Goal: Transaction & Acquisition: Purchase product/service

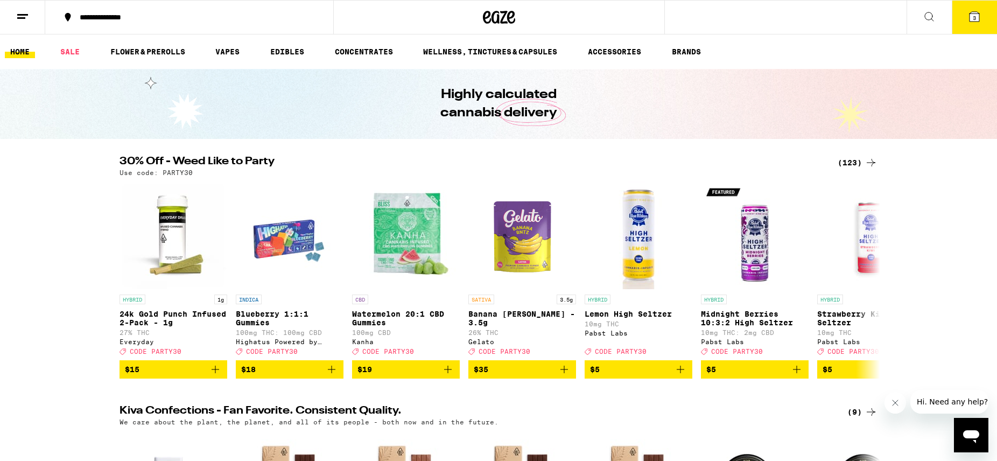
click at [860, 160] on div "(123)" at bounding box center [858, 162] width 40 height 13
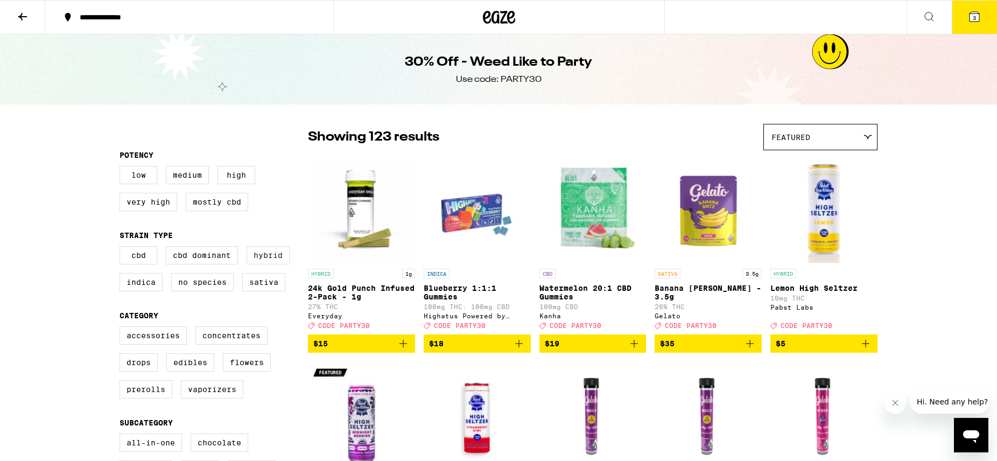
click at [272, 260] on label "Hybrid" at bounding box center [268, 255] width 43 height 18
click at [122, 248] on input "Hybrid" at bounding box center [122, 248] width 1 height 1
checkbox input "true"
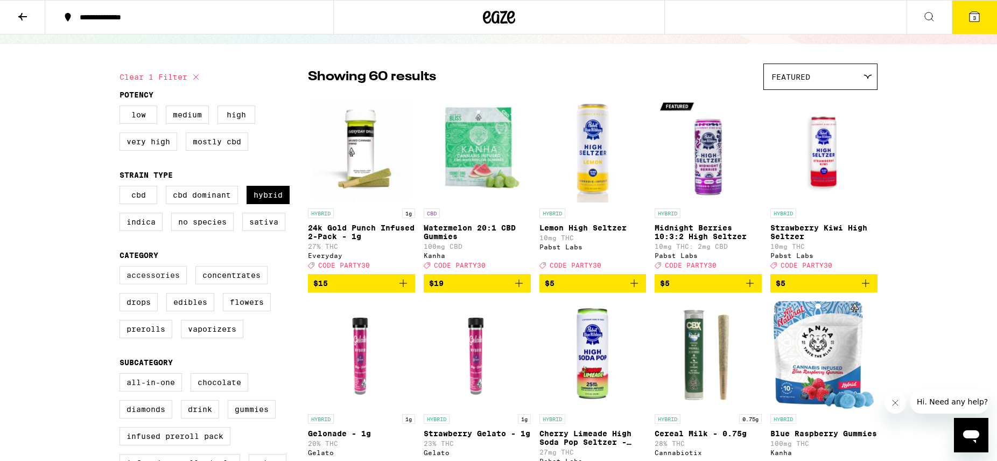
scroll to position [63, 0]
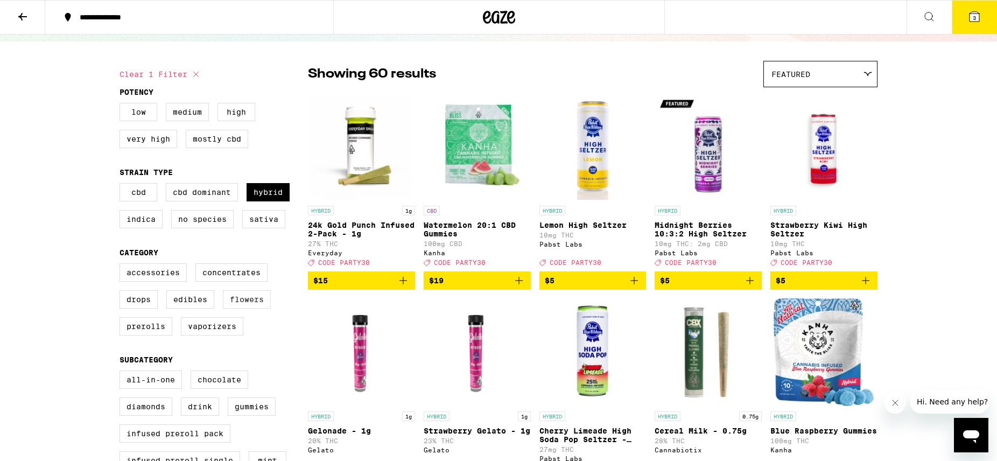
click at [250, 309] on label "Flowers" at bounding box center [247, 299] width 48 height 18
click at [122, 265] on input "Flowers" at bounding box center [122, 265] width 1 height 1
checkbox input "true"
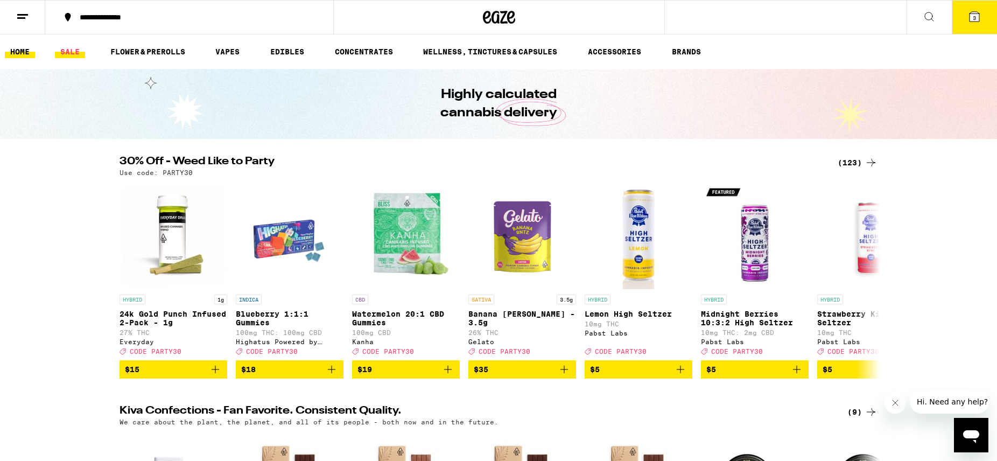
click at [72, 49] on link "SALE" at bounding box center [70, 51] width 30 height 13
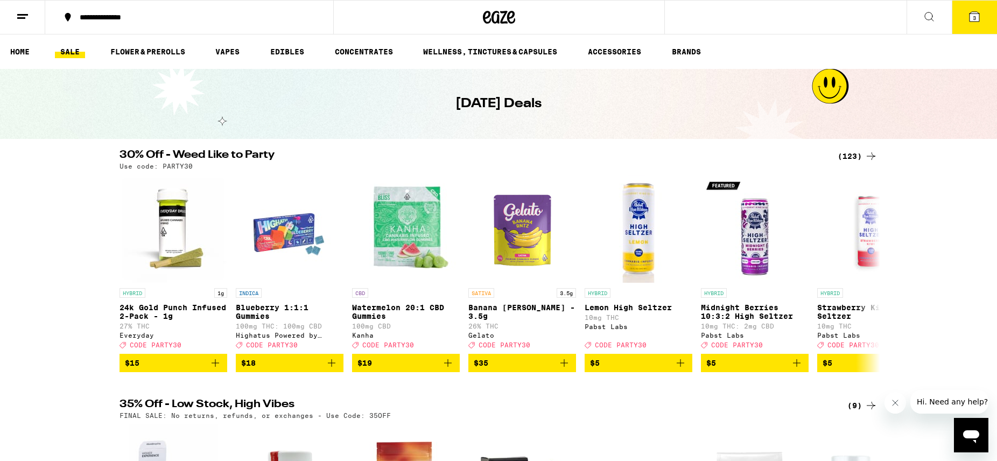
click at [163, 167] on p "Use code: PARTY30" at bounding box center [156, 166] width 73 height 7
click at [232, 159] on h2 "30% Off - Weed Like to Party" at bounding box center [472, 156] width 705 height 13
click at [852, 153] on div "(123)" at bounding box center [858, 156] width 40 height 13
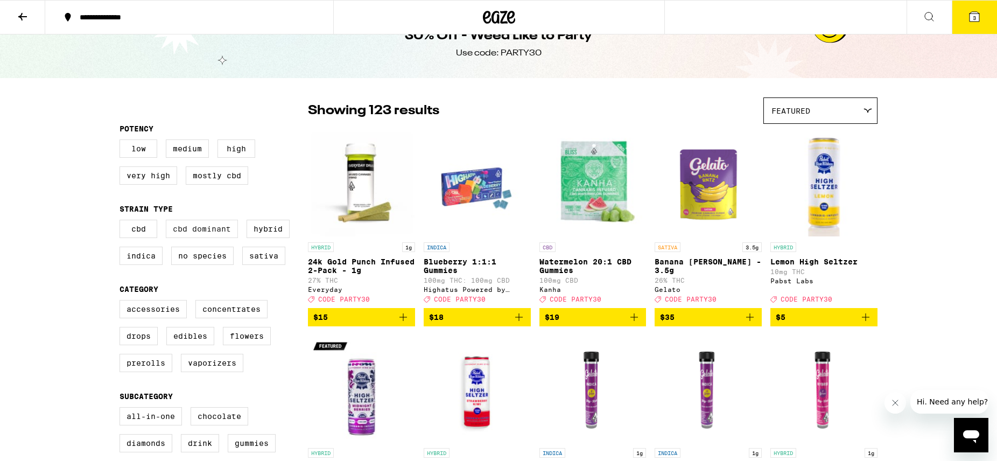
scroll to position [29, 0]
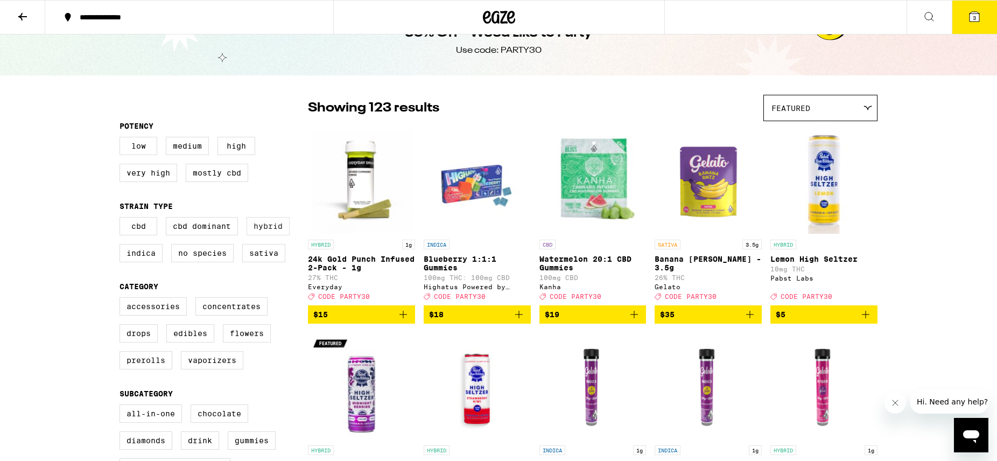
click at [269, 234] on label "Hybrid" at bounding box center [268, 226] width 43 height 18
click at [122, 219] on input "Hybrid" at bounding box center [122, 219] width 1 height 1
checkbox input "true"
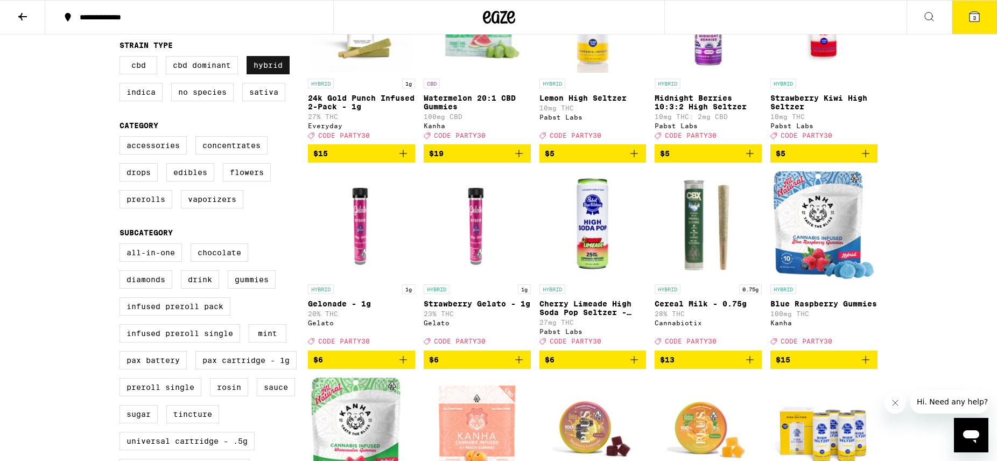
scroll to position [166, 0]
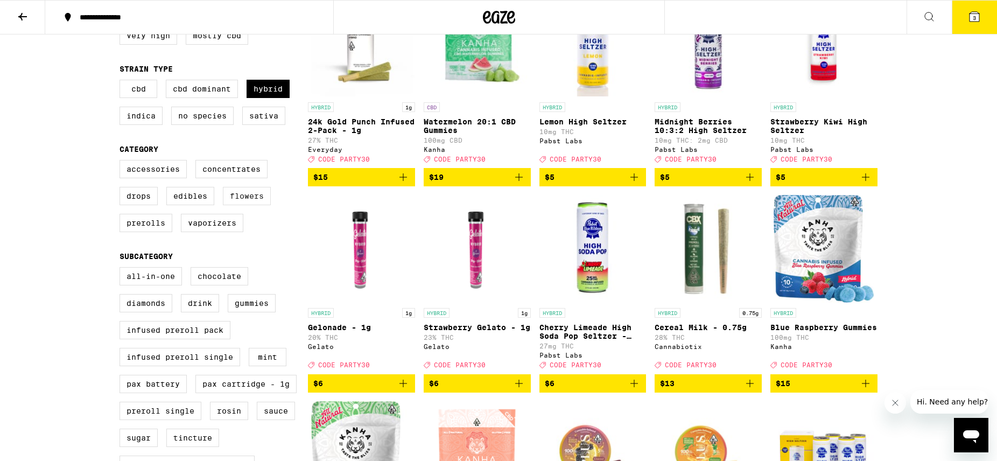
click at [253, 196] on label "Flowers" at bounding box center [247, 196] width 48 height 18
click at [122, 162] on input "Flowers" at bounding box center [122, 162] width 1 height 1
checkbox input "true"
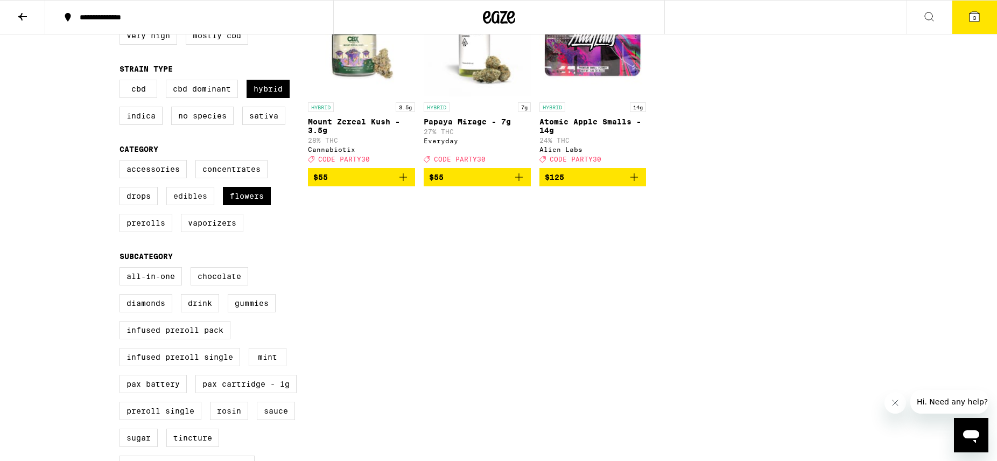
click at [196, 204] on label "Edibles" at bounding box center [190, 196] width 48 height 18
click at [122, 162] on input "Edibles" at bounding box center [122, 162] width 1 height 1
checkbox input "true"
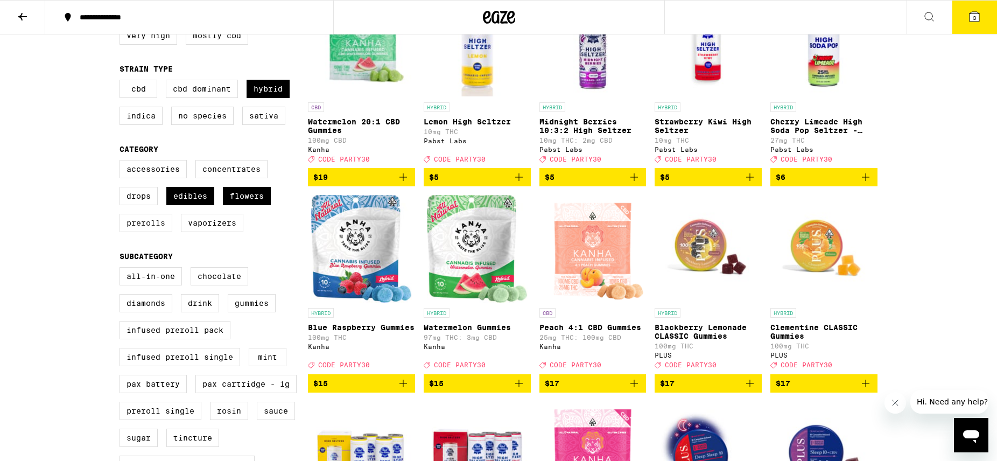
click at [148, 232] on label "Prerolls" at bounding box center [146, 223] width 53 height 18
click at [122, 162] on input "Prerolls" at bounding box center [122, 162] width 1 height 1
checkbox input "true"
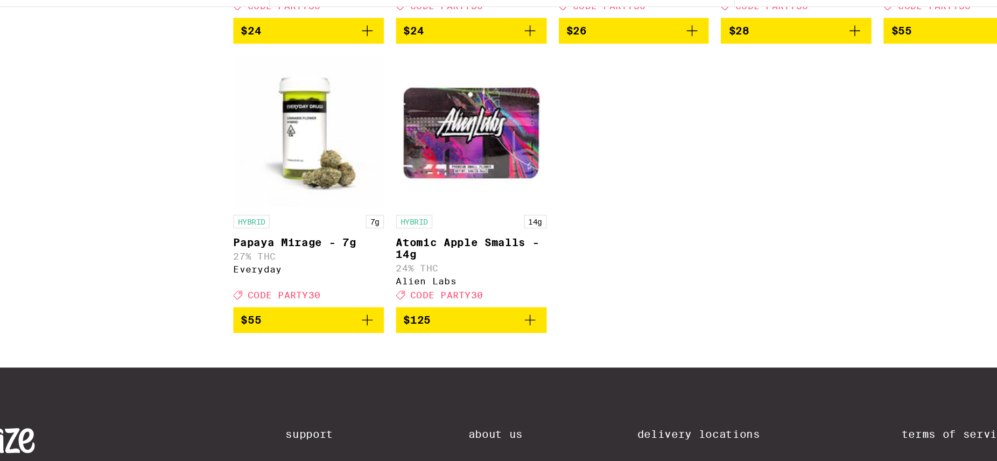
scroll to position [1810, 0]
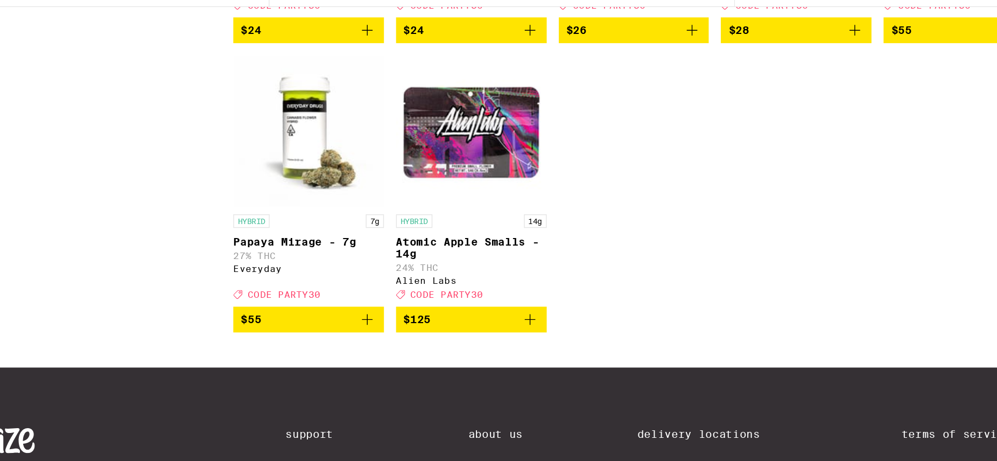
drag, startPoint x: 362, startPoint y: 111, endPoint x: 456, endPoint y: 33, distance: 122.3
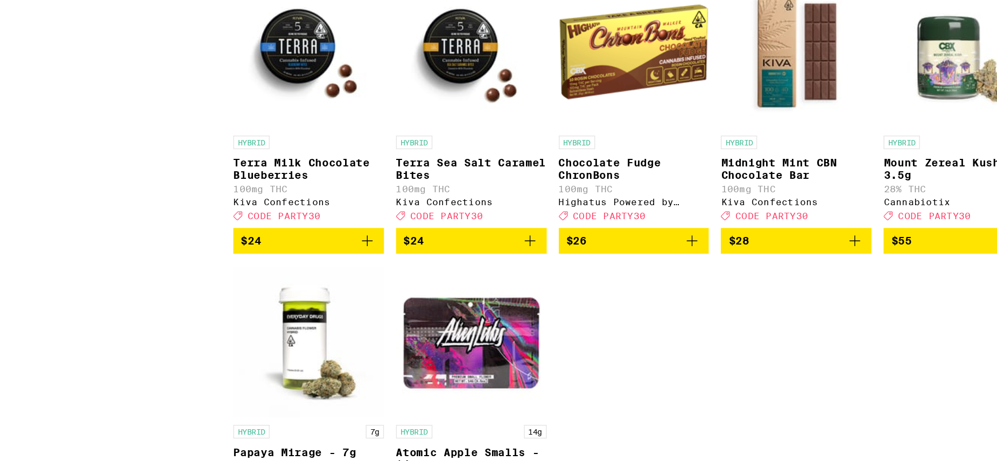
scroll to position [1703, 0]
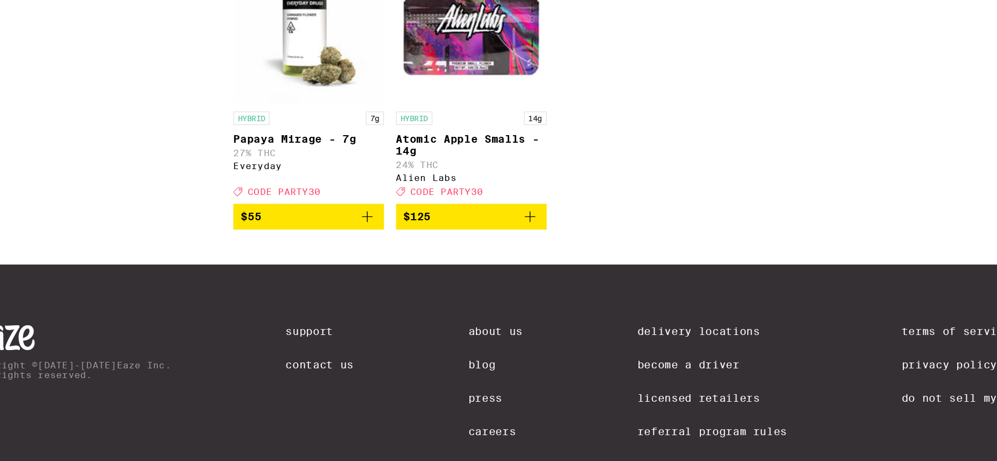
click at [406, 293] on icon "Add to bag" at bounding box center [403, 287] width 13 height 13
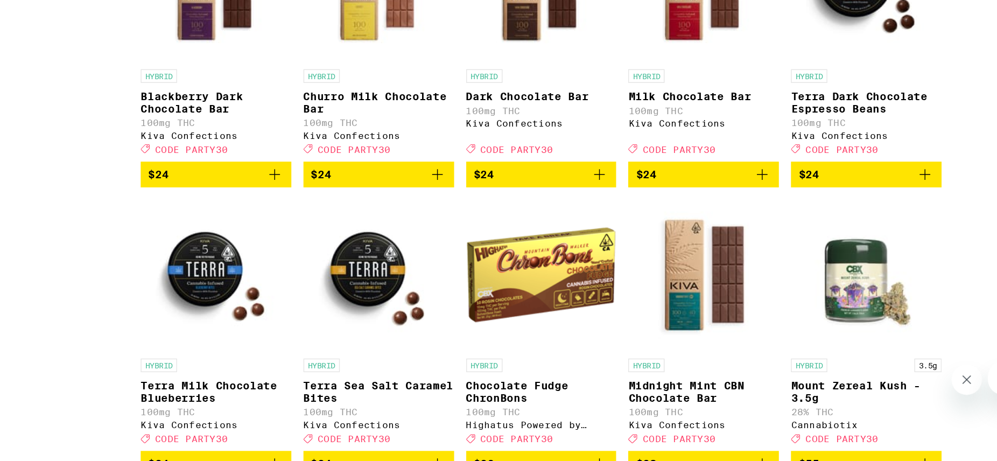
scroll to position [1324, 0]
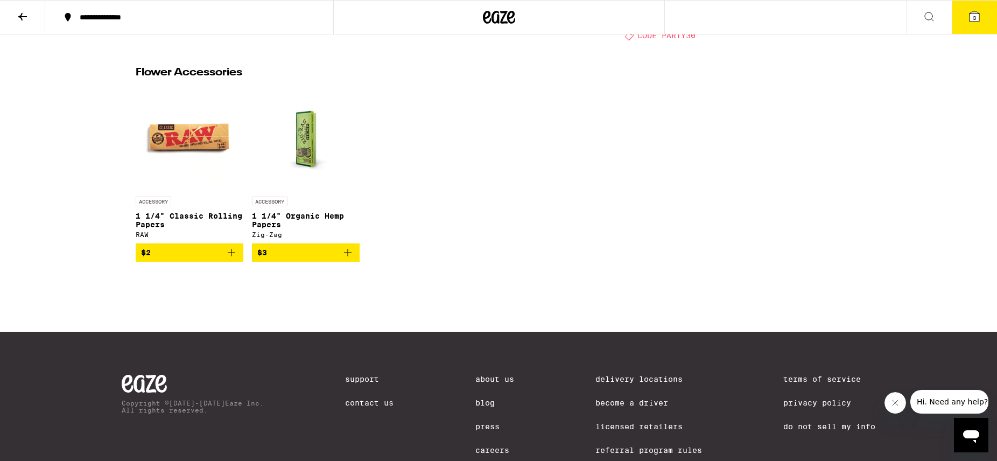
scroll to position [357, 0]
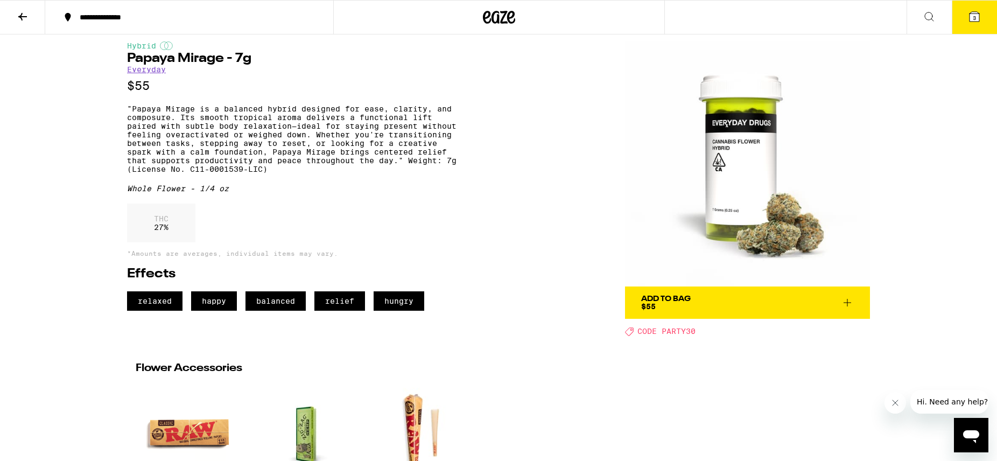
scroll to position [16, 0]
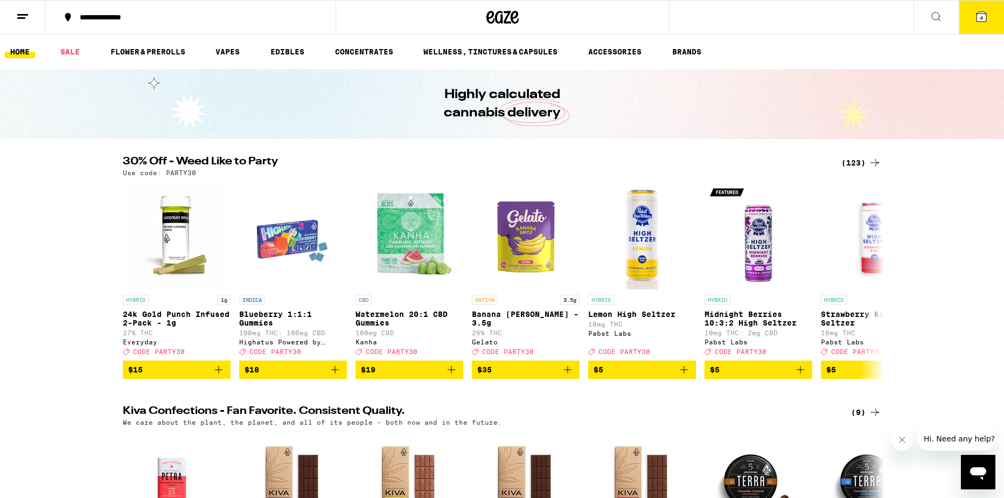
click at [865, 157] on div "(123)" at bounding box center [861, 162] width 40 height 13
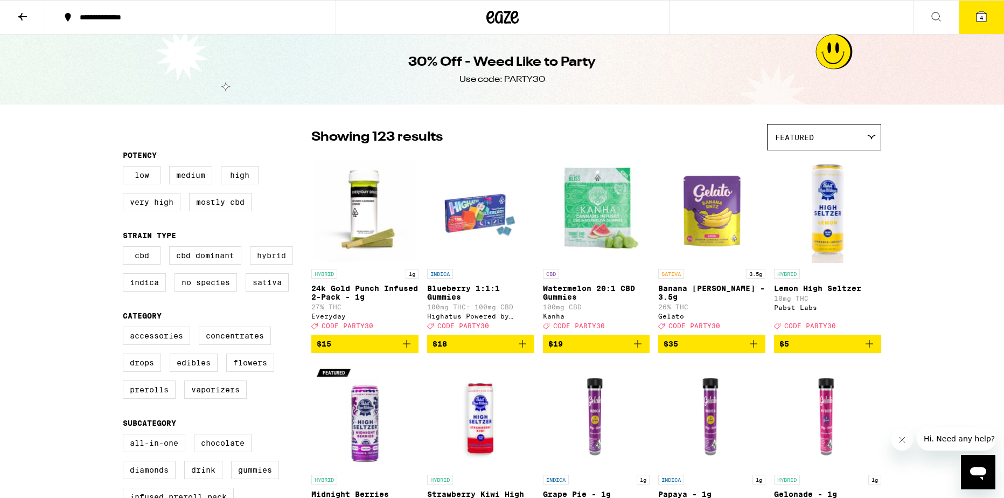
click at [277, 260] on label "Hybrid" at bounding box center [271, 255] width 43 height 18
click at [125, 248] on input "Hybrid" at bounding box center [125, 248] width 1 height 1
checkbox input "true"
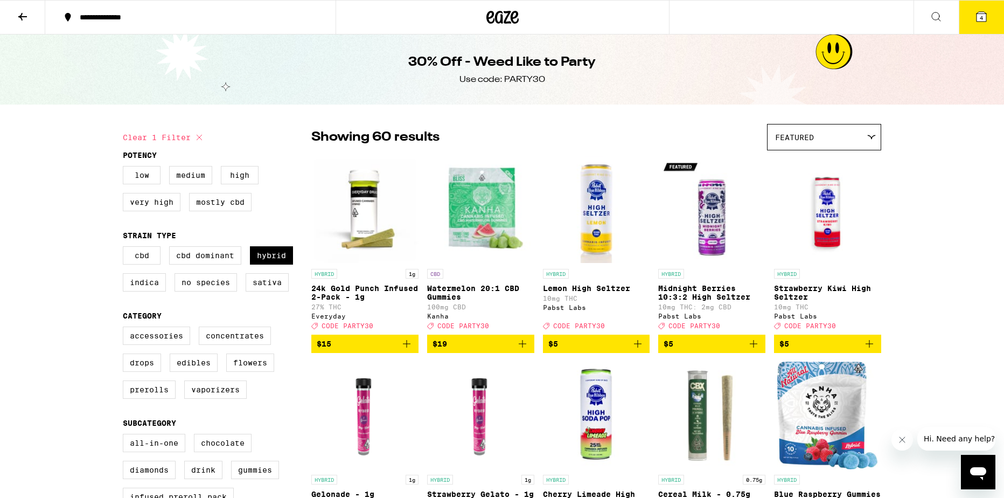
scroll to position [13, 0]
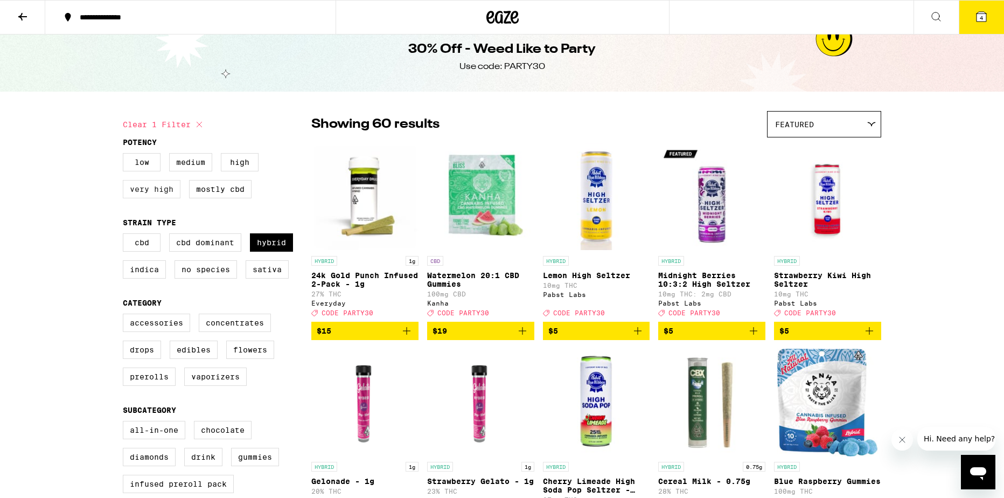
click at [159, 193] on label "Very High" at bounding box center [152, 189] width 58 height 18
click at [125, 155] on input "Very High" at bounding box center [125, 155] width 1 height 1
checkbox input "true"
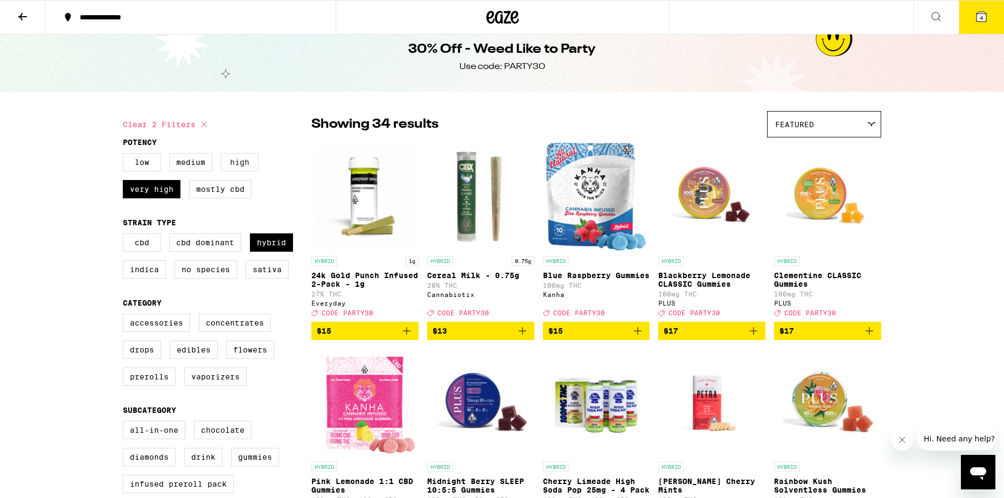
click at [236, 166] on label "High" at bounding box center [240, 162] width 38 height 18
click at [125, 155] on input "High" at bounding box center [125, 155] width 1 height 1
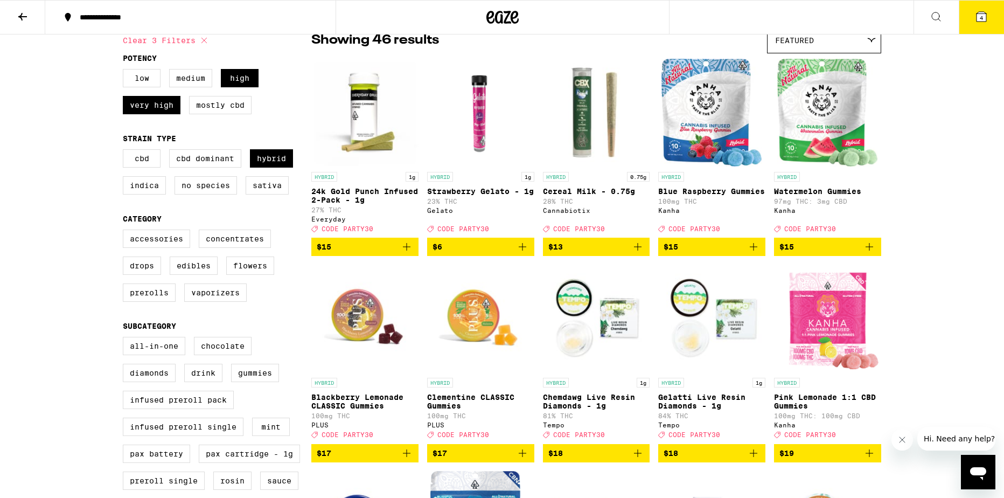
scroll to position [93, 0]
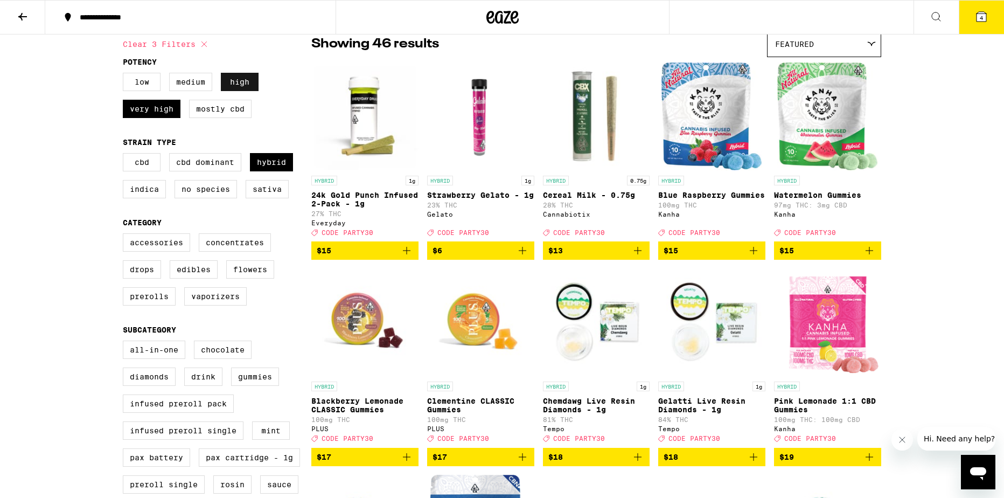
click at [244, 77] on label "High" at bounding box center [240, 82] width 38 height 18
click at [125, 75] on input "High" at bounding box center [125, 74] width 1 height 1
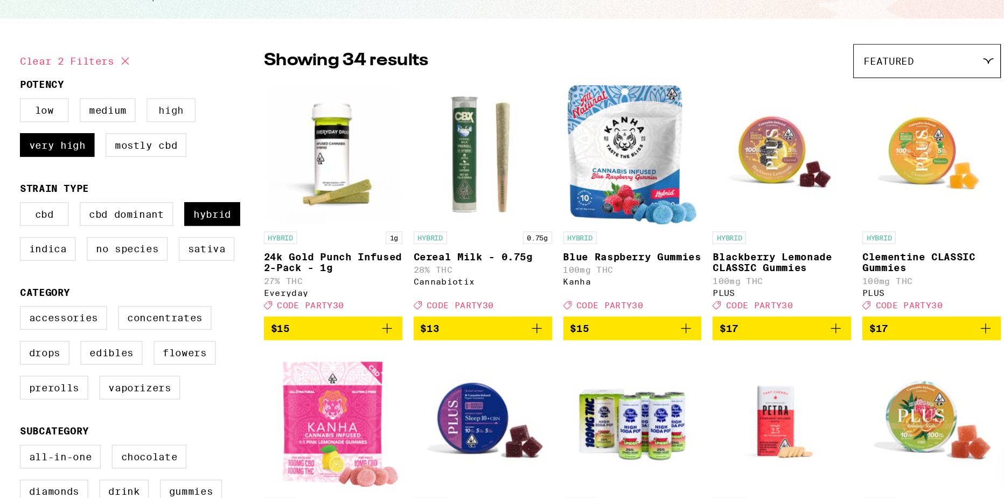
click at [245, 173] on label "High" at bounding box center [240, 175] width 38 height 18
click at [125, 168] on input "High" at bounding box center [125, 167] width 1 height 1
checkbox input "true"
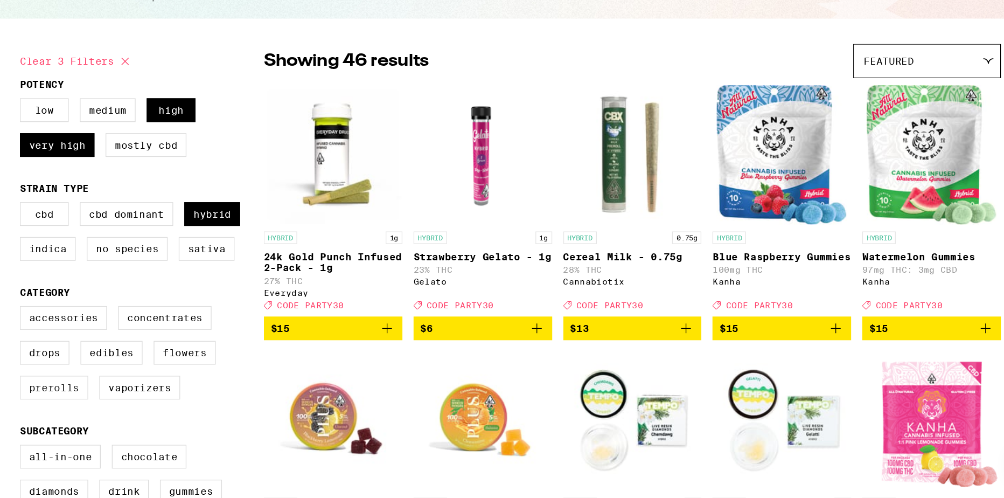
click at [151, 398] on label "Prerolls" at bounding box center [149, 389] width 53 height 18
click at [125, 328] on input "Prerolls" at bounding box center [125, 328] width 1 height 1
checkbox input "true"
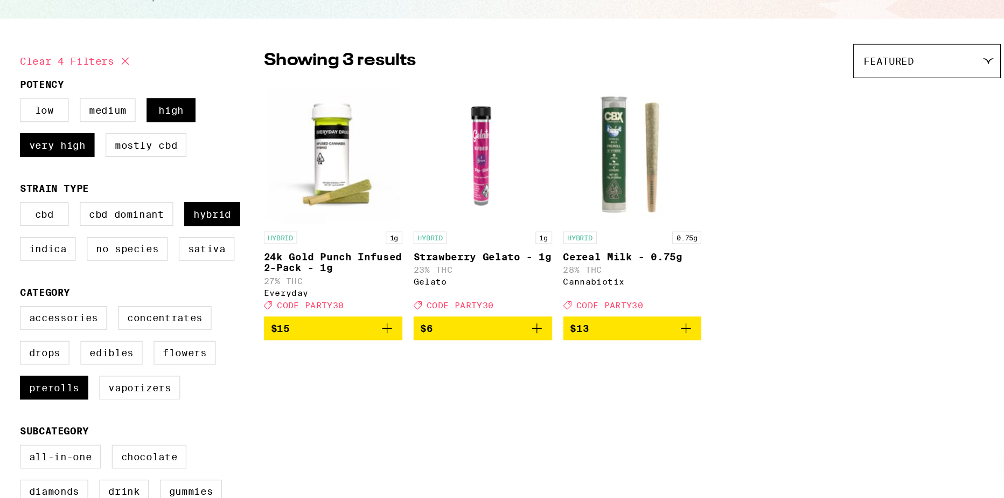
click at [522, 350] on icon "Add to bag" at bounding box center [522, 343] width 13 height 13
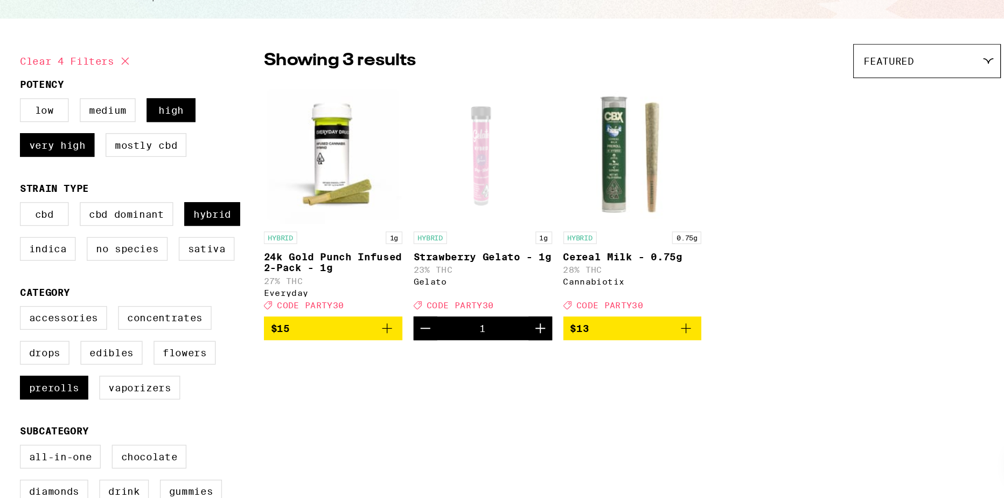
click at [587, 226] on img "Open page for Cereal Milk - 0.75g from Cannabiotix" at bounding box center [596, 210] width 107 height 108
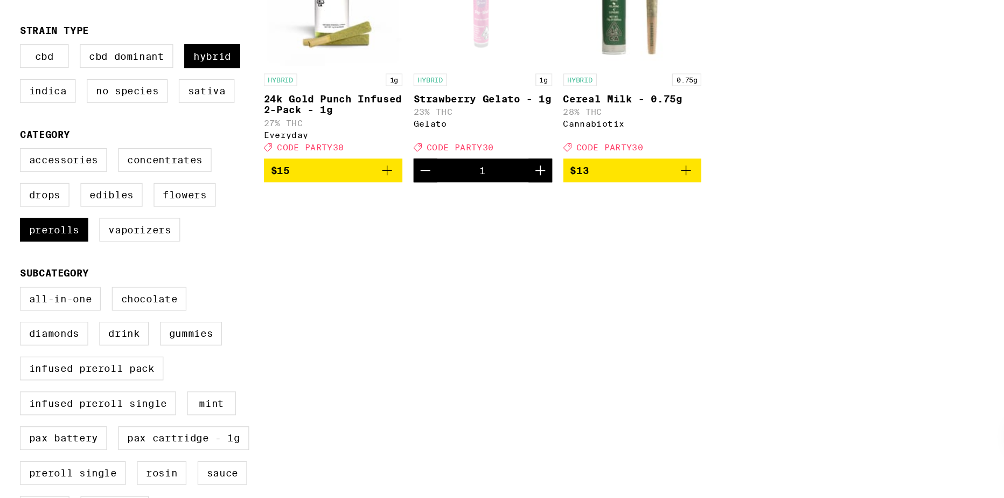
scroll to position [103, 0]
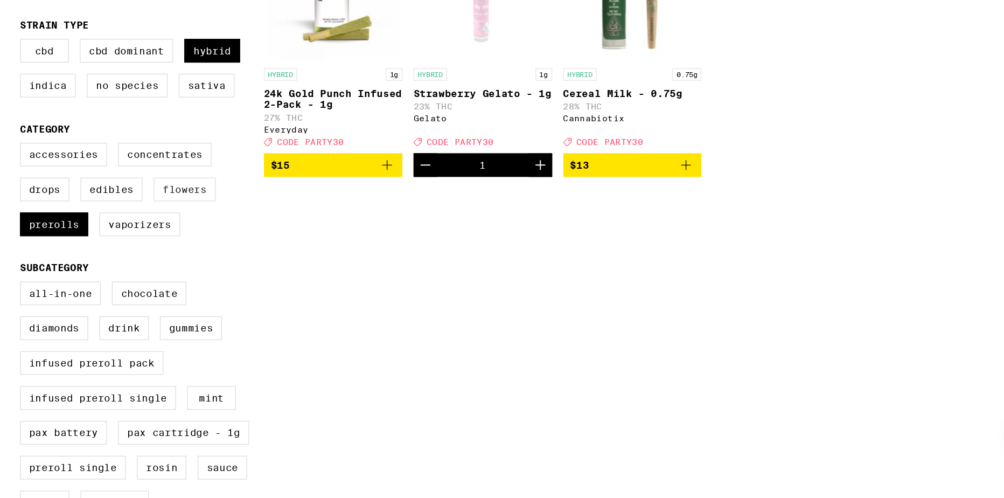
click at [253, 267] on label "Flowers" at bounding box center [250, 259] width 48 height 18
click at [125, 225] on input "Flowers" at bounding box center [125, 225] width 1 height 1
checkbox input "true"
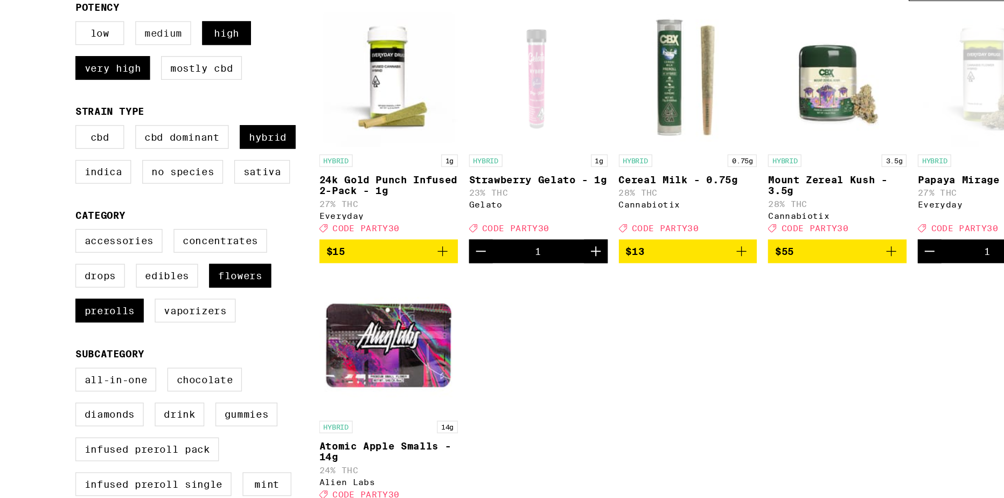
scroll to position [50, 0]
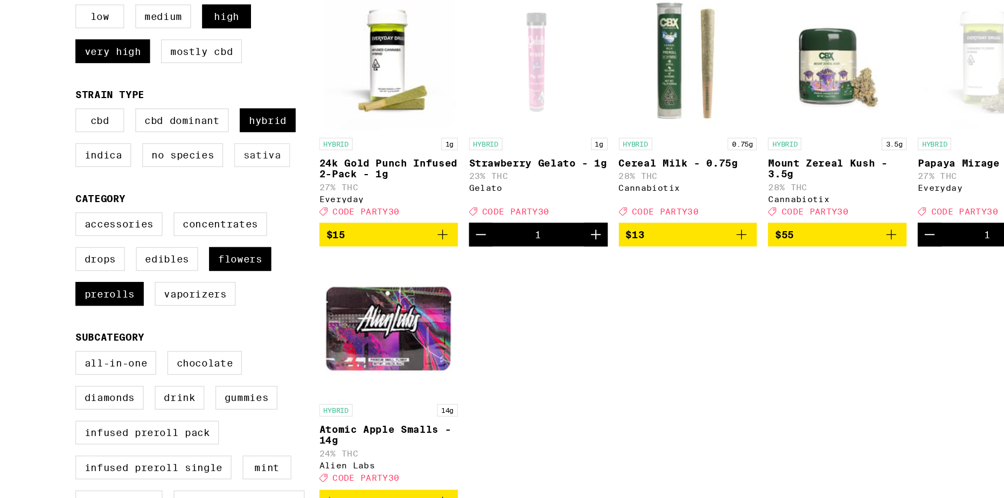
click at [274, 241] on label "Sativa" at bounding box center [267, 232] width 43 height 18
click at [125, 199] on input "Sativa" at bounding box center [125, 198] width 1 height 1
checkbox input "true"
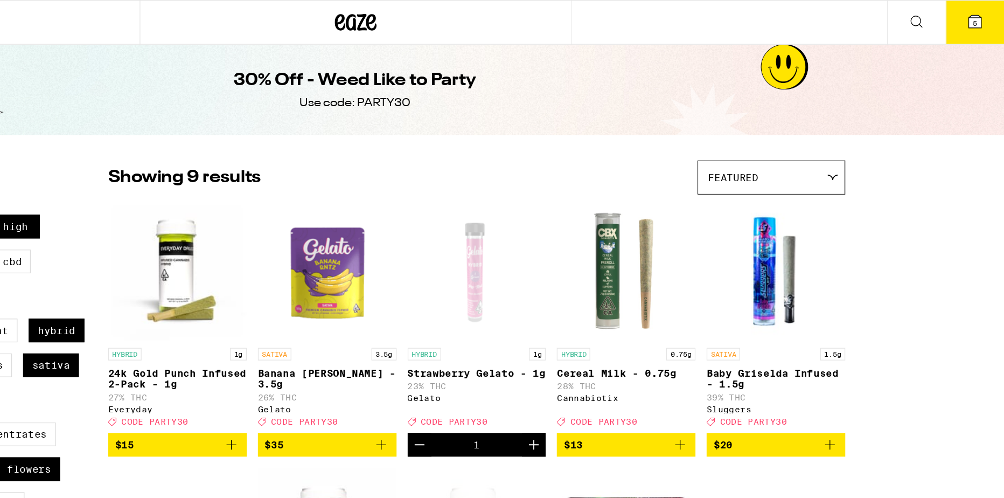
click at [985, 10] on icon at bounding box center [981, 16] width 13 height 13
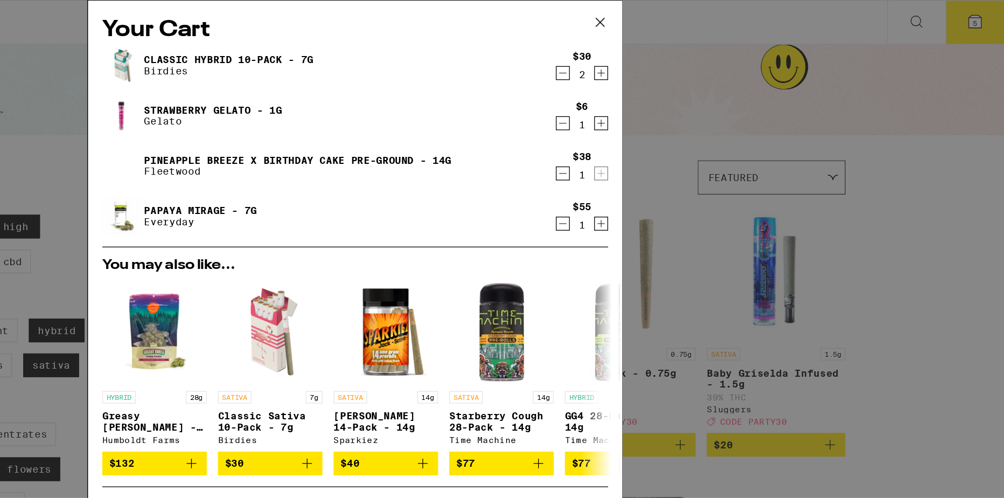
click at [659, 132] on icon "Decrement" at bounding box center [662, 134] width 10 height 13
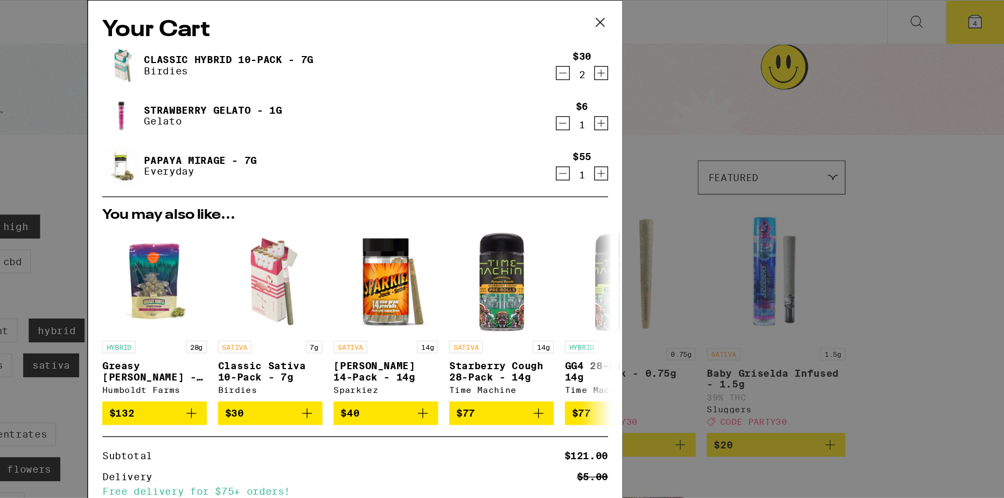
click at [663, 95] on icon "Decrement" at bounding box center [663, 95] width 6 height 0
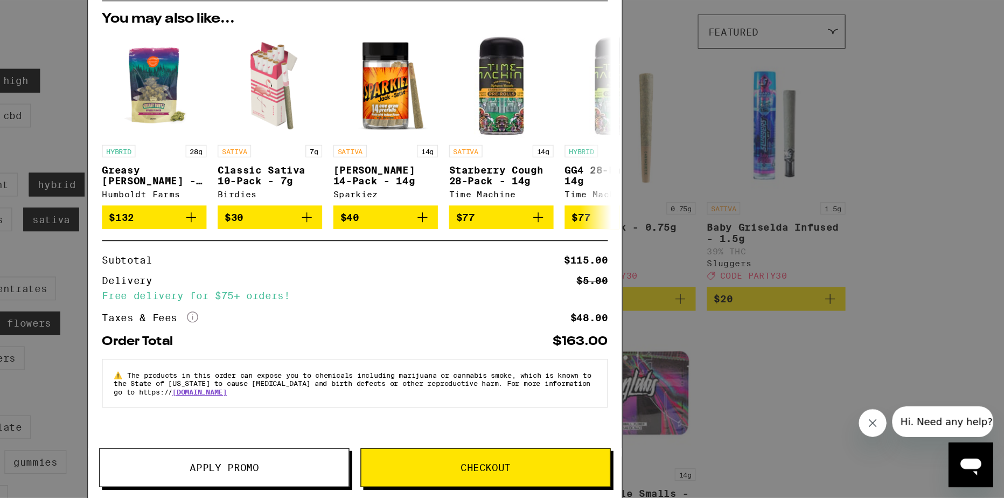
click at [428, 490] on div "Apply Promo Checkout" at bounding box center [502, 478] width 412 height 39
click at [423, 483] on button "Apply Promo" at bounding box center [400, 474] width 193 height 30
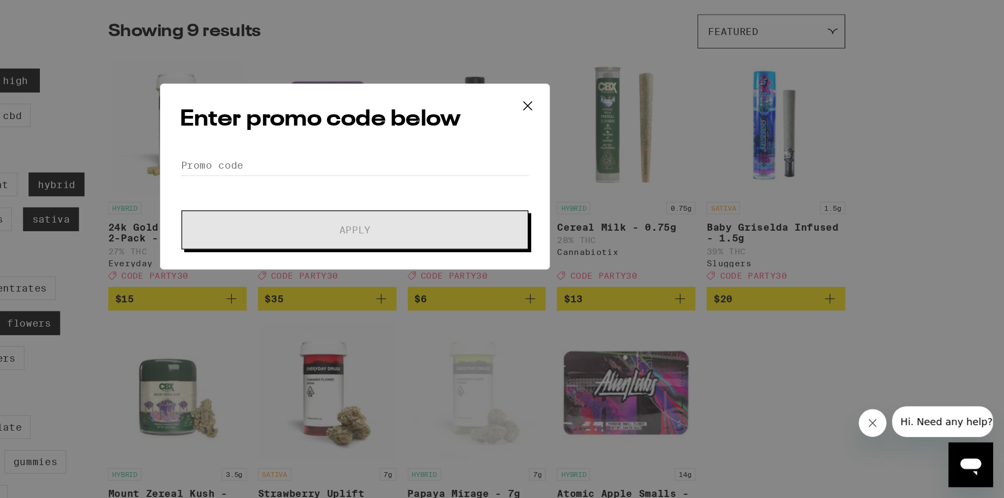
click at [412, 229] on div "Enter promo code below Promo Code Apply" at bounding box center [502, 249] width 302 height 144
click at [412, 230] on div "Enter promo code below Promo Code Apply" at bounding box center [502, 249] width 302 height 144
click at [404, 241] on input "Promo Code" at bounding box center [502, 240] width 270 height 16
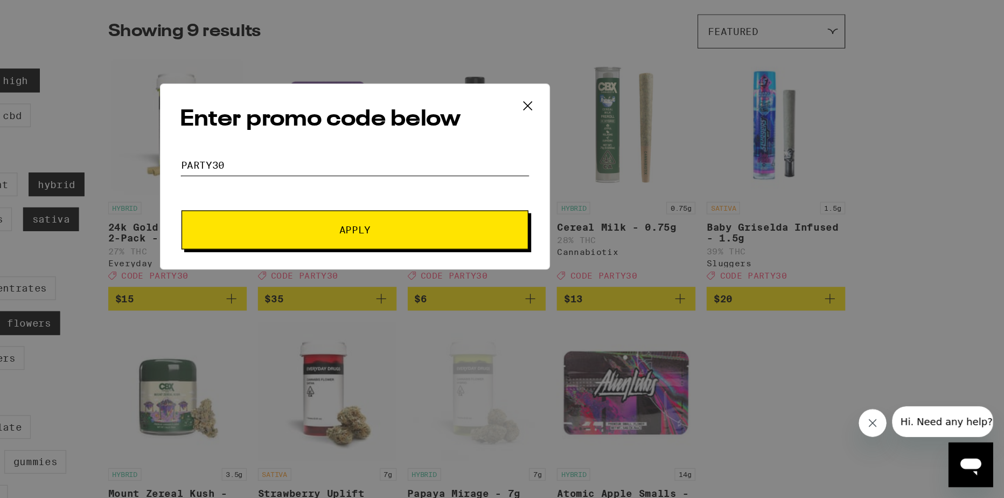
type input "PARTY30"
click at [368, 275] on button "Apply" at bounding box center [502, 290] width 268 height 30
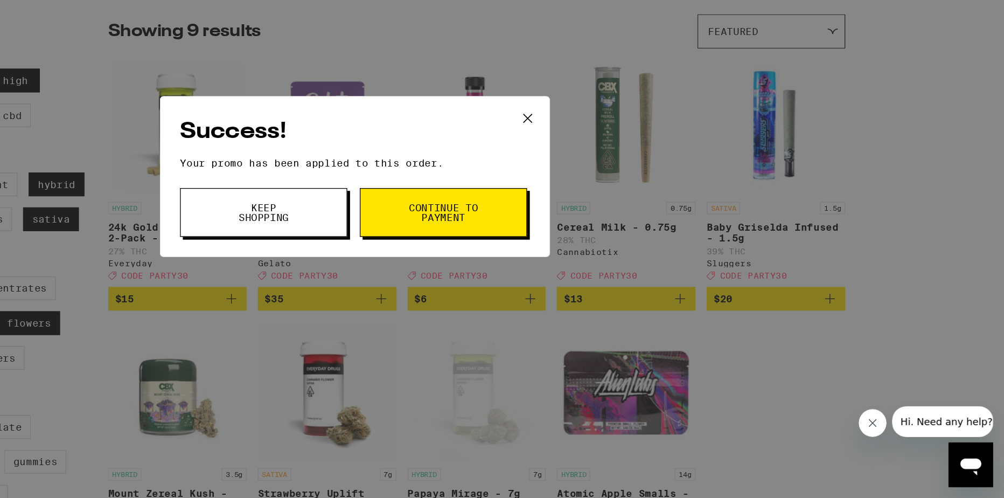
click at [602, 268] on button "Continue to payment" at bounding box center [570, 277] width 129 height 38
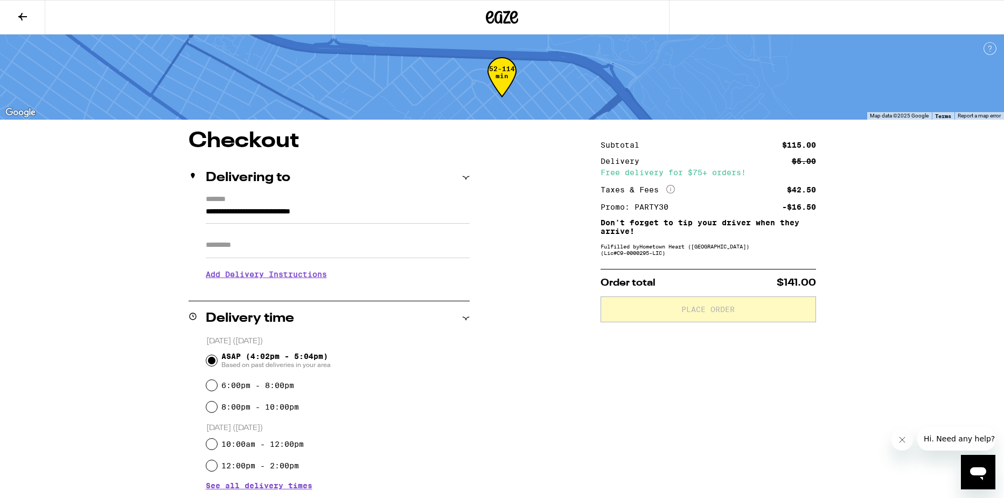
click at [29, 15] on button at bounding box center [22, 18] width 45 height 34
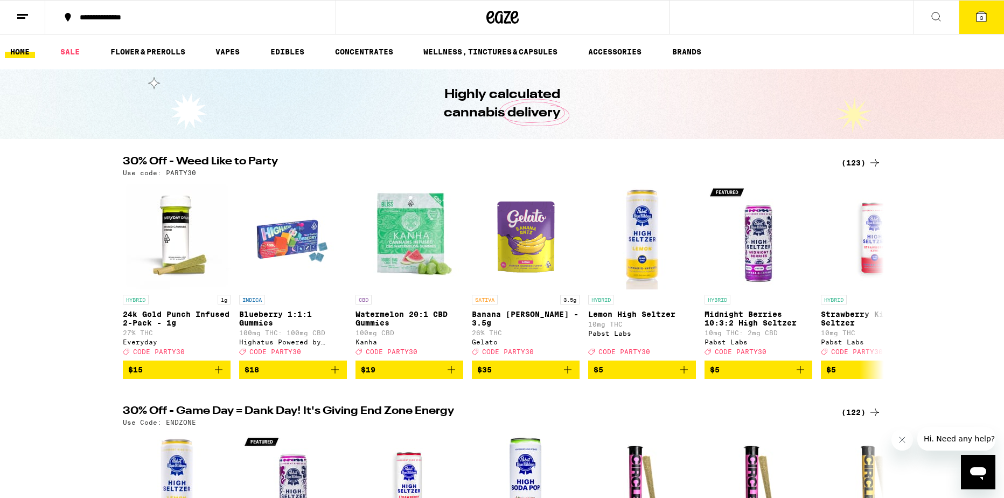
click at [868, 160] on icon at bounding box center [874, 162] width 13 height 13
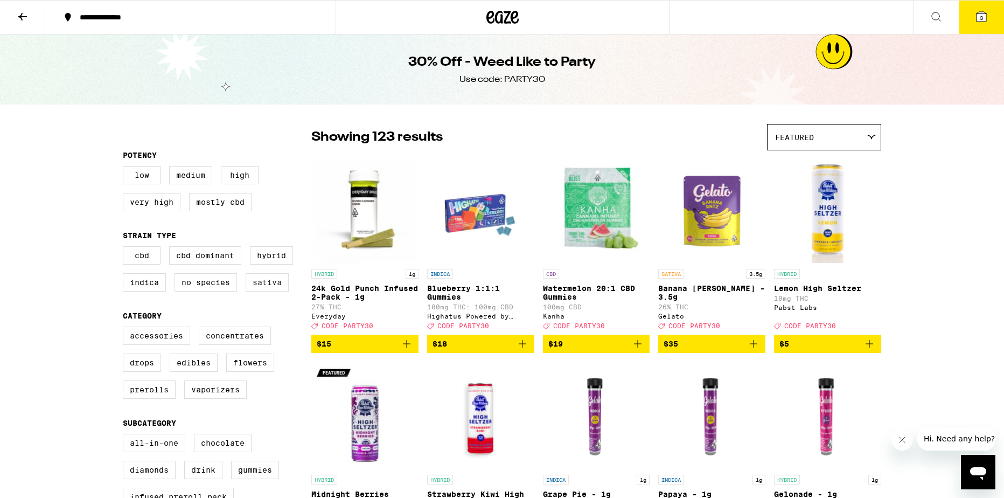
click at [275, 291] on label "Sativa" at bounding box center [267, 282] width 43 height 18
click at [125, 248] on input "Sativa" at bounding box center [125, 248] width 1 height 1
checkbox input "true"
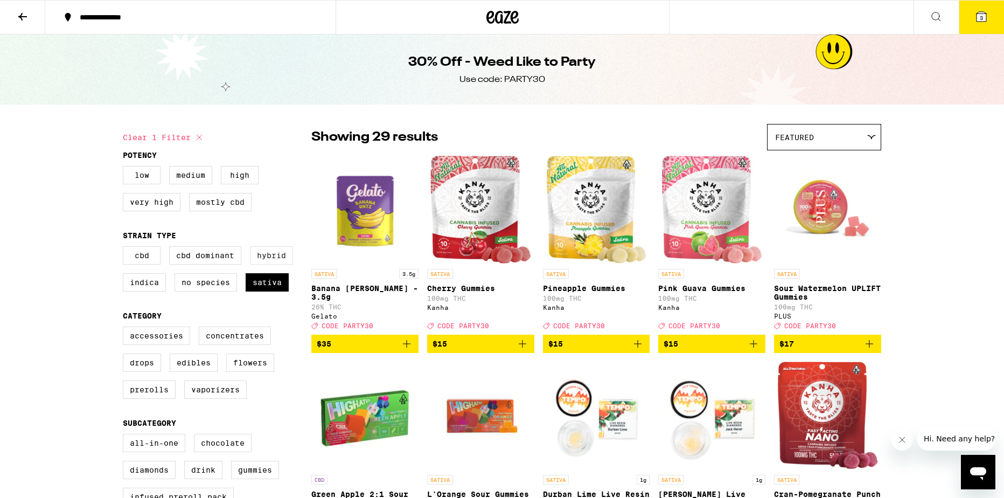
click at [283, 257] on label "Hybrid" at bounding box center [271, 255] width 43 height 18
click at [125, 248] on input "Hybrid" at bounding box center [125, 248] width 1 height 1
checkbox input "true"
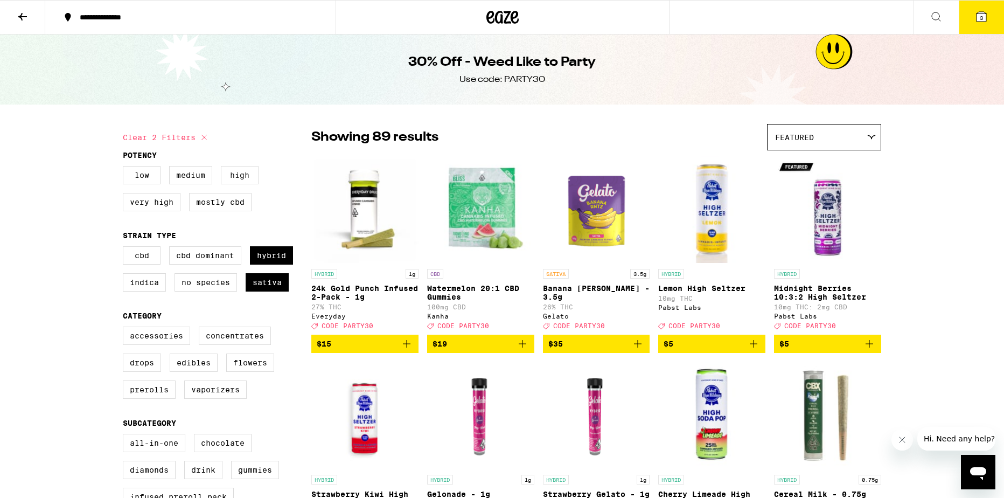
click at [242, 176] on label "High" at bounding box center [240, 175] width 38 height 18
click at [125, 168] on input "High" at bounding box center [125, 167] width 1 height 1
checkbox input "true"
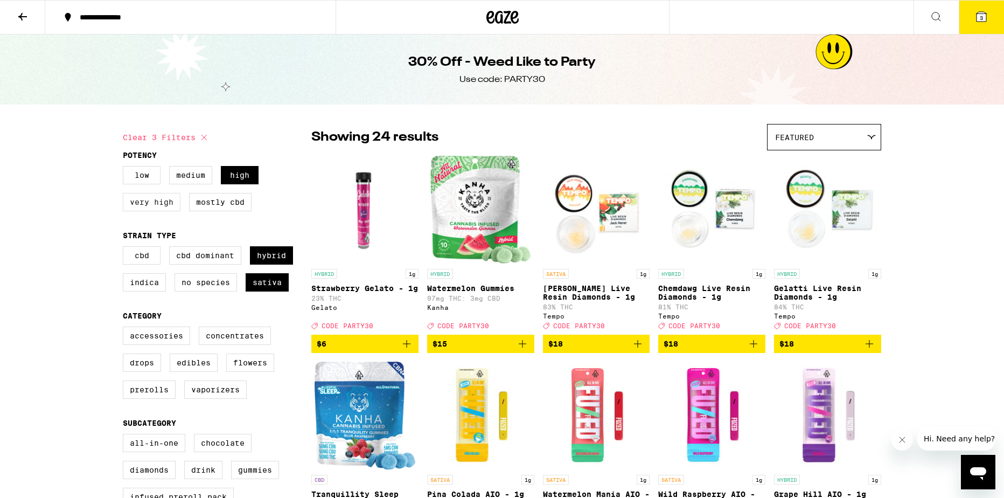
click at [166, 199] on label "Very High" at bounding box center [152, 202] width 58 height 18
click at [125, 168] on input "Very High" at bounding box center [125, 167] width 1 height 1
checkbox input "true"
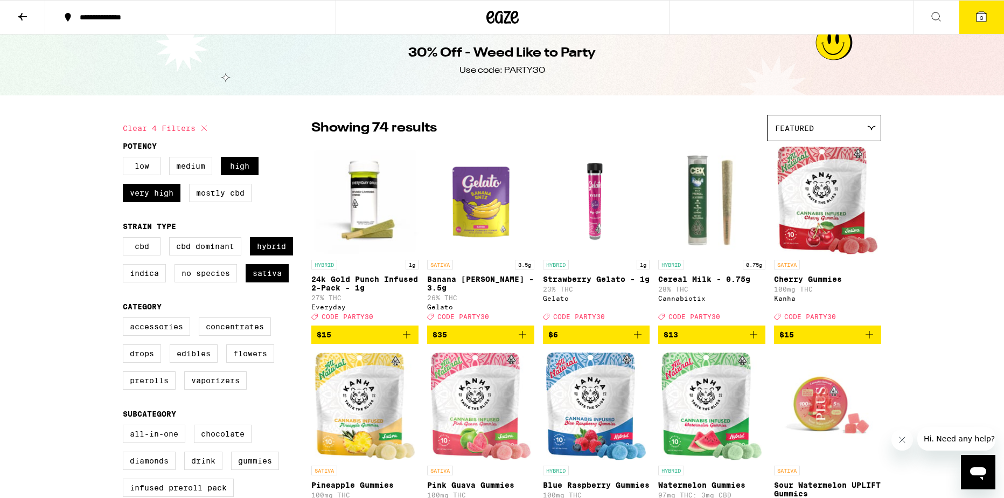
scroll to position [11, 0]
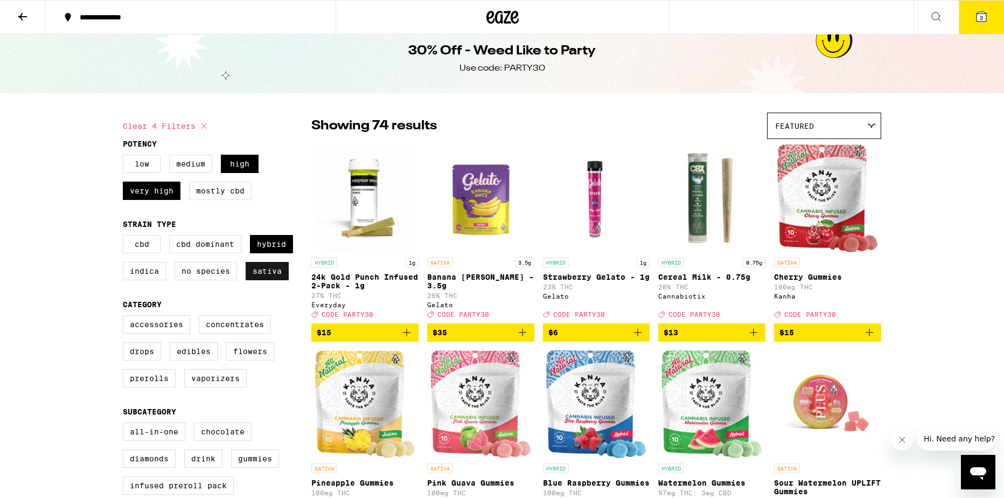
click at [281, 274] on label "Sativa" at bounding box center [267, 271] width 43 height 18
click at [125, 237] on input "Sativa" at bounding box center [125, 236] width 1 height 1
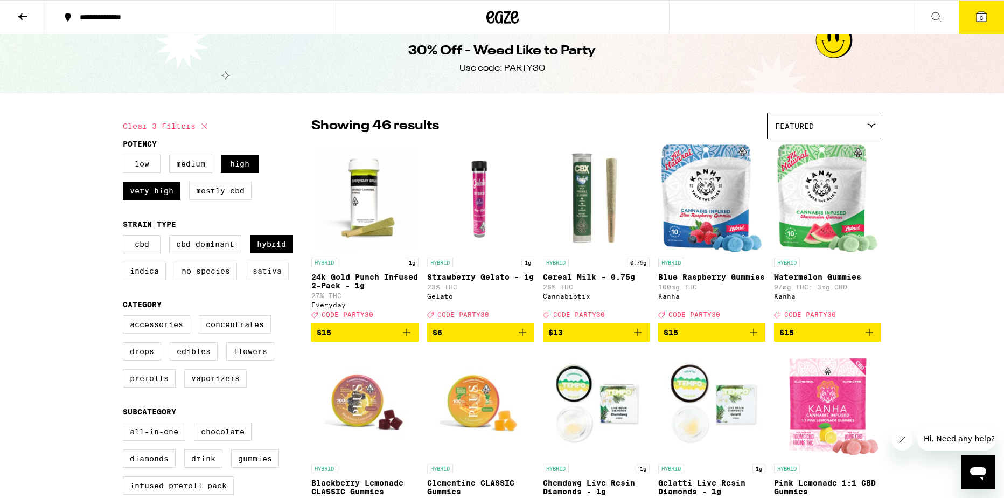
click at [275, 275] on label "Sativa" at bounding box center [267, 271] width 43 height 18
click at [125, 237] on input "Sativa" at bounding box center [125, 236] width 1 height 1
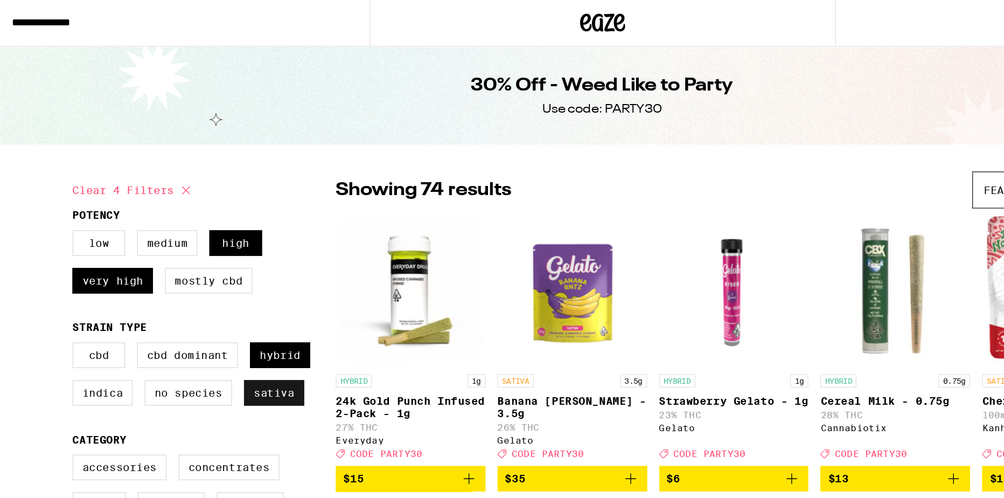
click at [278, 288] on label "Sativa" at bounding box center [267, 282] width 43 height 18
click at [125, 248] on input "Sativa" at bounding box center [125, 248] width 1 height 1
checkbox input "false"
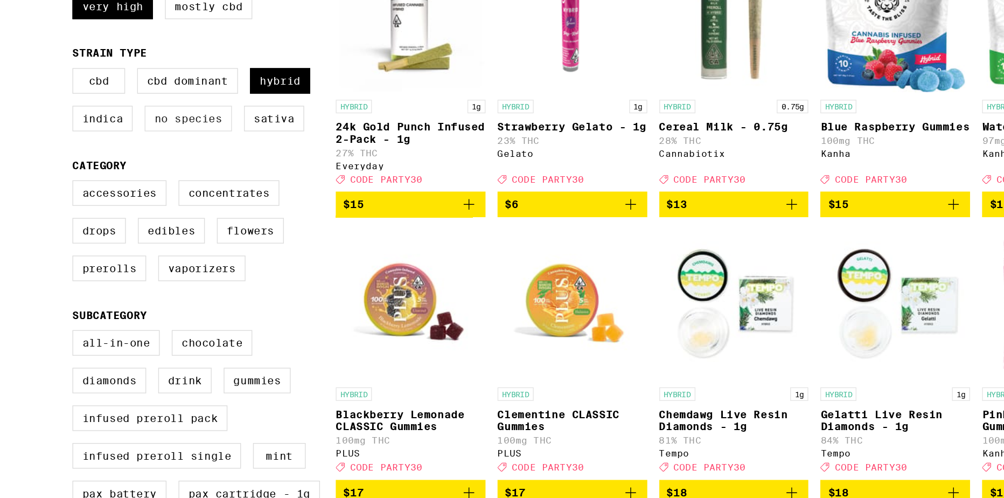
scroll to position [76, 0]
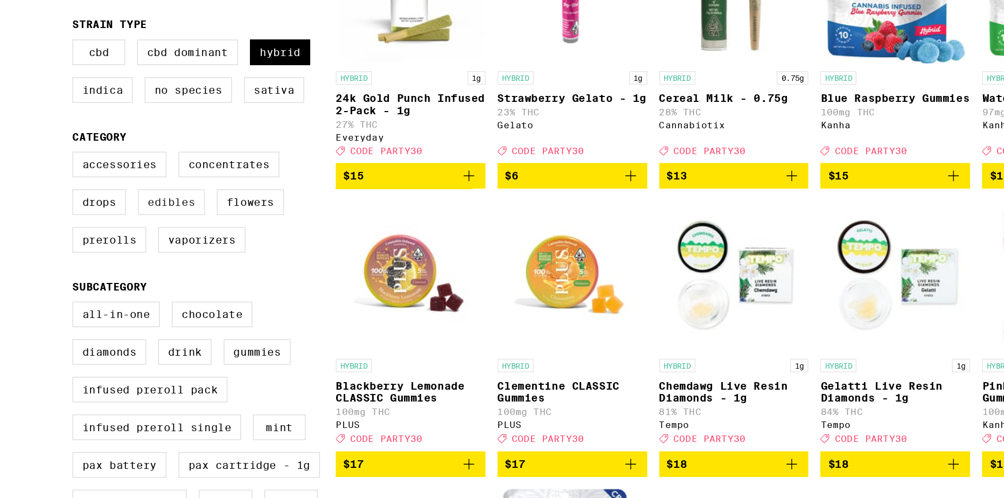
click at [185, 295] on label "Edibles" at bounding box center [194, 286] width 48 height 18
click at [125, 252] on input "Edibles" at bounding box center [125, 251] width 1 height 1
checkbox input "true"
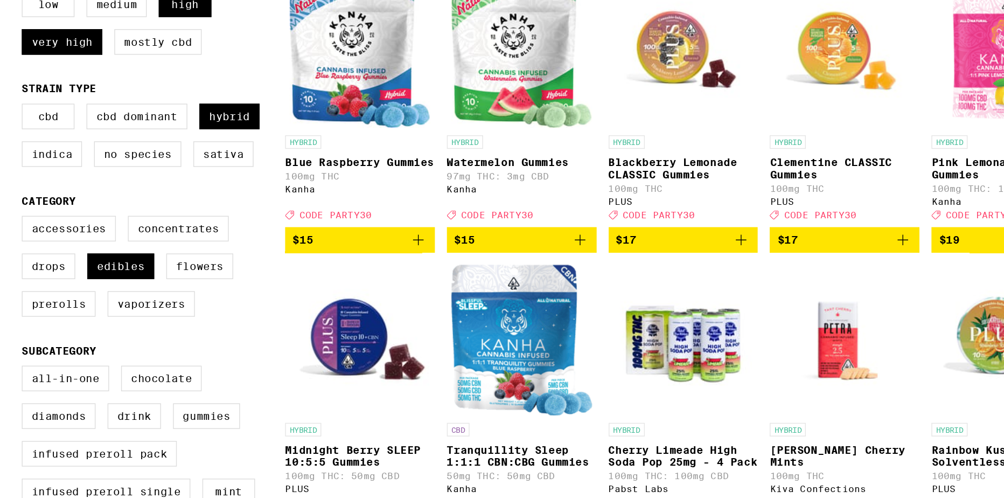
scroll to position [31, 0]
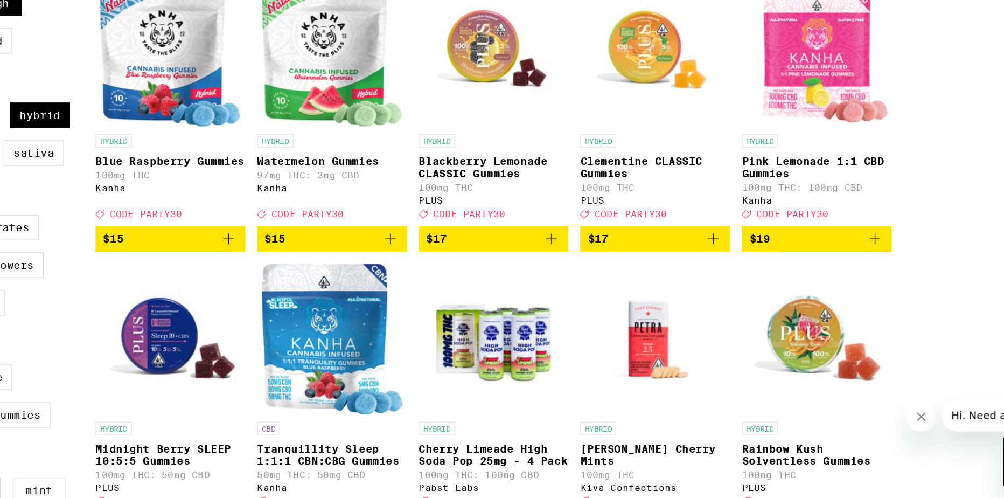
click at [569, 270] on p "Blackberry Lemonade CLASSIC Gummies" at bounding box center [596, 261] width 107 height 17
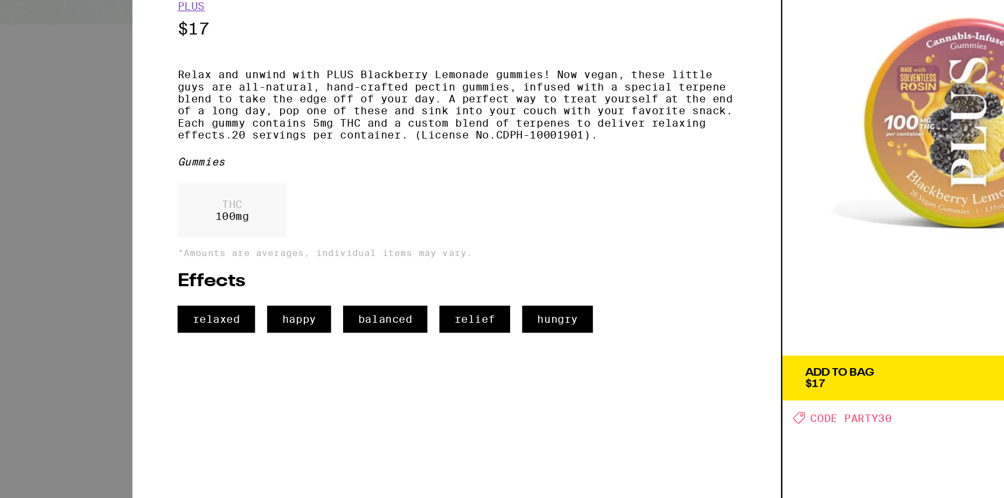
scroll to position [31, 0]
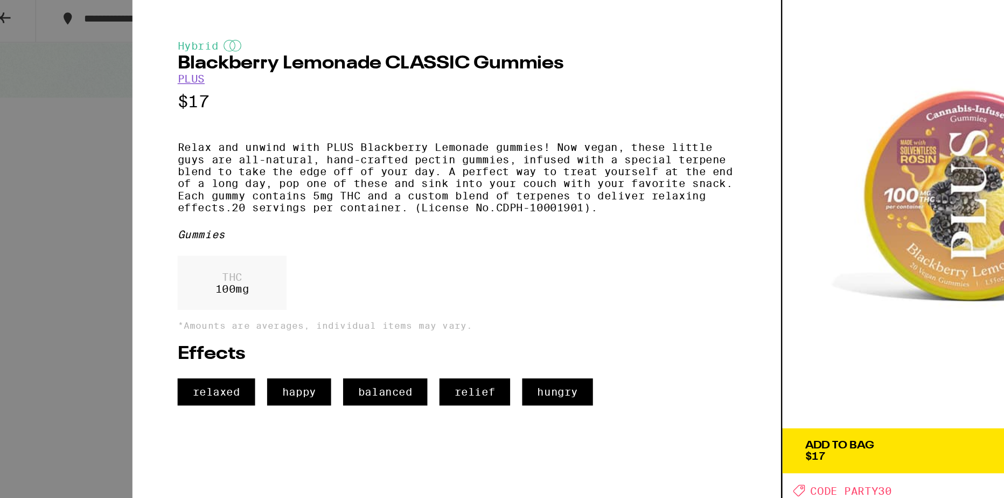
click at [362, 157] on p "Relax and unwind with PLUS Blackberry Lemonade gummies! Now vegan, these little…" at bounding box center [346, 131] width 400 height 52
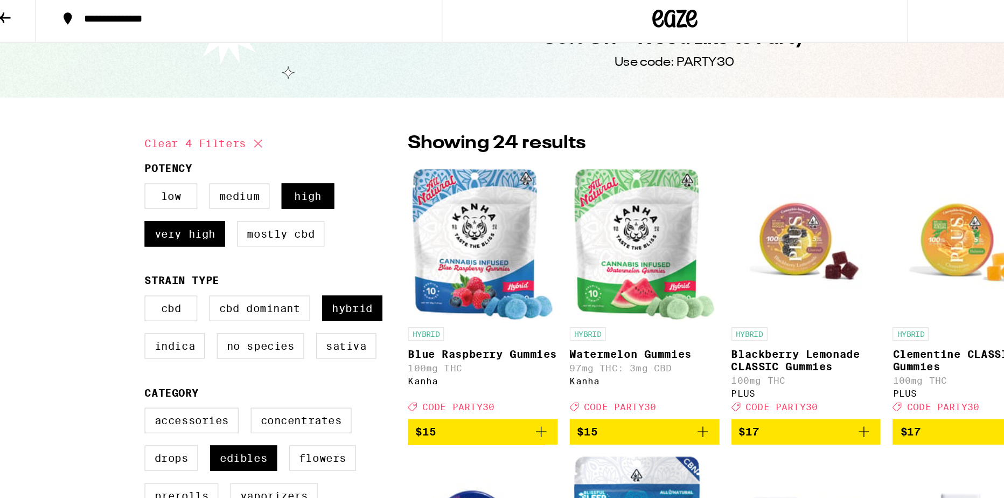
scroll to position [31, 0]
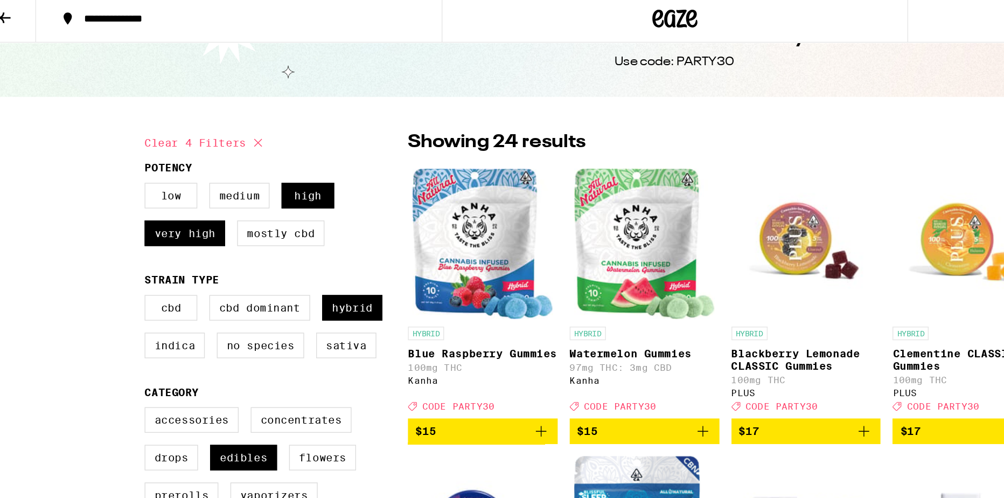
click at [369, 178] on img "Open page for Blue Raspberry Gummies from Kanha" at bounding box center [364, 178] width 101 height 108
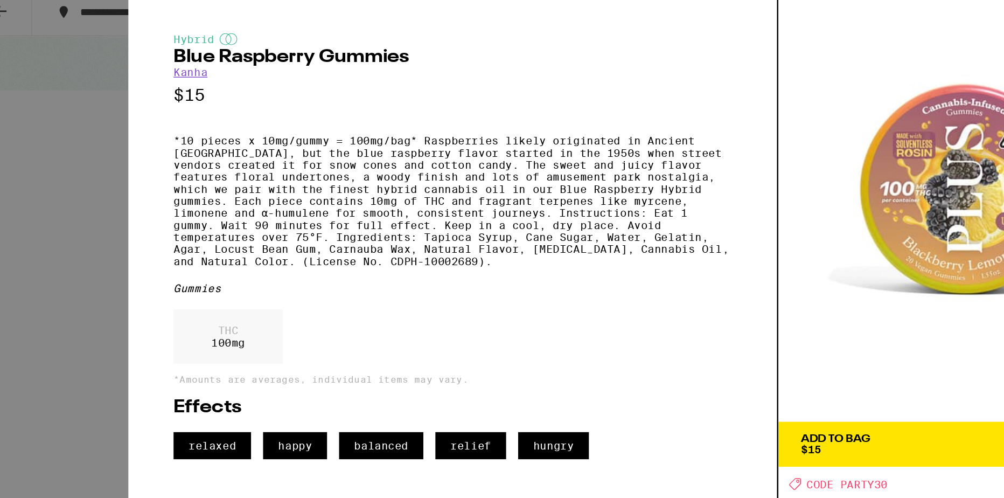
scroll to position [31, 0]
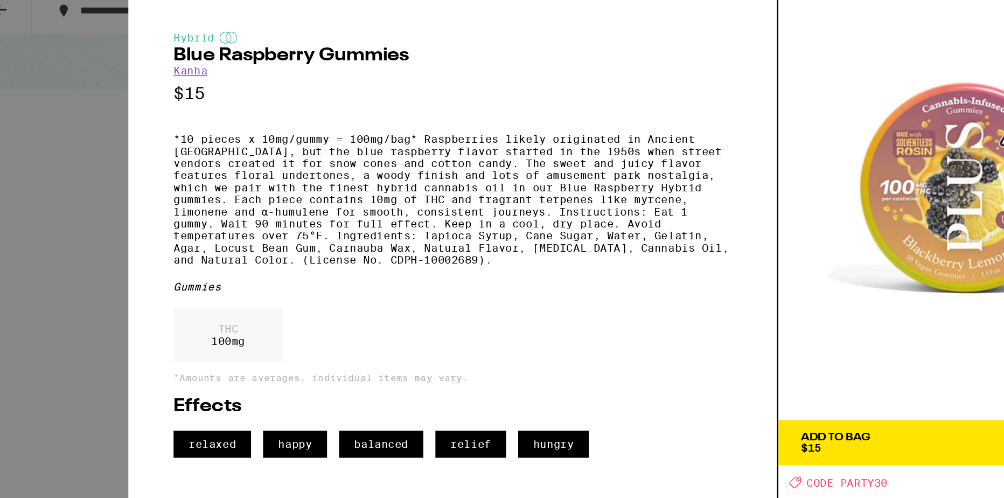
click at [411, 166] on p "*10 pieces x 10mg/gummy = 100mg/bag* Raspberries likely originated in Ancient G…" at bounding box center [346, 152] width 400 height 95
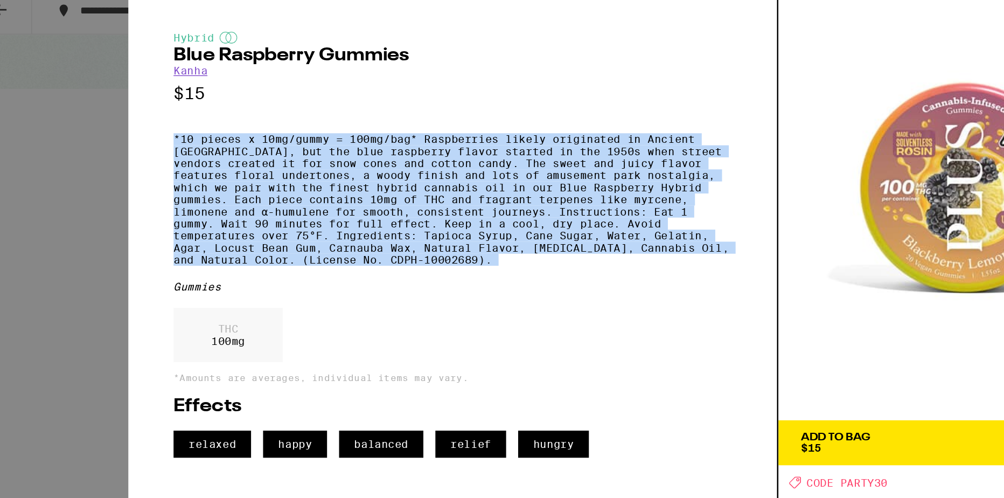
click at [411, 166] on p "*10 pieces x 10mg/gummy = 100mg/bag* Raspberries likely originated in Ancient G…" at bounding box center [346, 152] width 400 height 95
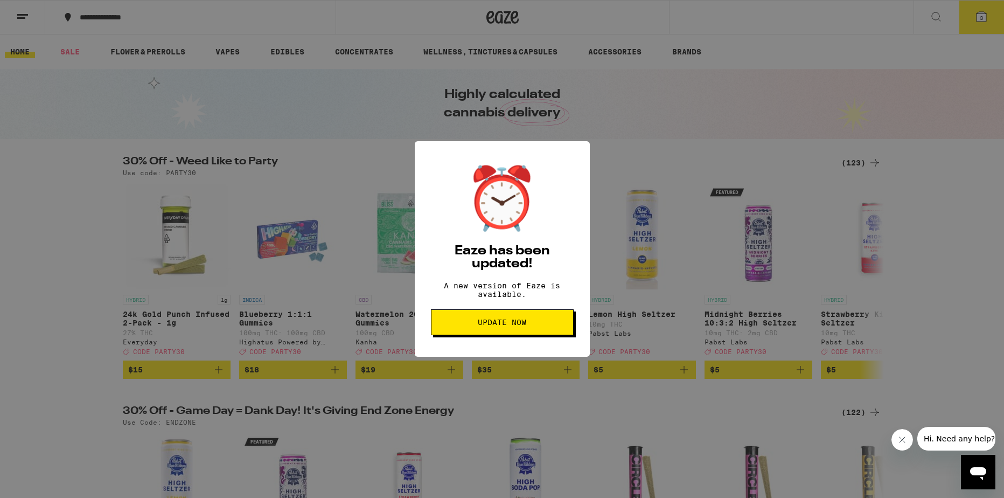
click at [530, 326] on span "Update Now" at bounding box center [502, 322] width 124 height 8
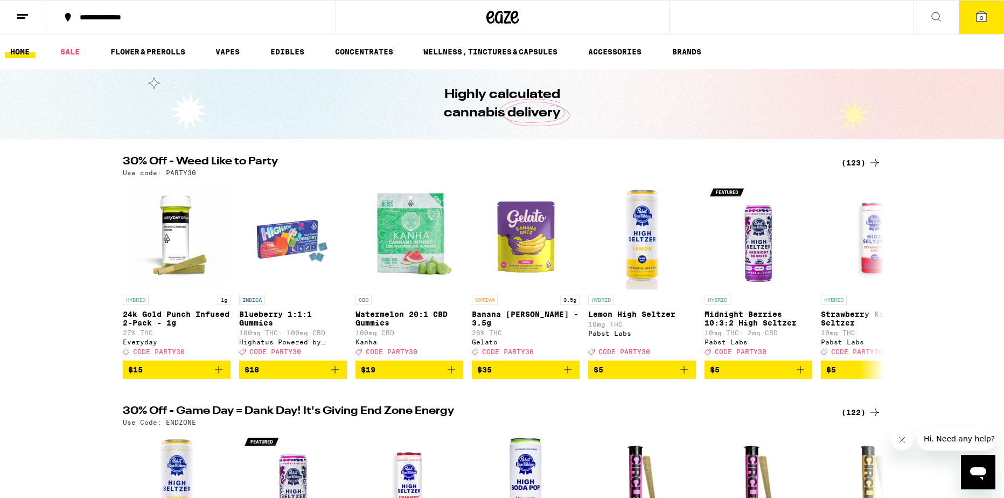
click at [860, 156] on div "(123)" at bounding box center [861, 162] width 40 height 13
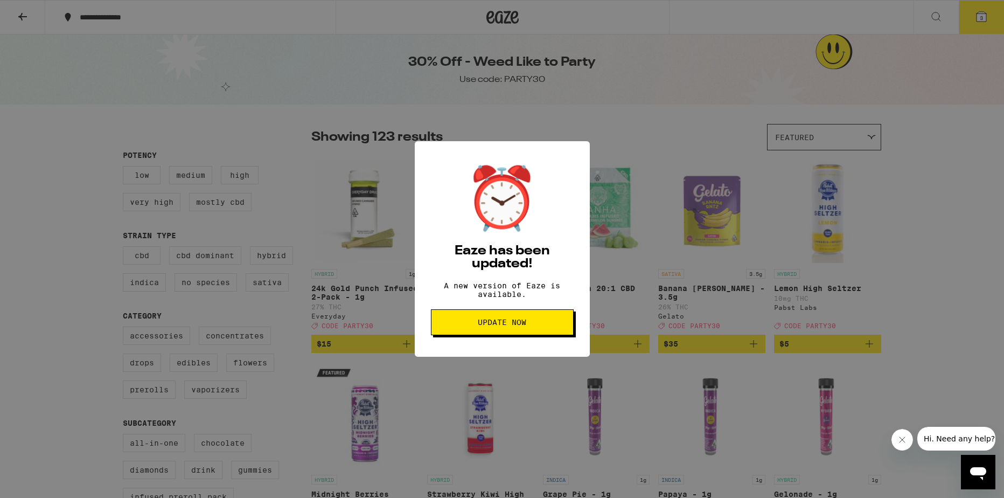
click at [507, 326] on span "Update Now" at bounding box center [502, 322] width 48 height 8
click at [496, 326] on span "Update Now" at bounding box center [502, 322] width 48 height 8
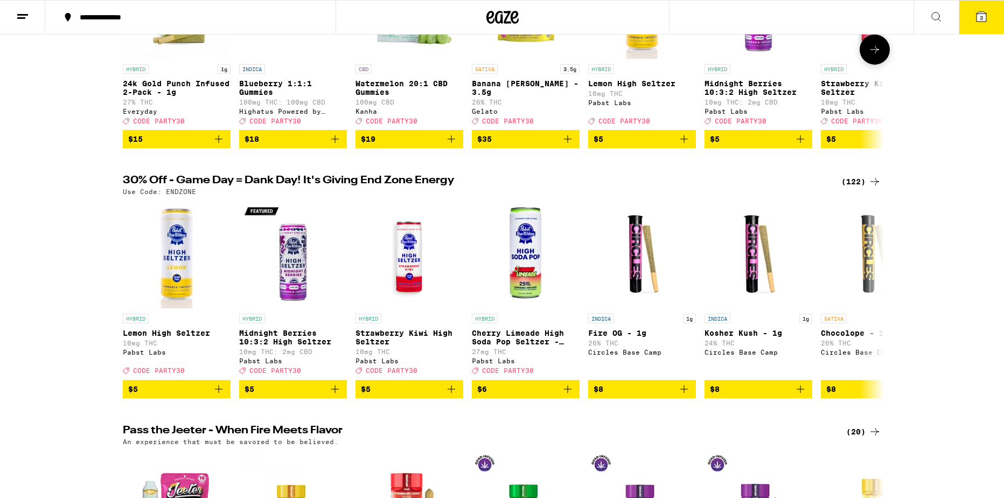
scroll to position [286, 0]
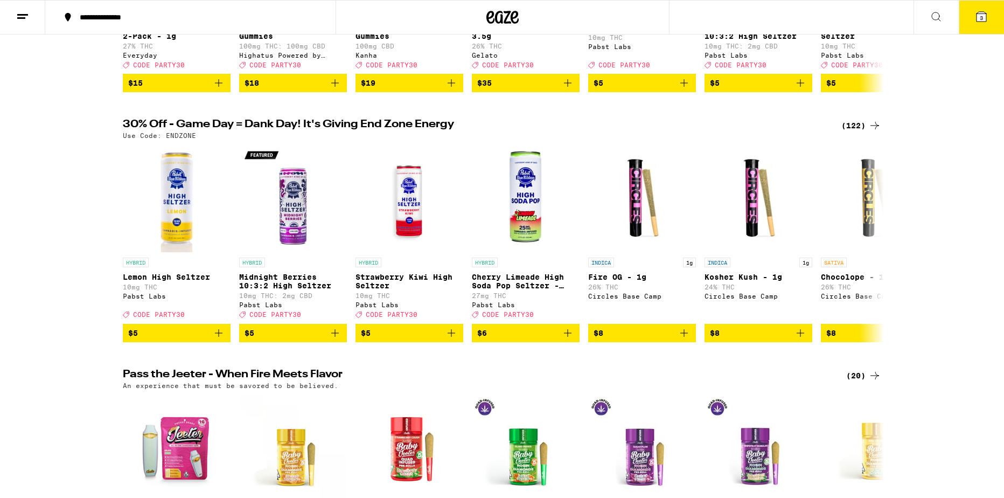
click at [856, 129] on div "(122)" at bounding box center [861, 125] width 40 height 13
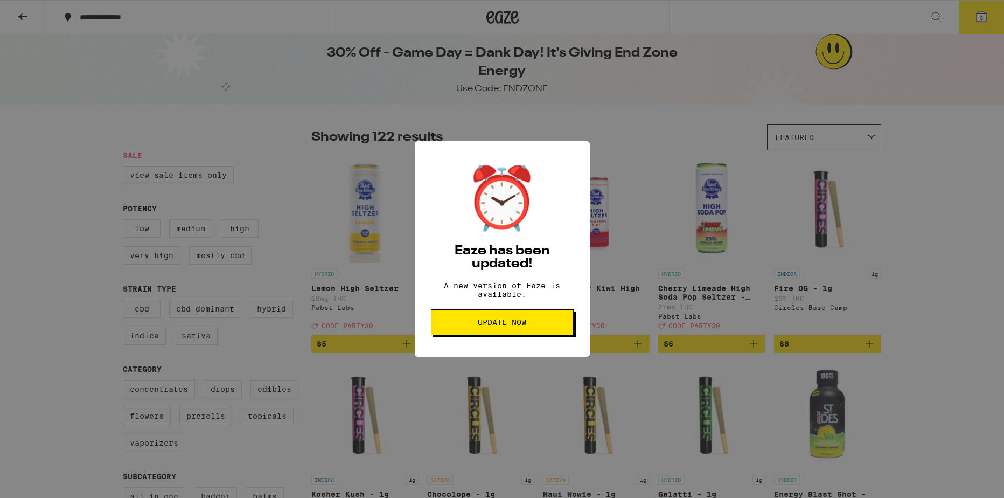
click at [523, 326] on span "Update Now" at bounding box center [502, 322] width 48 height 8
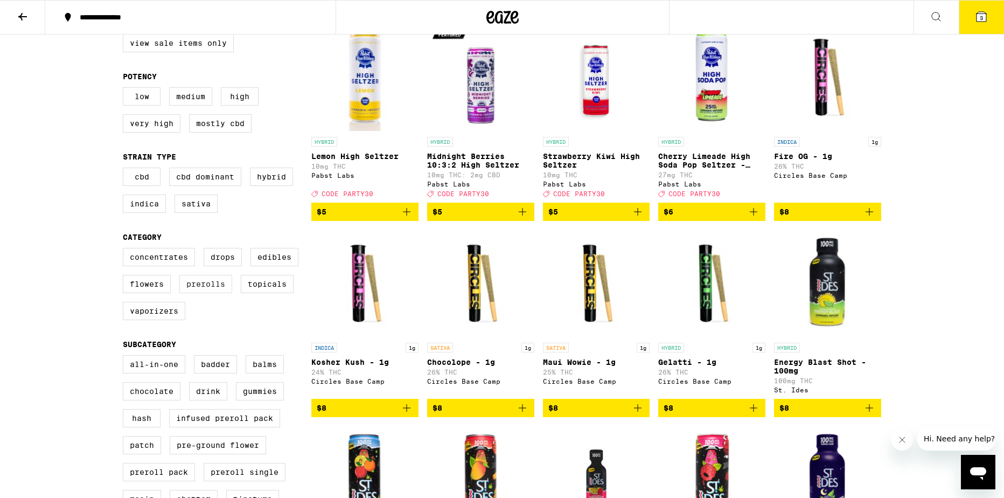
click at [216, 293] on label "Prerolls" at bounding box center [205, 284] width 53 height 18
click at [125, 250] on input "Prerolls" at bounding box center [125, 249] width 1 height 1
checkbox input "true"
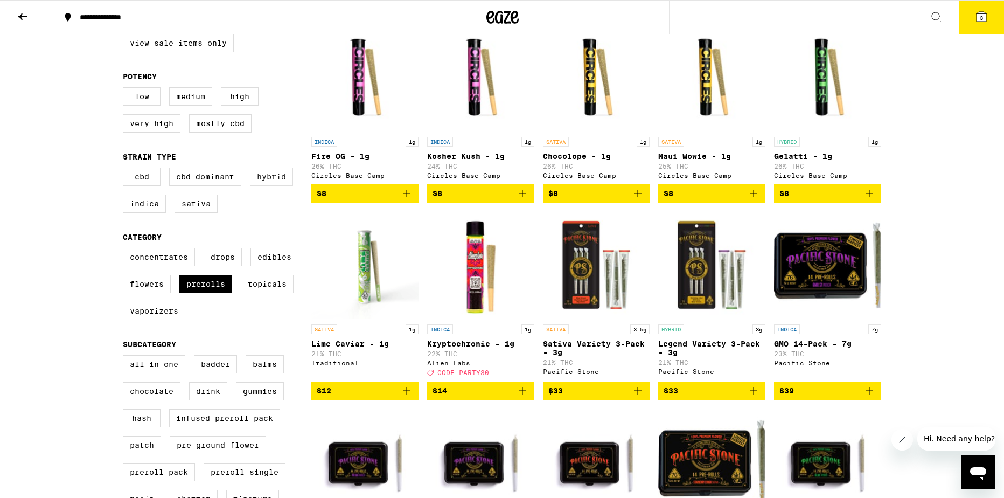
click at [269, 180] on label "Hybrid" at bounding box center [271, 176] width 43 height 18
click at [125, 170] on input "Hybrid" at bounding box center [125, 169] width 1 height 1
checkbox input "true"
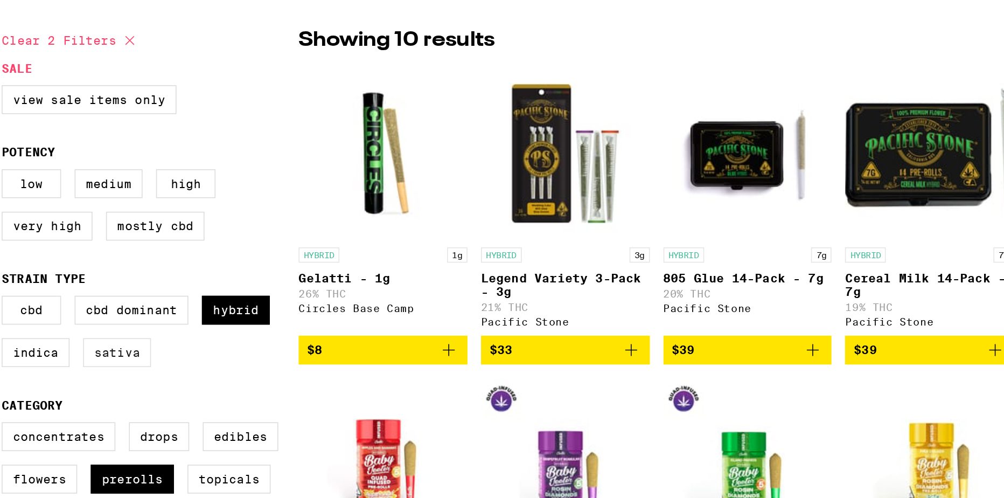
click at [177, 345] on label "Sativa" at bounding box center [195, 335] width 43 height 18
click at [125, 302] on input "Sativa" at bounding box center [125, 301] width 1 height 1
checkbox input "true"
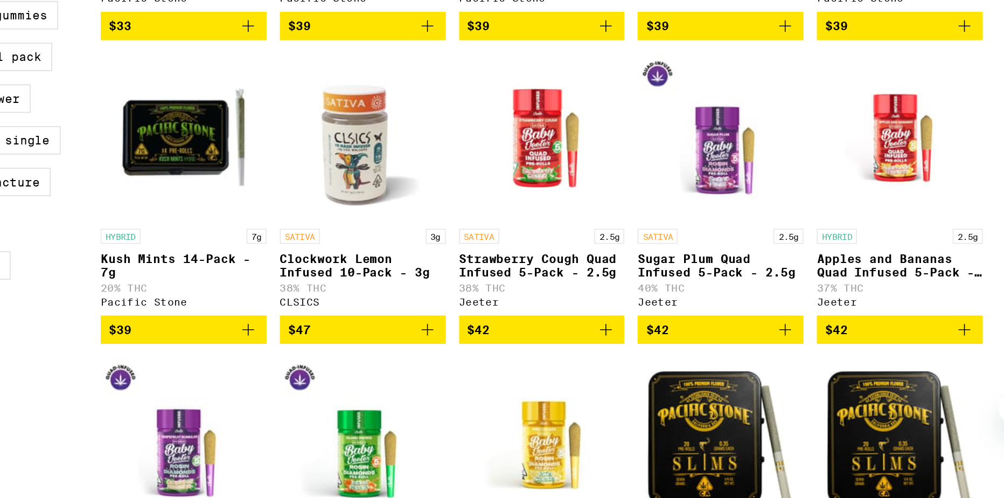
scroll to position [339, 0]
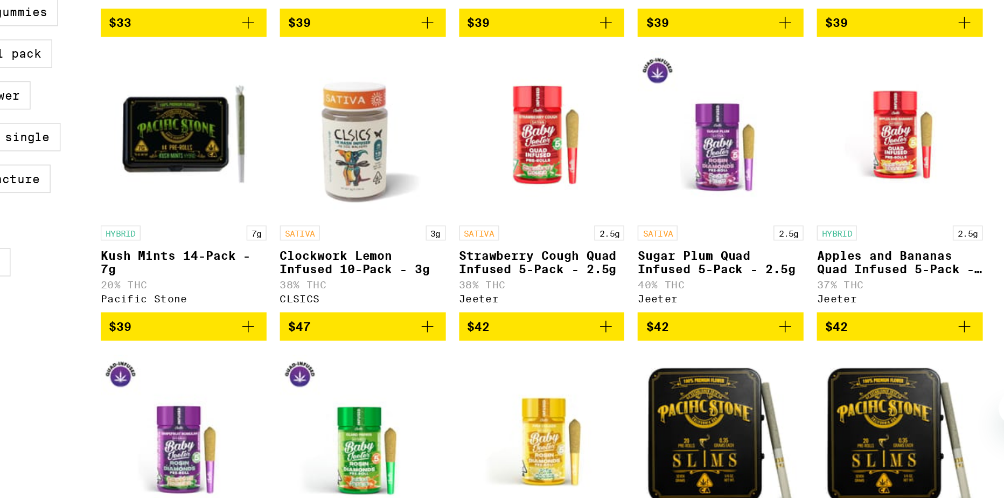
click at [405, 393] on icon "Add to bag" at bounding box center [406, 386] width 13 height 13
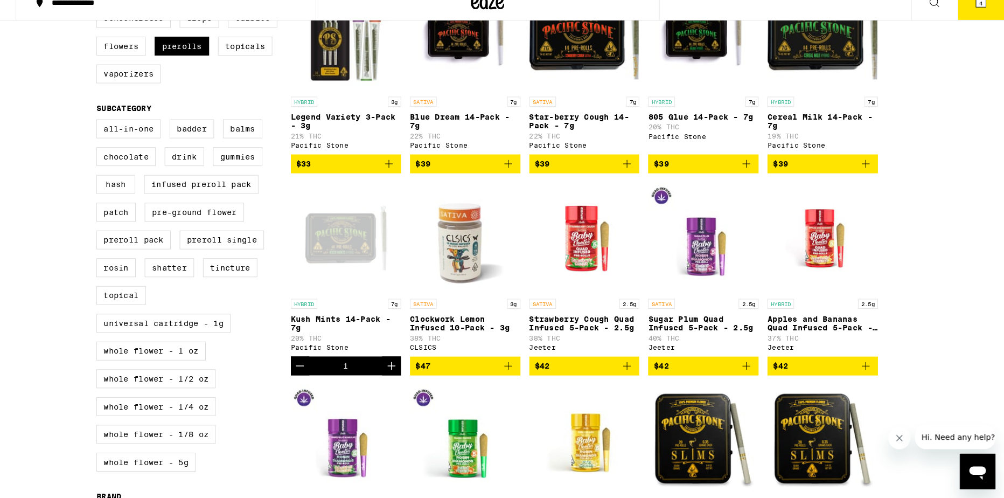
scroll to position [361, 0]
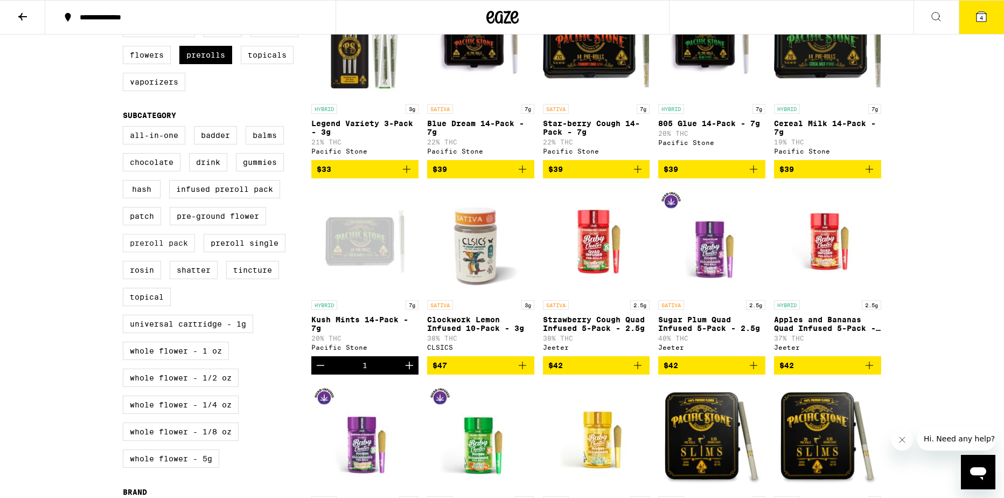
click at [166, 252] on label "Preroll Pack" at bounding box center [159, 243] width 72 height 18
click at [125, 128] on input "Preroll Pack" at bounding box center [125, 128] width 1 height 1
checkbox input "true"
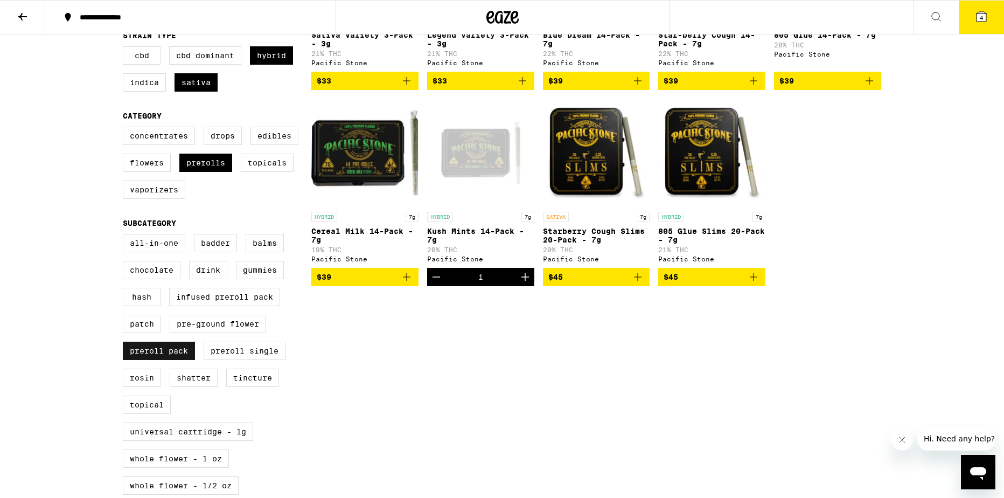
scroll to position [250, 0]
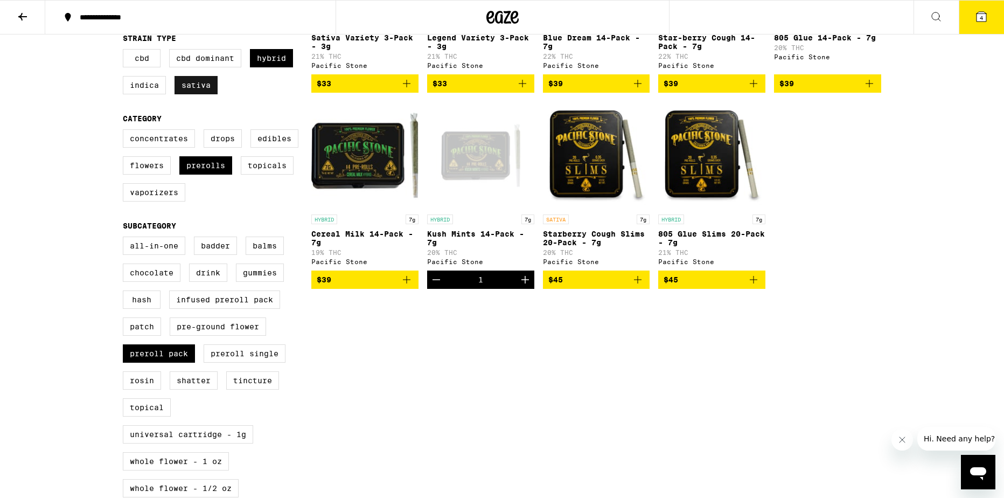
click at [186, 94] on label "Sativa" at bounding box center [195, 85] width 43 height 18
click at [125, 51] on input "Sativa" at bounding box center [125, 51] width 1 height 1
checkbox input "false"
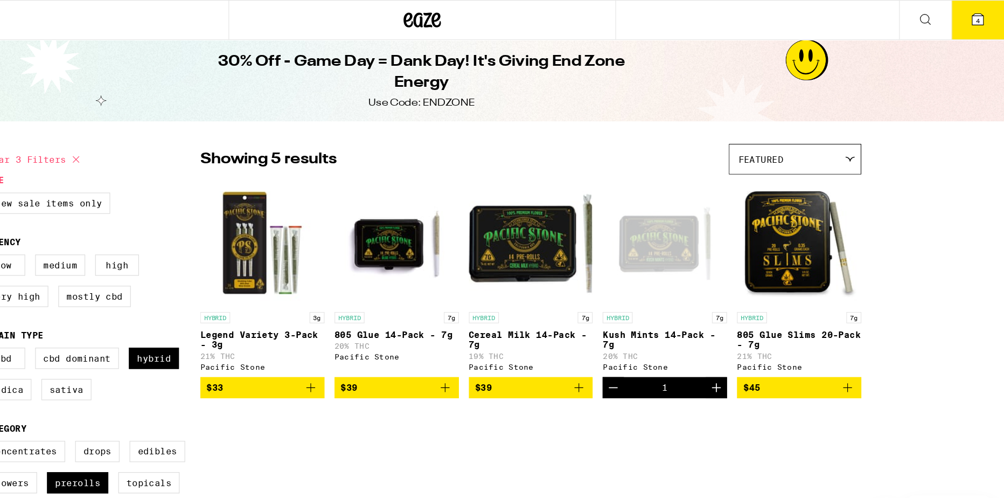
click at [521, 337] on icon "Add to bag" at bounding box center [522, 333] width 13 height 13
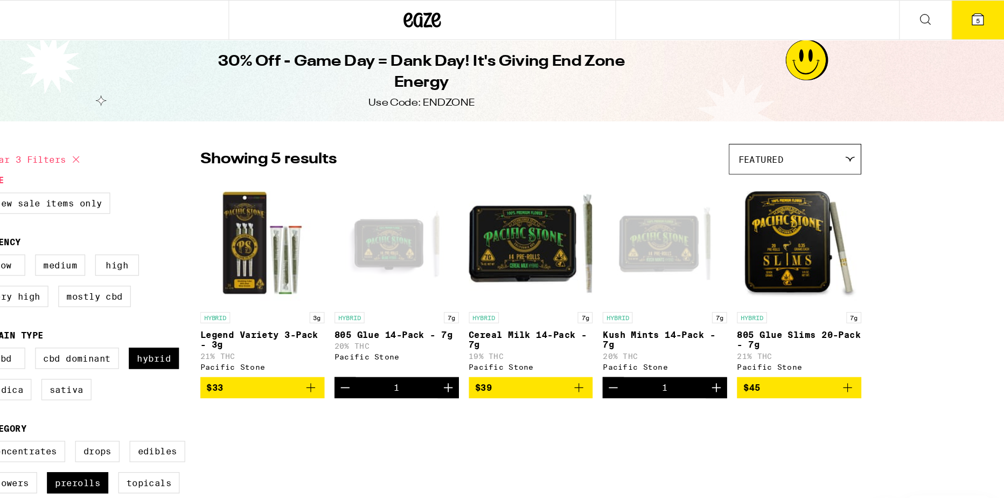
click at [982, 17] on span "5" at bounding box center [980, 18] width 3 height 6
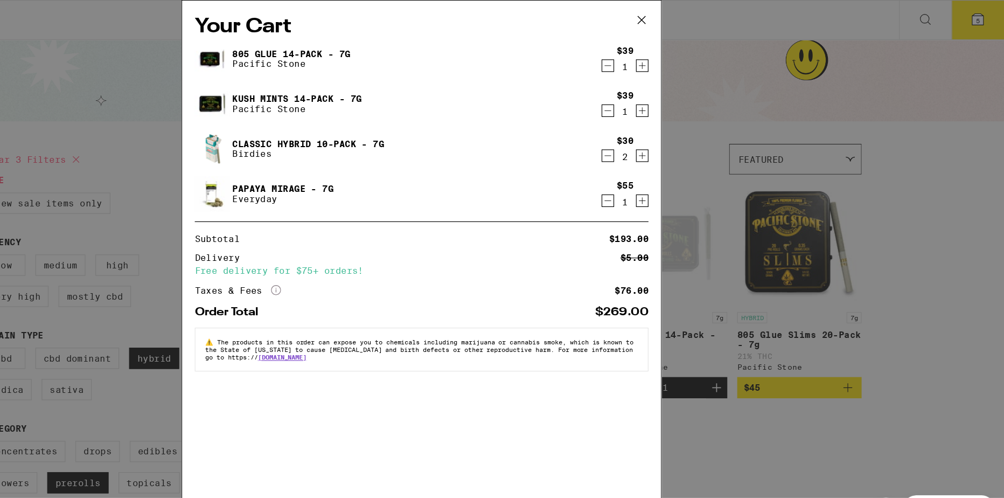
click at [667, 138] on icon "Decrement" at bounding box center [662, 134] width 10 height 13
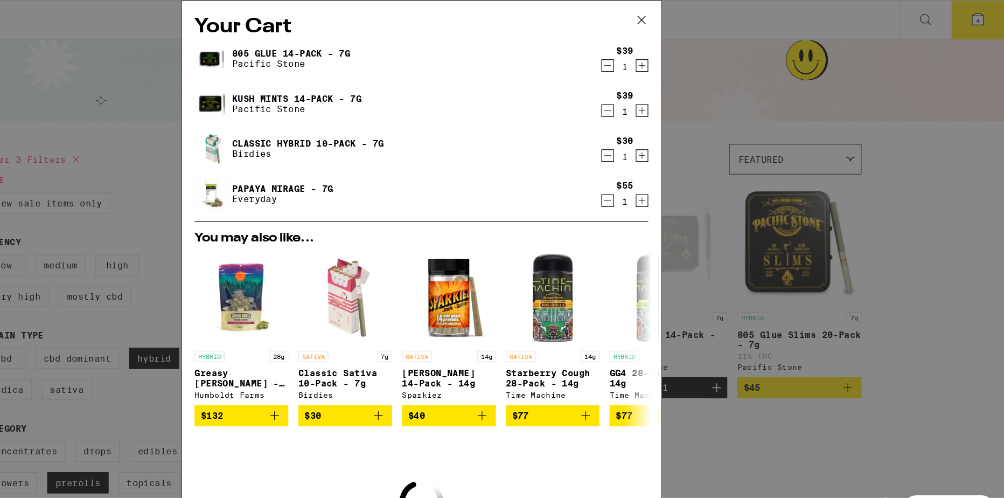
click at [666, 137] on icon "Decrement" at bounding box center [662, 134] width 10 height 13
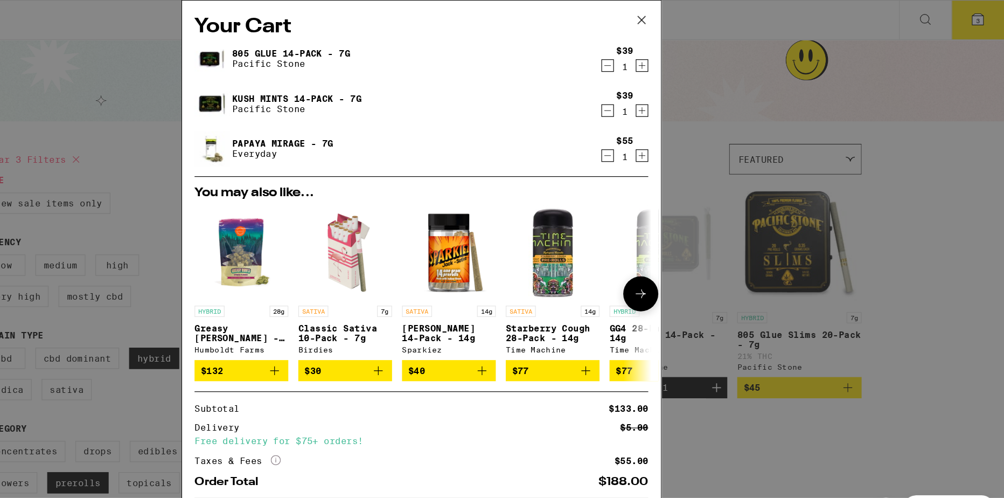
scroll to position [29, 0]
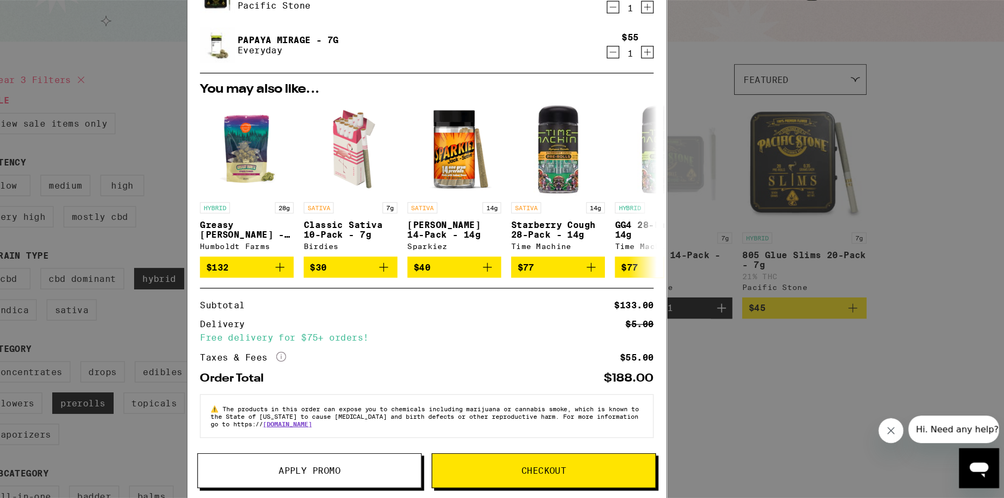
click at [421, 468] on button "Apply Promo" at bounding box center [400, 474] width 193 height 30
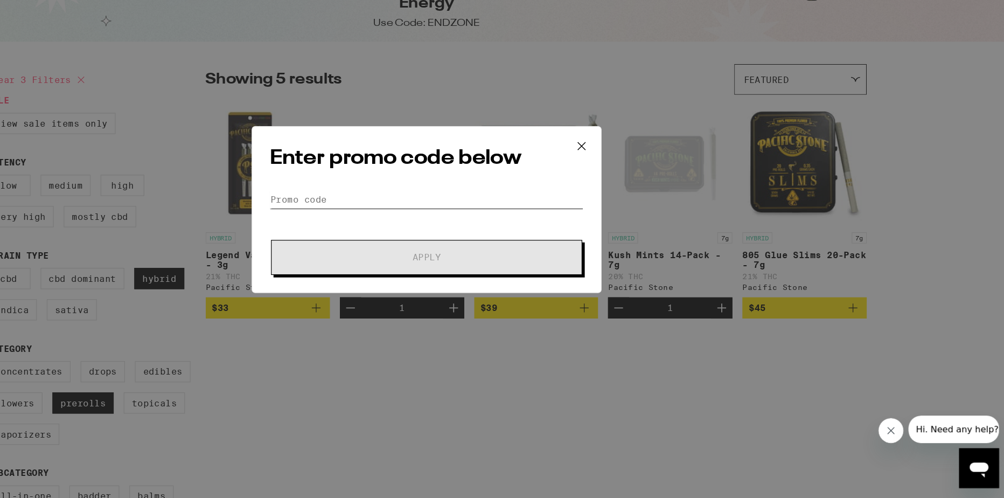
click at [433, 239] on input "Promo Code" at bounding box center [502, 240] width 270 height 16
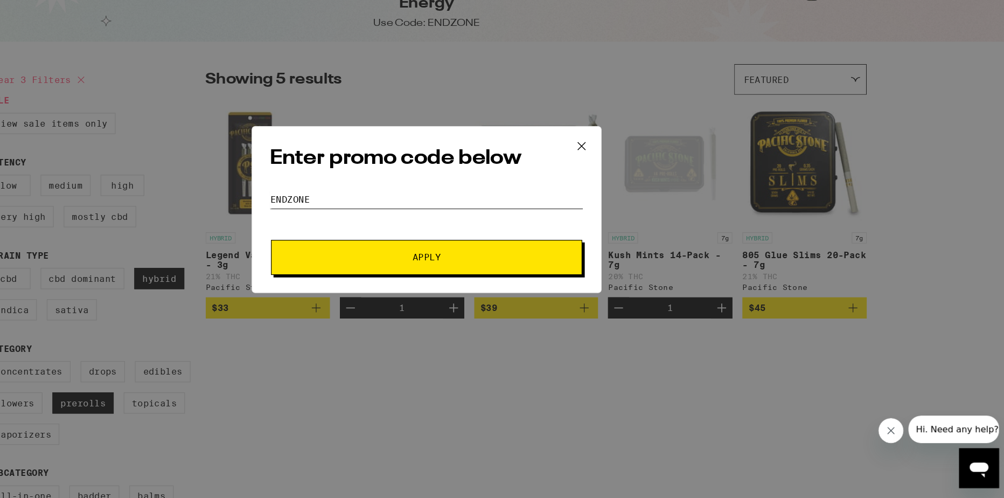
type input "ENDZONE"
click at [487, 291] on span "Apply" at bounding box center [502, 290] width 194 height 8
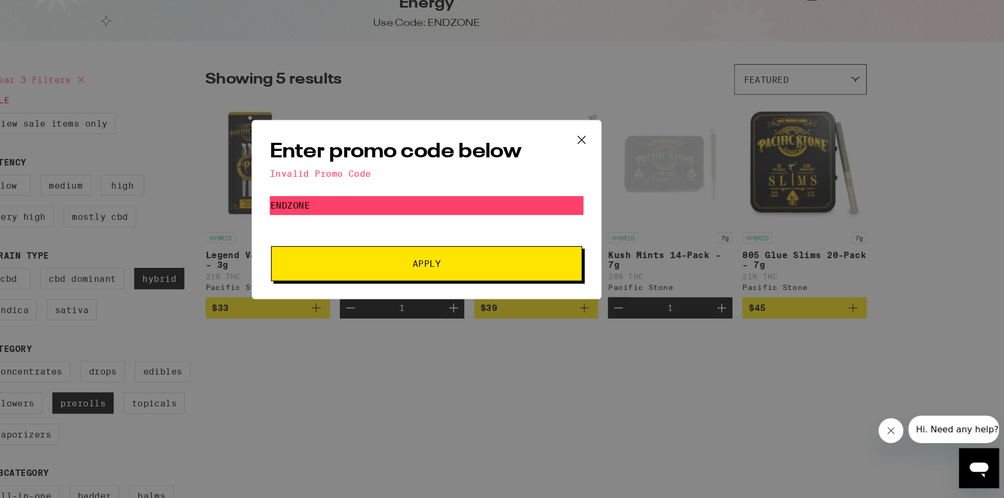
click at [634, 193] on icon at bounding box center [635, 189] width 16 height 16
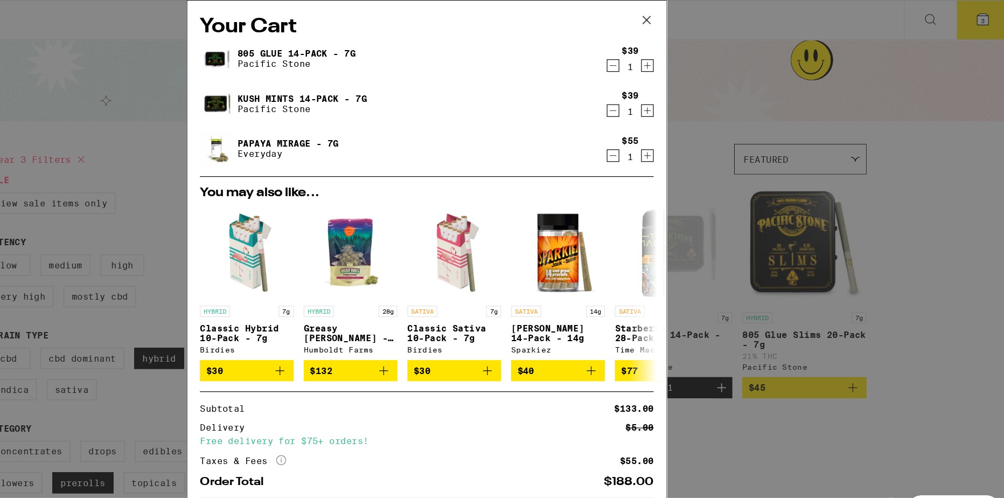
click at [694, 20] on icon at bounding box center [691, 17] width 6 height 6
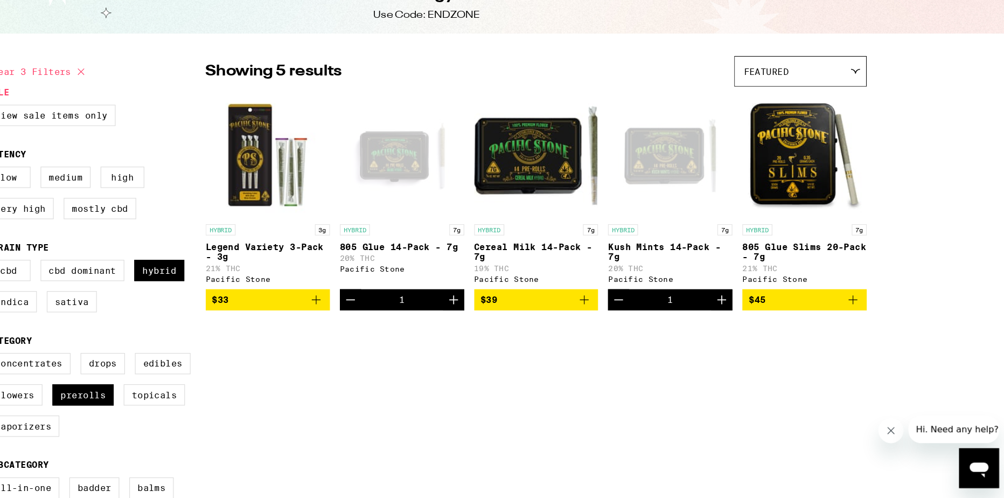
scroll to position [9, 0]
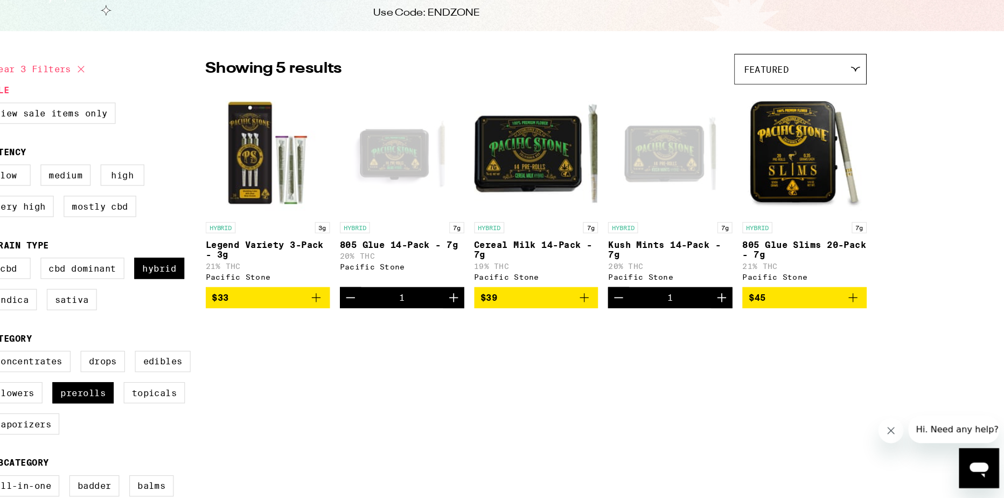
click at [600, 193] on img "Open page for Cereal Milk 14-Pack - 7g from Pacific Stone" at bounding box center [596, 200] width 107 height 108
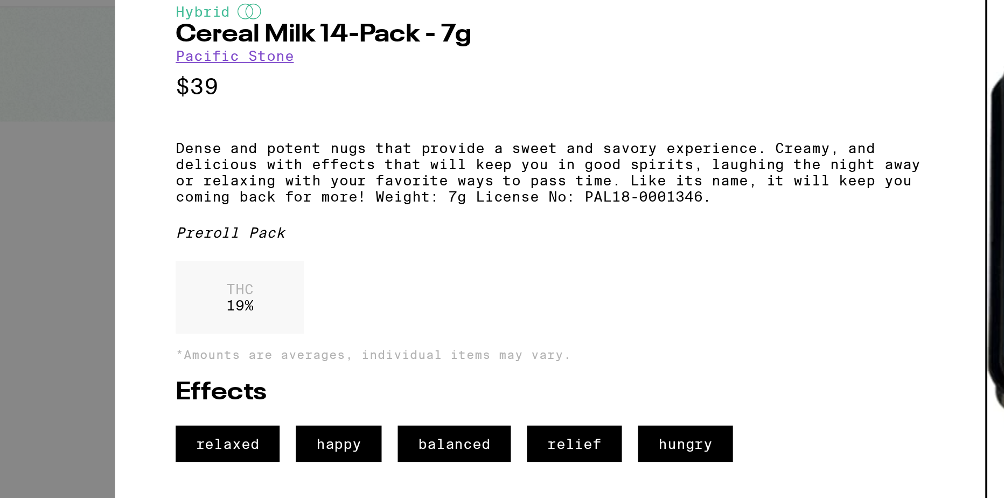
scroll to position [9, 0]
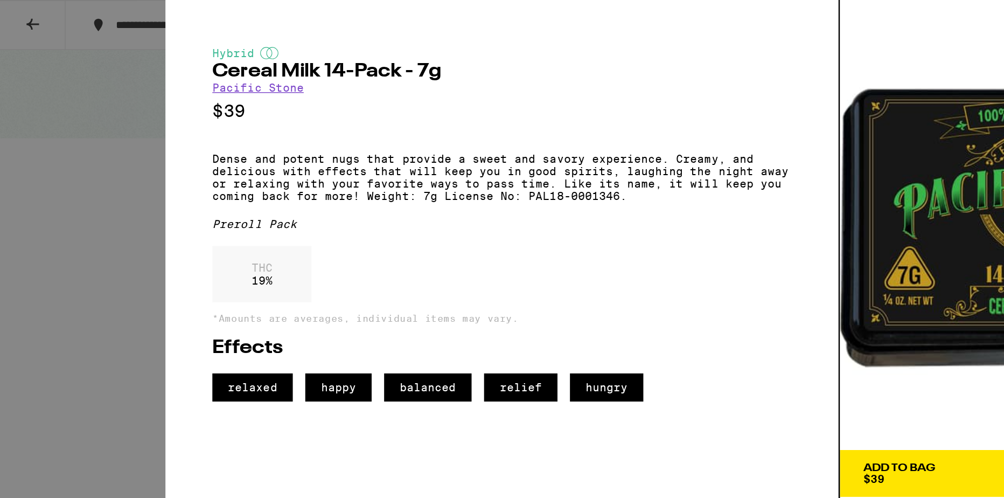
click at [44, 74] on div "Hybrid Cereal Milk 14-Pack - 7g Pacific Stone $39 Dense and potent nugs that pr…" at bounding box center [502, 249] width 1004 height 498
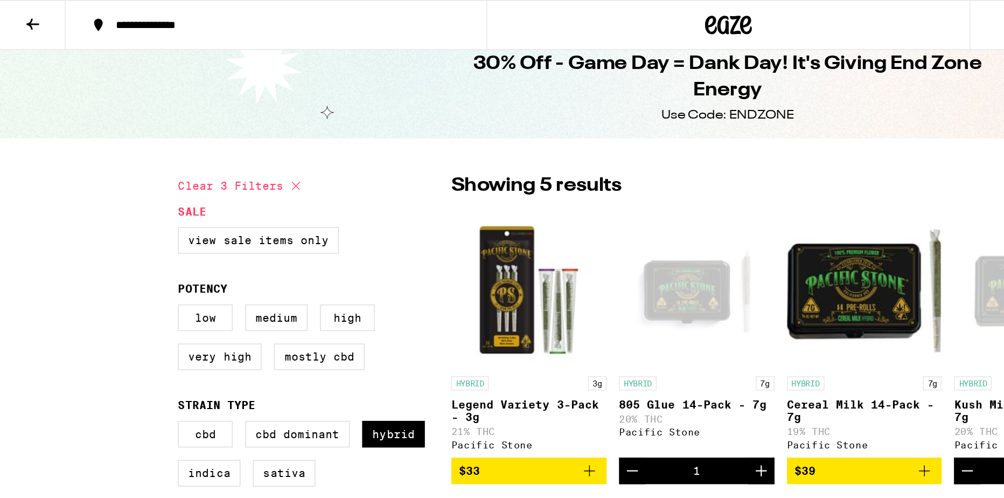
click at [170, 130] on button "Clear 3 filters" at bounding box center [167, 128] width 88 height 27
checkbox input "false"
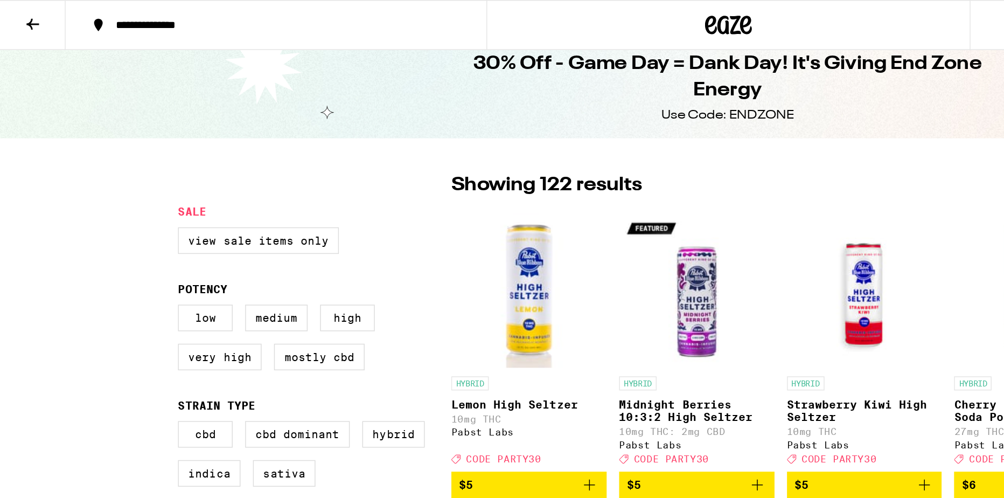
click at [132, 145] on legend "Sale" at bounding box center [132, 146] width 19 height 9
click at [190, 165] on label "View Sale Items Only" at bounding box center [178, 166] width 111 height 18
click at [125, 159] on input "View Sale Items Only" at bounding box center [125, 158] width 1 height 1
checkbox input "true"
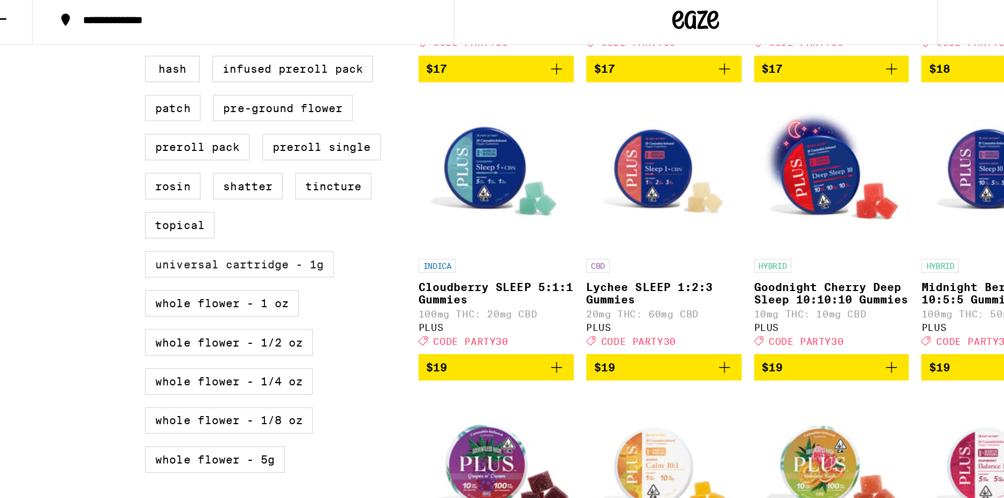
scroll to position [498, 0]
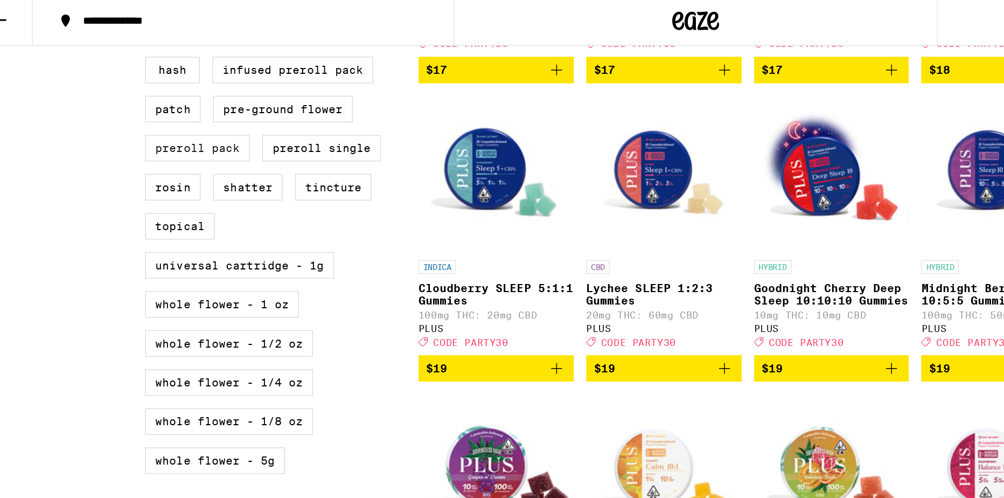
click at [162, 114] on label "Preroll Pack" at bounding box center [159, 105] width 72 height 18
checkbox input "true"
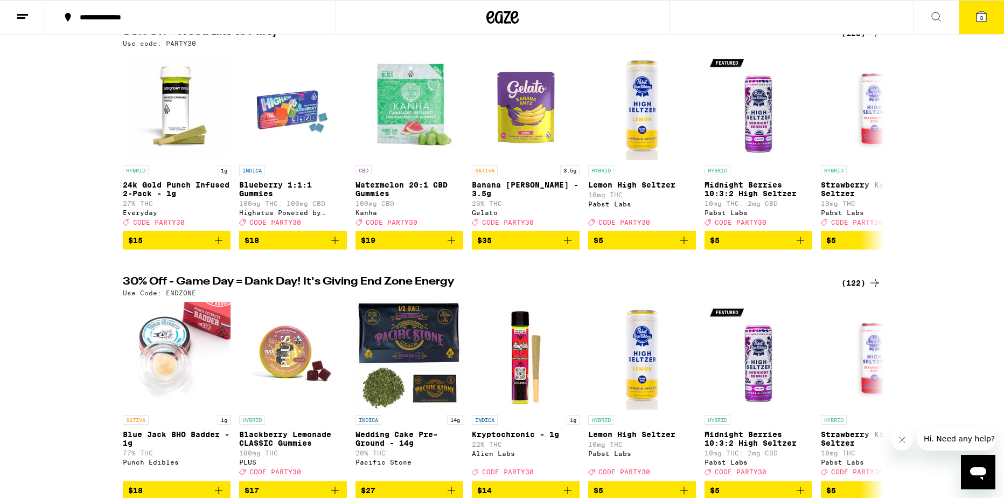
scroll to position [188, 0]
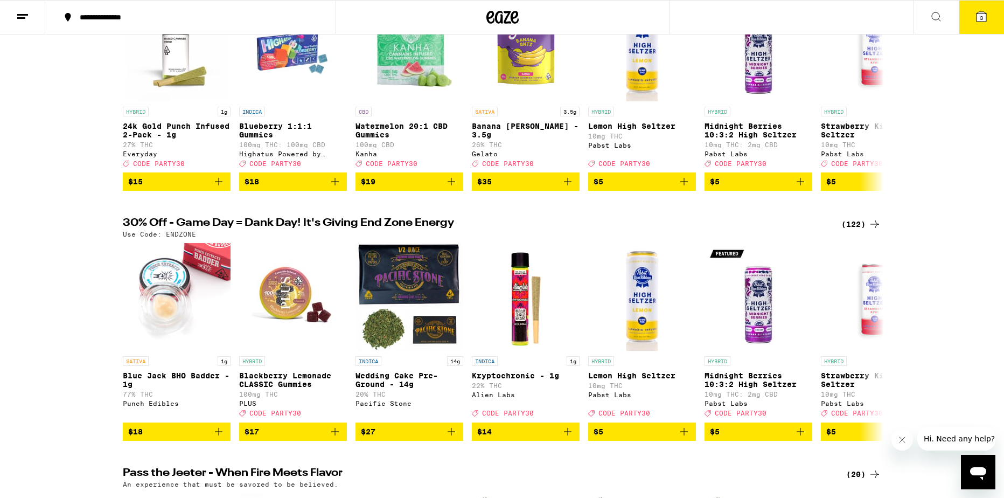
click at [857, 230] on div "(122)" at bounding box center [861, 224] width 40 height 13
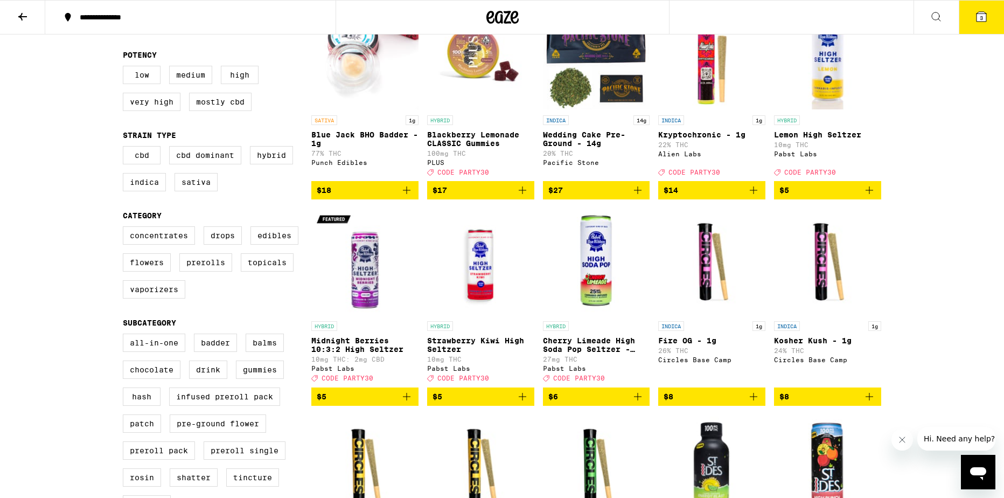
scroll to position [177, 0]
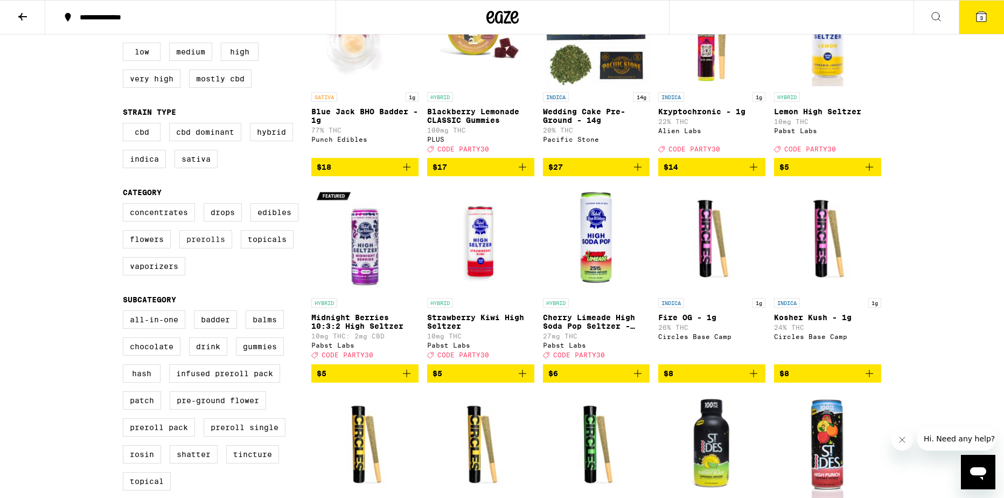
click at [213, 248] on label "Prerolls" at bounding box center [205, 239] width 53 height 18
click at [125, 205] on input "Prerolls" at bounding box center [125, 205] width 1 height 1
checkbox input "true"
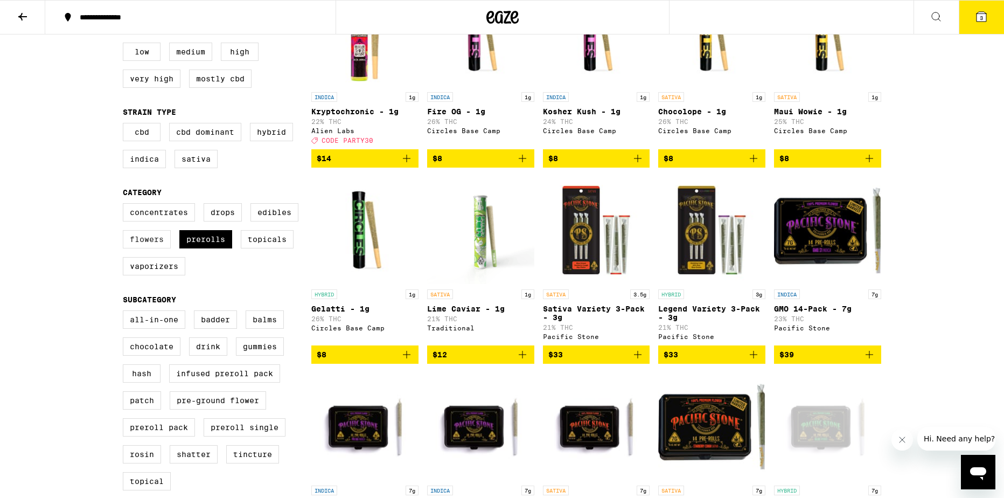
click at [148, 248] on label "Flowers" at bounding box center [147, 239] width 48 height 18
click at [125, 205] on input "Flowers" at bounding box center [125, 205] width 1 height 1
checkbox input "true"
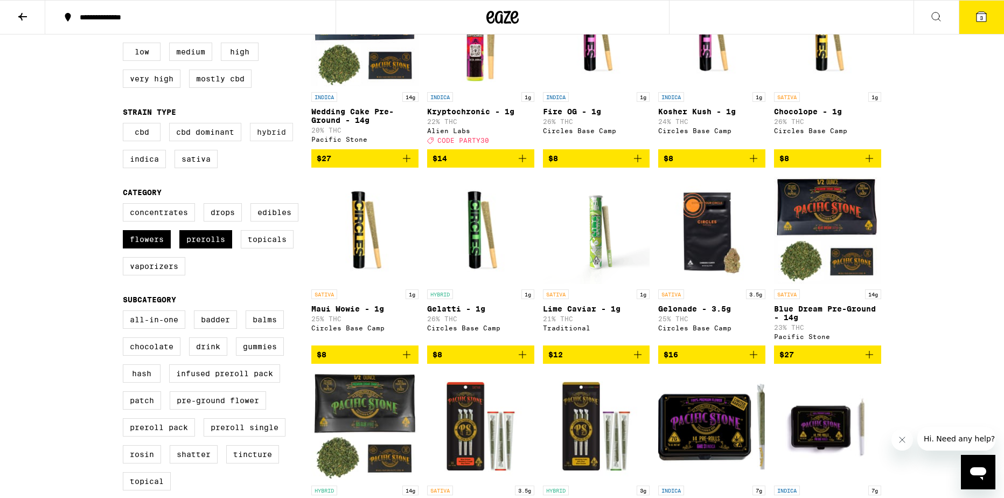
click at [273, 137] on label "Hybrid" at bounding box center [271, 132] width 43 height 18
click at [125, 125] on input "Hybrid" at bounding box center [125, 124] width 1 height 1
checkbox input "true"
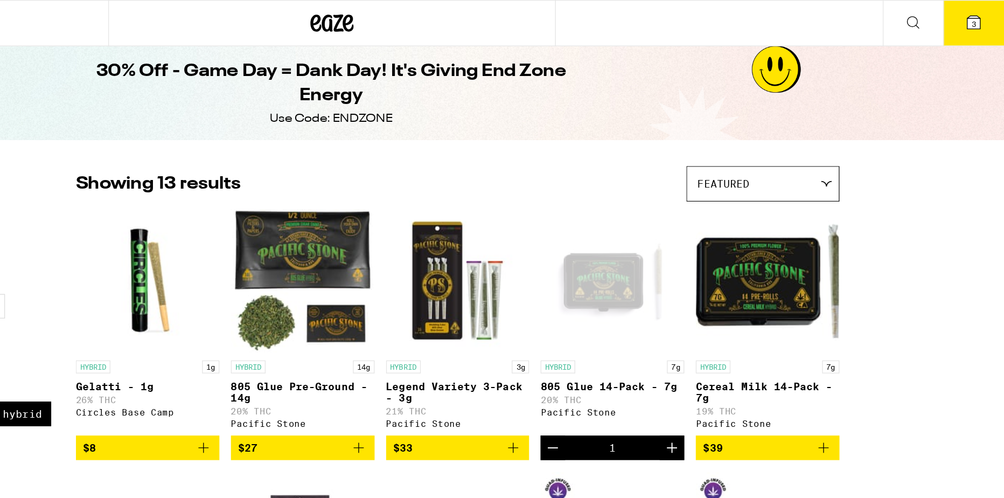
click at [979, 19] on span "3" at bounding box center [980, 18] width 3 height 6
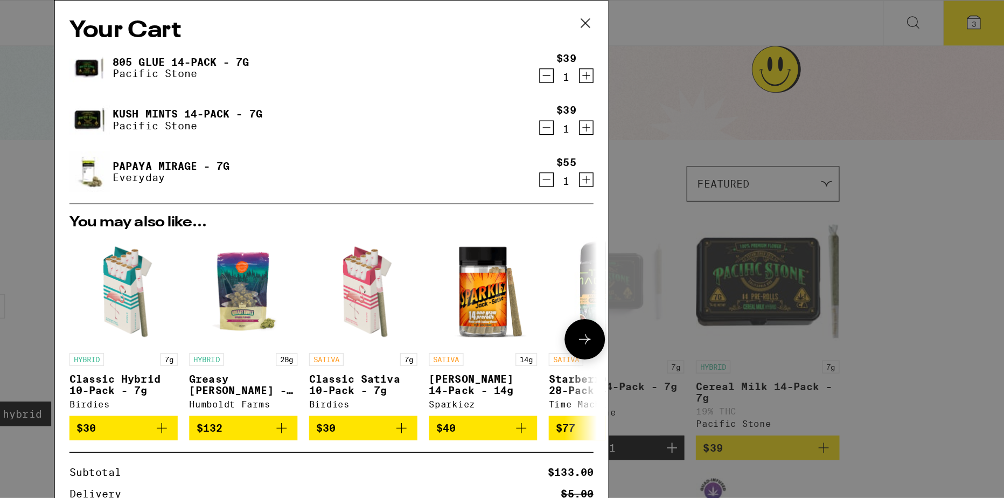
scroll to position [29, 0]
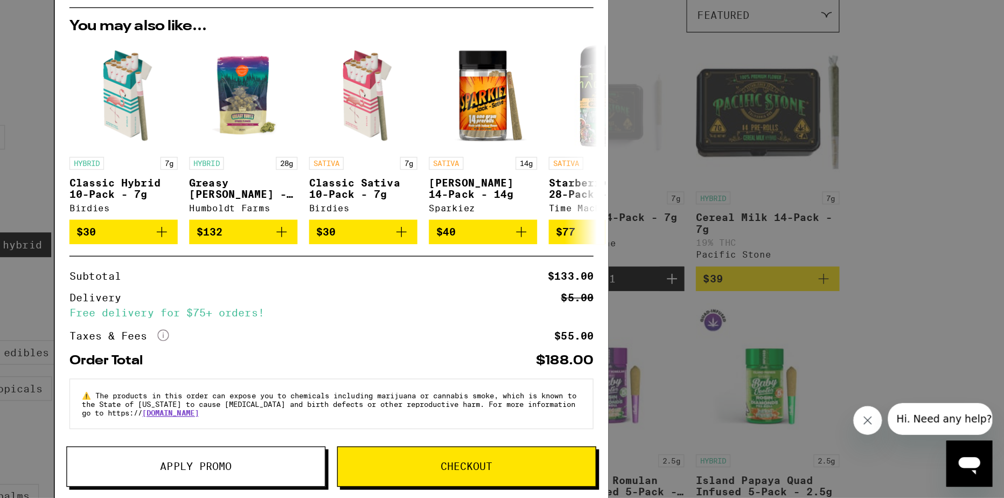
click at [415, 472] on span "Apply Promo" at bounding box center [400, 474] width 53 height 8
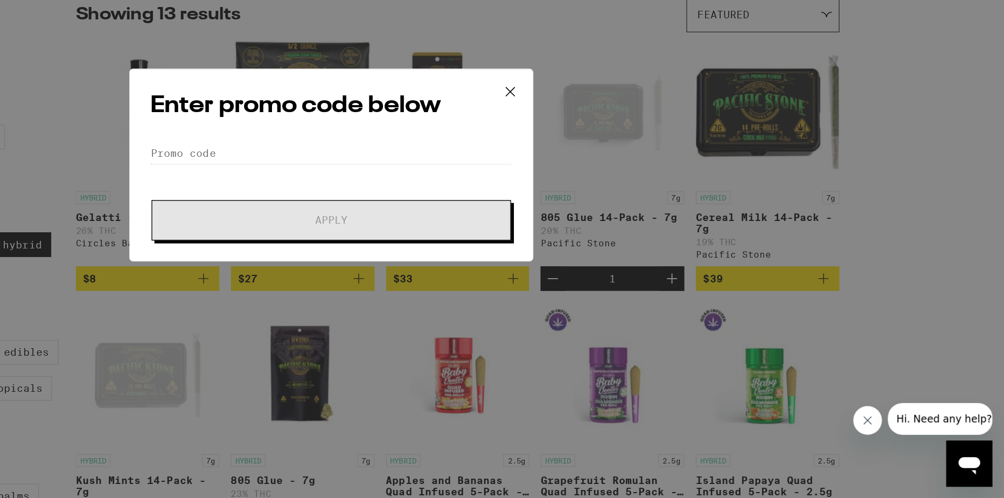
click at [428, 248] on form "Promo Code Apply" at bounding box center [502, 268] width 270 height 73
click at [422, 238] on input "Promo Code" at bounding box center [502, 240] width 270 height 16
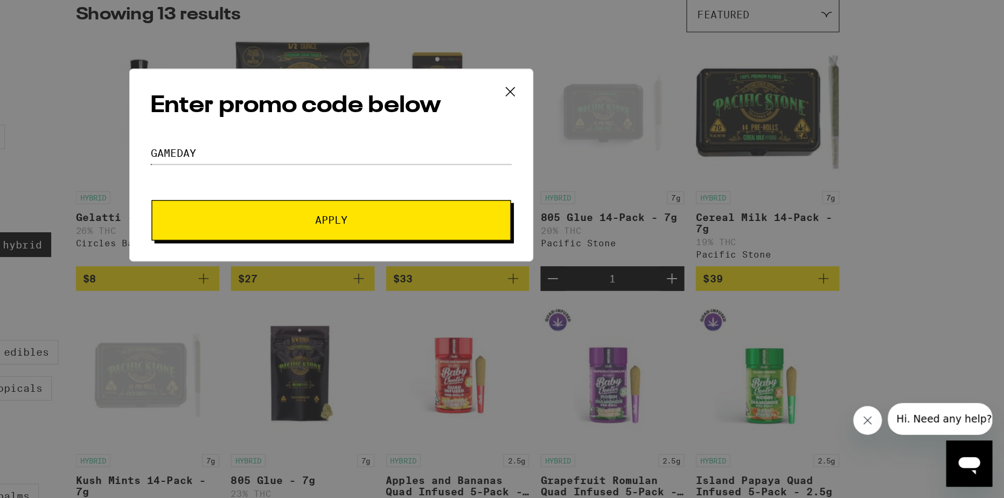
type input "GAMEDAY"
click at [368, 275] on button "Apply" at bounding box center [502, 290] width 268 height 30
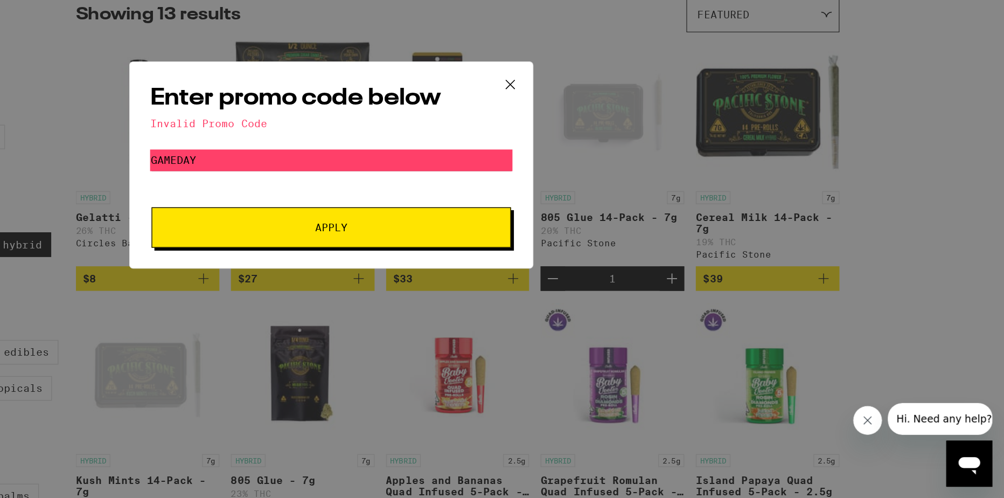
click at [642, 187] on icon at bounding box center [635, 189] width 16 height 16
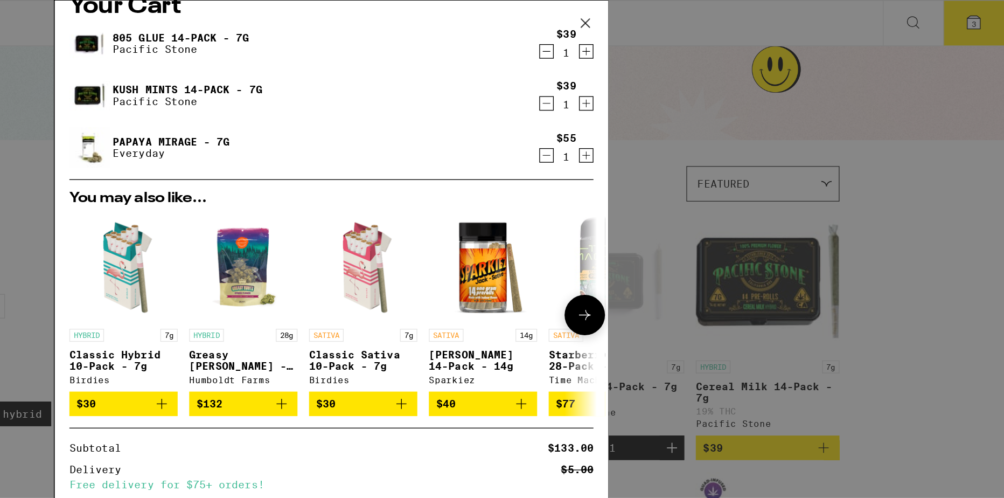
scroll to position [29, 0]
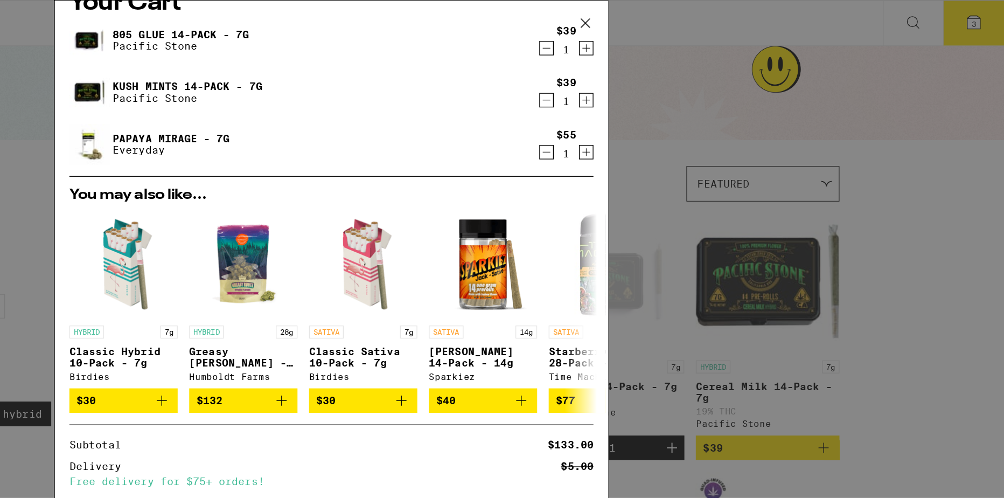
click at [913, 163] on div "Your Cart 805 Glue 14-Pack - 7g Pacific Stone $39 1 Kush Mints 14-Pack - 7g Pac…" at bounding box center [502, 249] width 1004 height 498
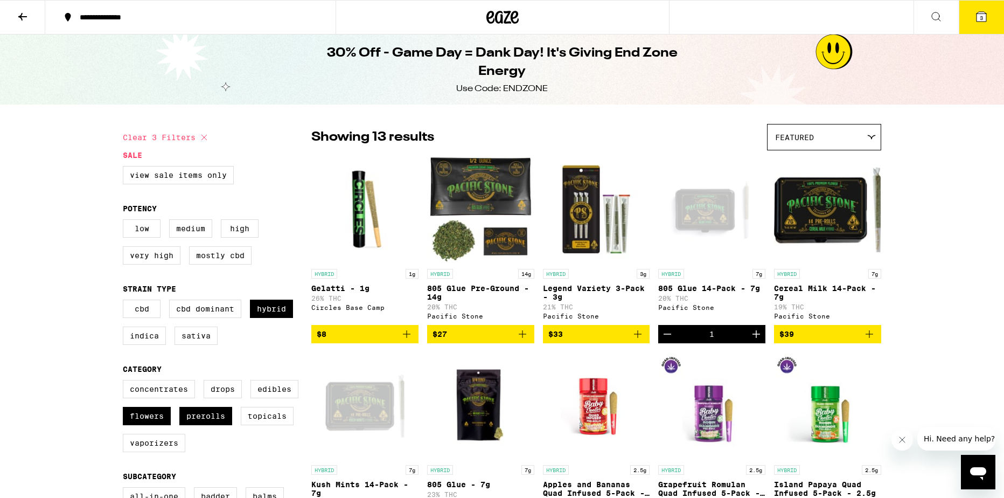
click at [989, 22] on button "3" at bounding box center [980, 17] width 45 height 33
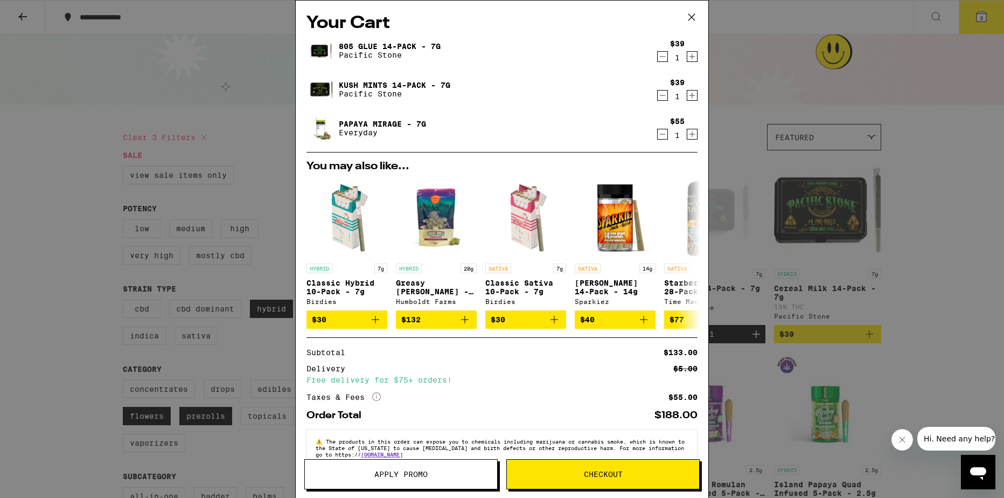
click at [394, 473] on span "Apply Promo" at bounding box center [400, 474] width 53 height 8
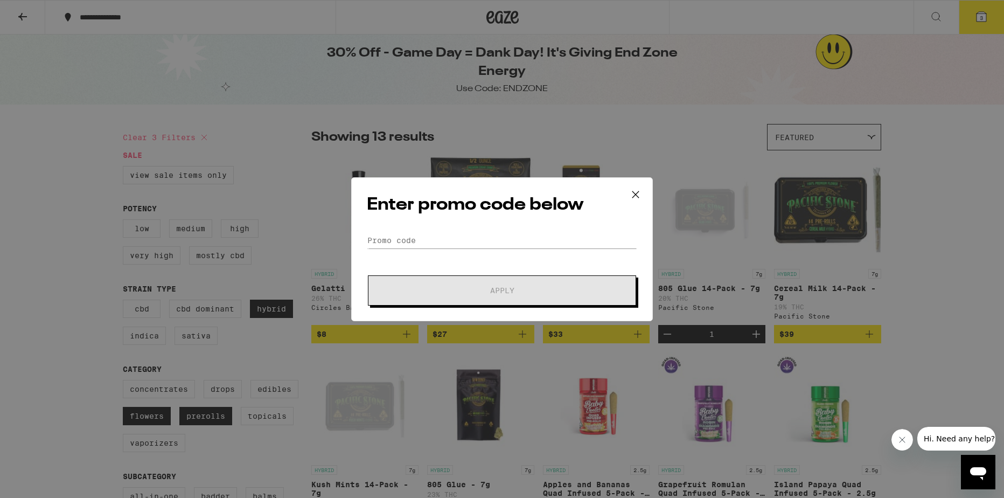
click at [425, 230] on div "Enter promo code below Promo Code Apply" at bounding box center [502, 249] width 302 height 144
click at [419, 243] on input "Promo Code" at bounding box center [502, 240] width 270 height 16
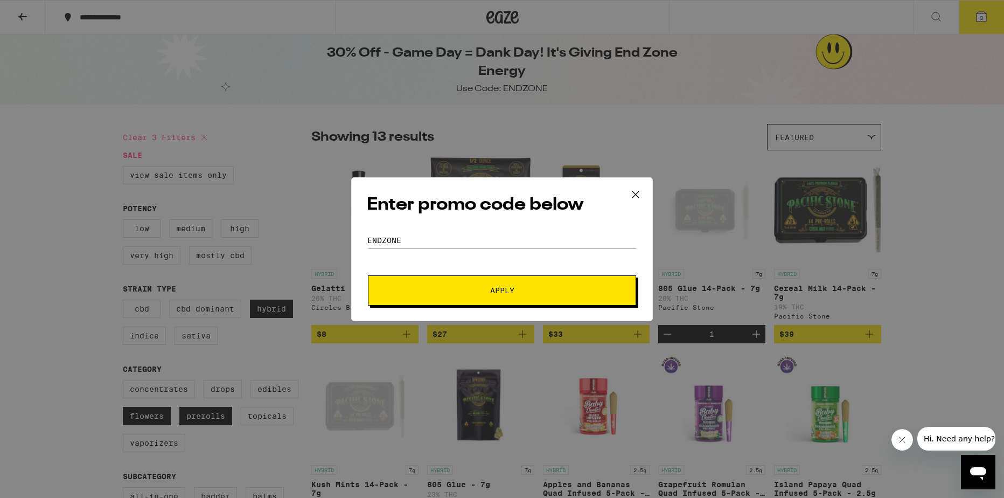
click at [571, 277] on button "Apply" at bounding box center [502, 290] width 268 height 30
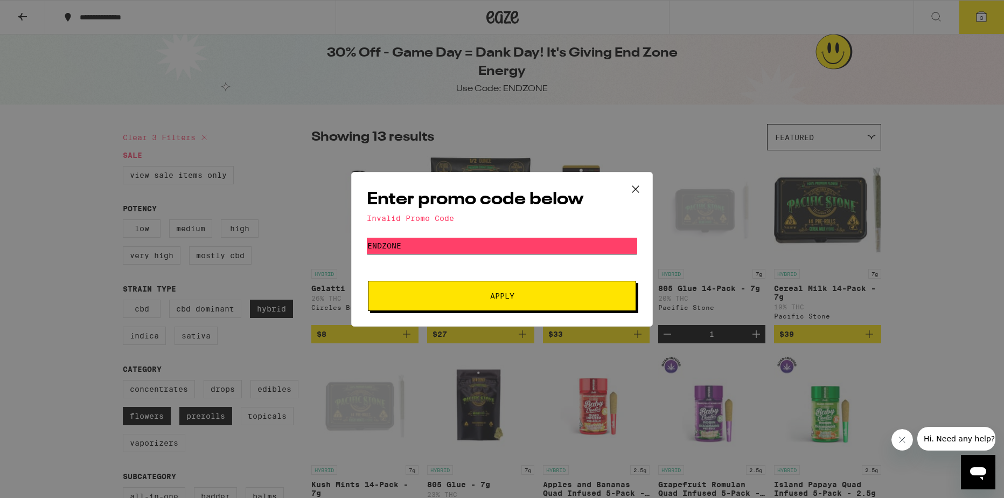
click at [425, 246] on input "ENDZONE" at bounding box center [502, 245] width 270 height 16
type input "ENDZONE"
click at [499, 293] on span "Apply" at bounding box center [502, 296] width 24 height 8
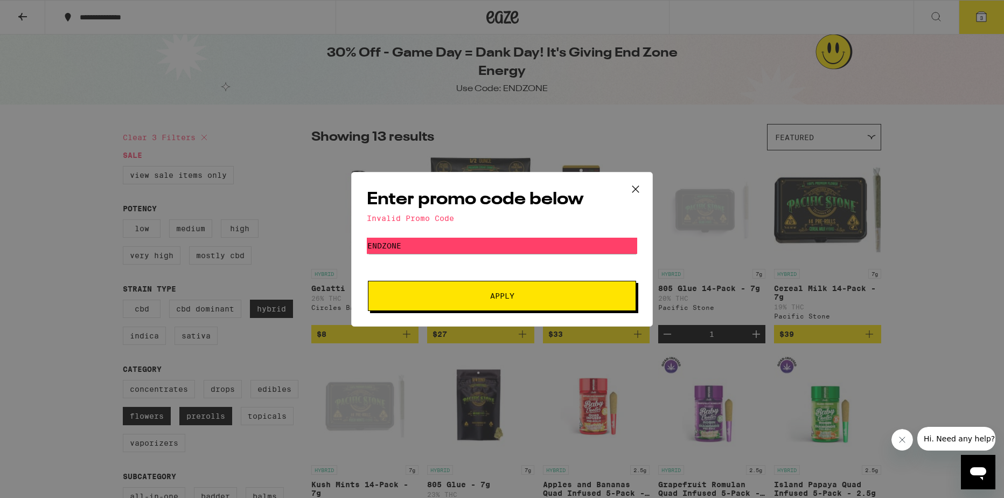
click at [849, 107] on div "Enter promo code below Invalid Promo Code Promo Code ENDZONE Apply" at bounding box center [502, 249] width 1004 height 498
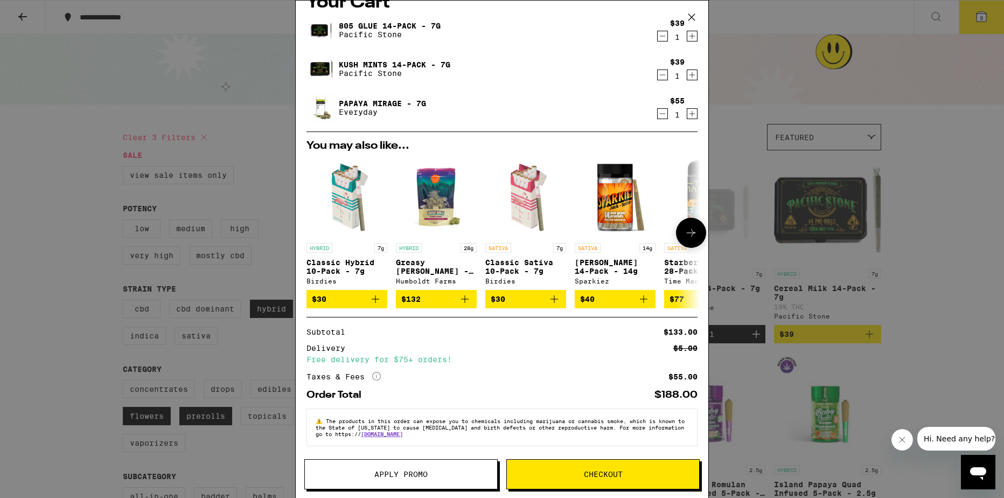
scroll to position [25, 0]
click at [692, 22] on icon at bounding box center [691, 17] width 16 height 16
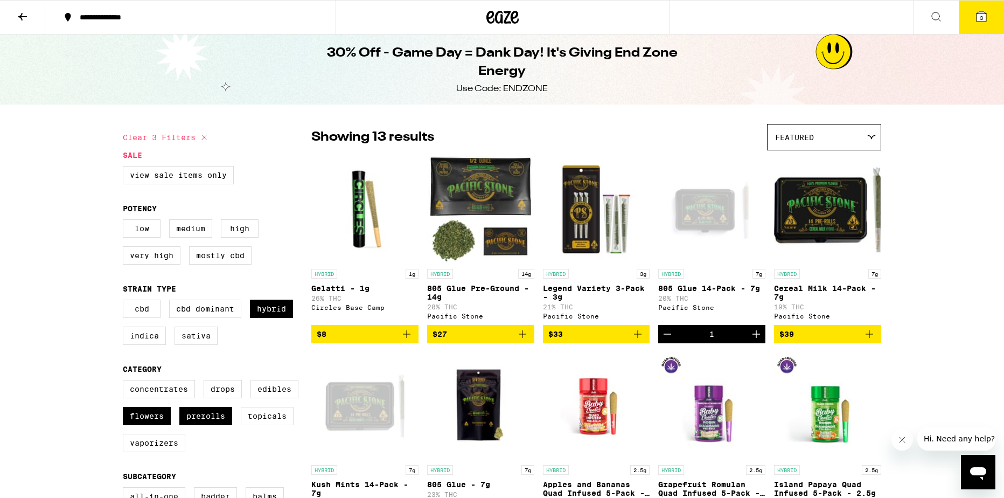
click at [26, 8] on button at bounding box center [22, 18] width 45 height 34
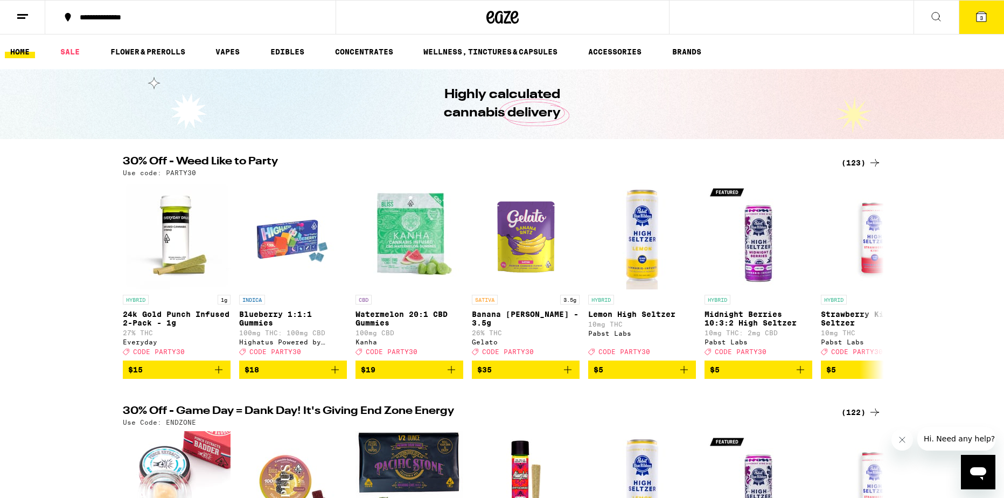
click at [860, 162] on div "(123)" at bounding box center [861, 162] width 40 height 13
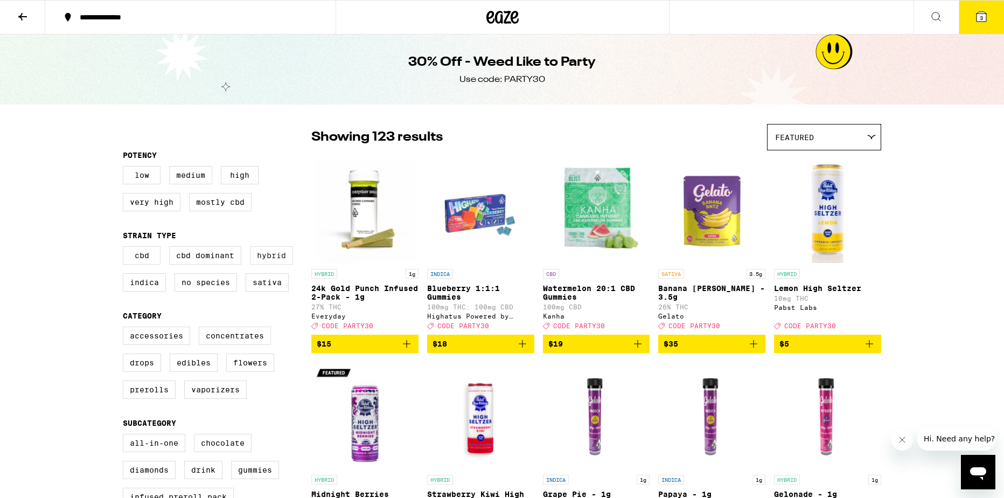
click at [276, 261] on label "Hybrid" at bounding box center [271, 255] width 43 height 18
click at [125, 248] on input "Hybrid" at bounding box center [125, 248] width 1 height 1
checkbox input "true"
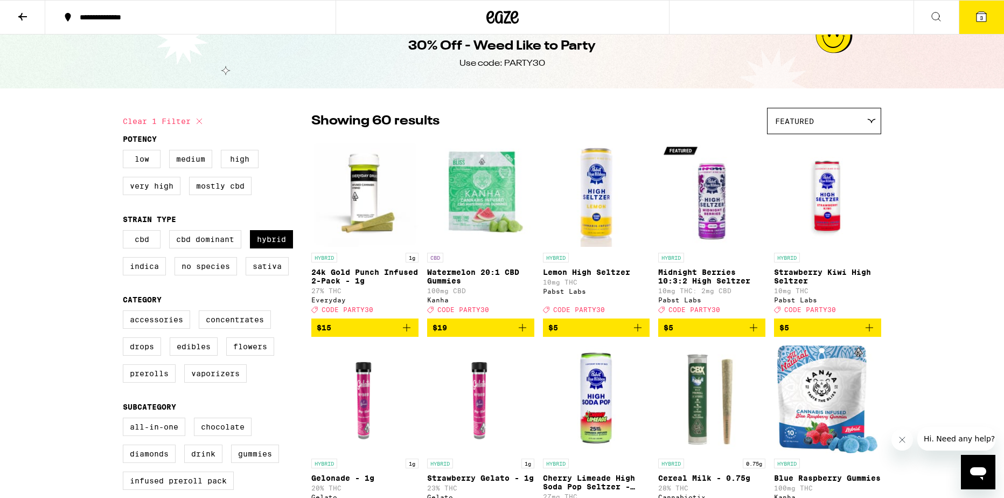
scroll to position [13, 0]
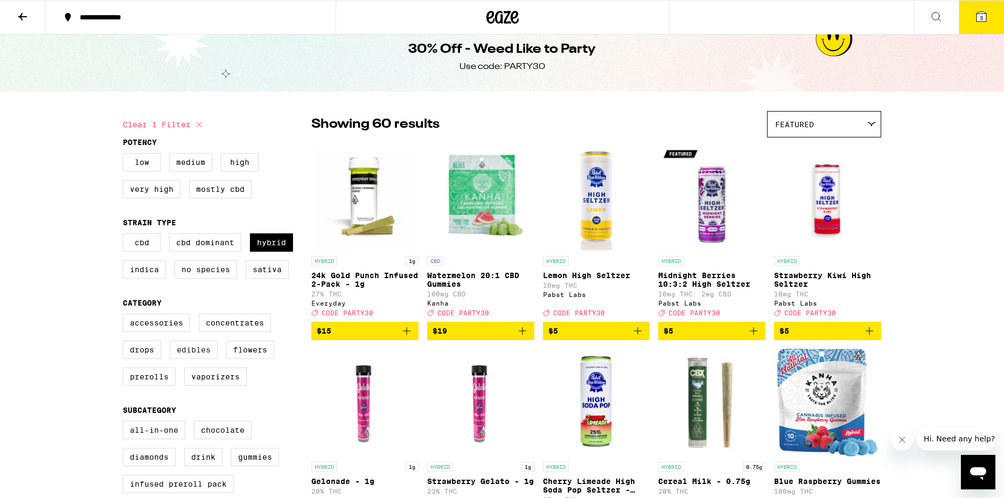
click at [185, 359] on label "Edibles" at bounding box center [194, 349] width 48 height 18
click at [125, 316] on input "Edibles" at bounding box center [125, 315] width 1 height 1
checkbox input "true"
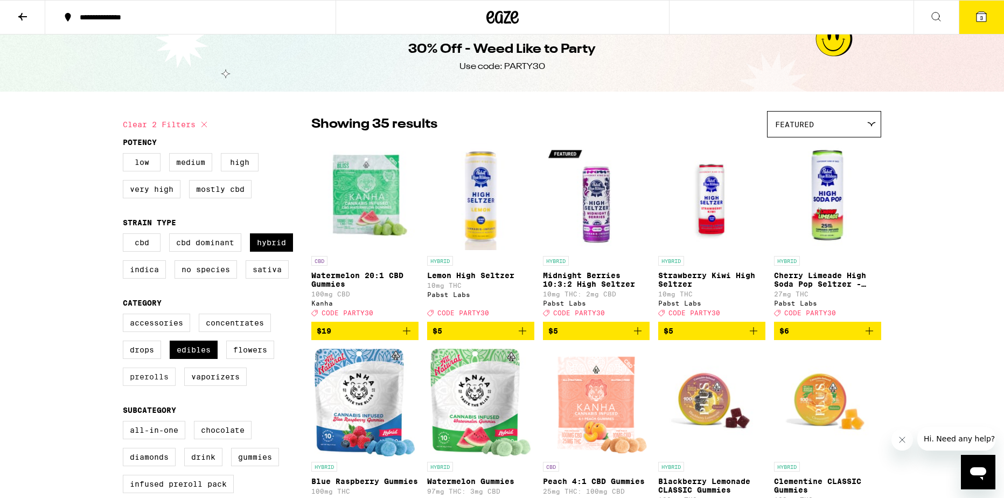
click at [150, 384] on label "Prerolls" at bounding box center [149, 376] width 53 height 18
click at [125, 316] on input "Prerolls" at bounding box center [125, 315] width 1 height 1
checkbox input "true"
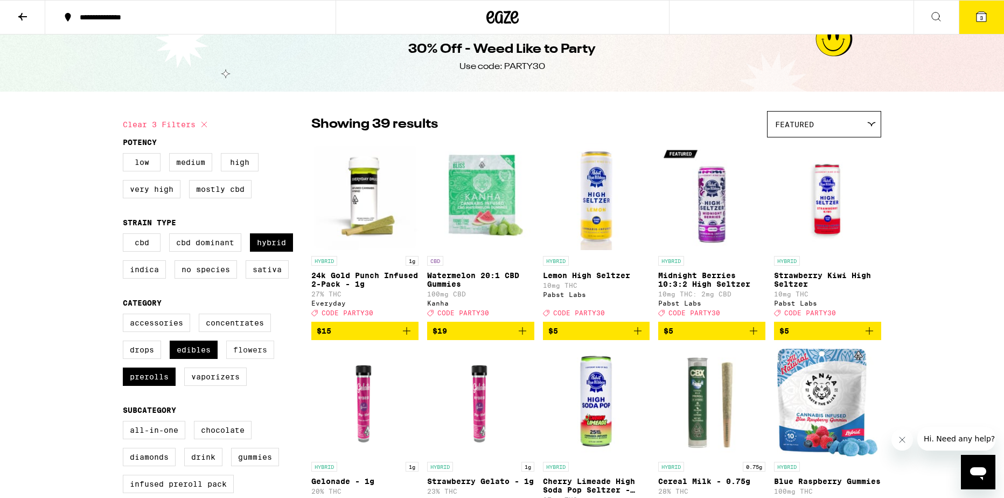
click at [267, 354] on label "Flowers" at bounding box center [250, 349] width 48 height 18
click at [125, 316] on input "Flowers" at bounding box center [125, 315] width 1 height 1
checkbox input "true"
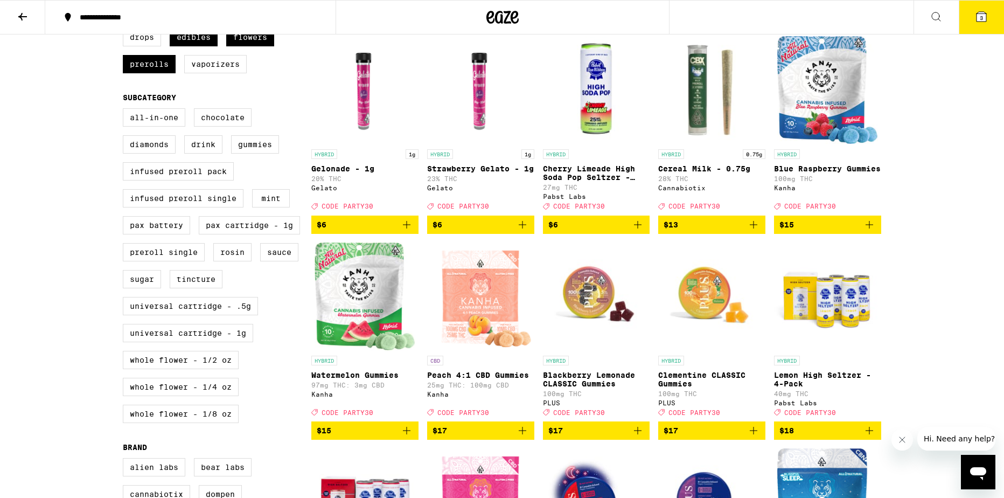
scroll to position [325, 0]
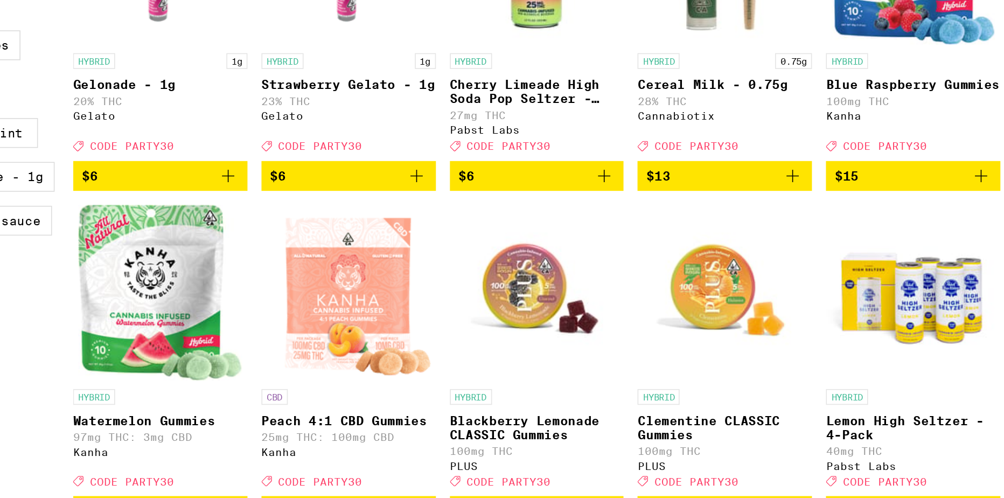
click at [524, 231] on icon "Add to bag" at bounding box center [522, 224] width 13 height 13
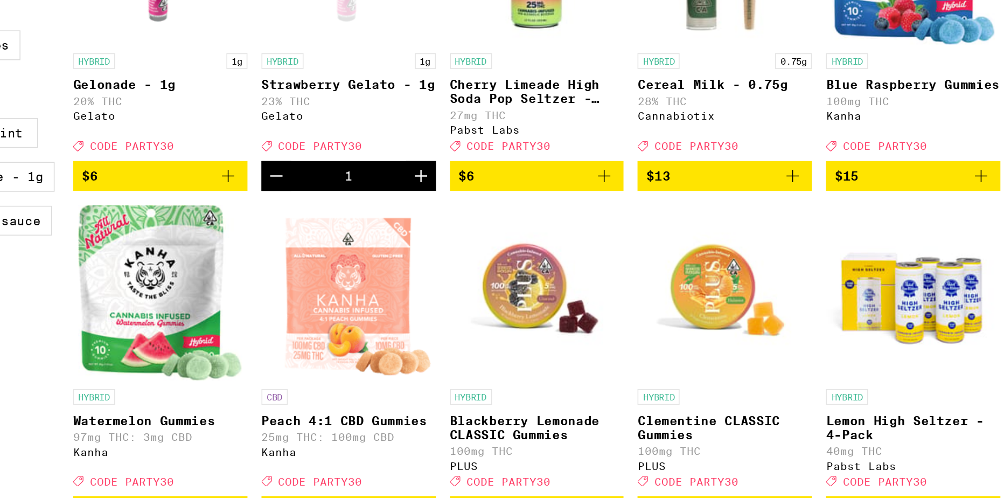
click at [524, 231] on icon "Increment" at bounding box center [525, 224] width 13 height 13
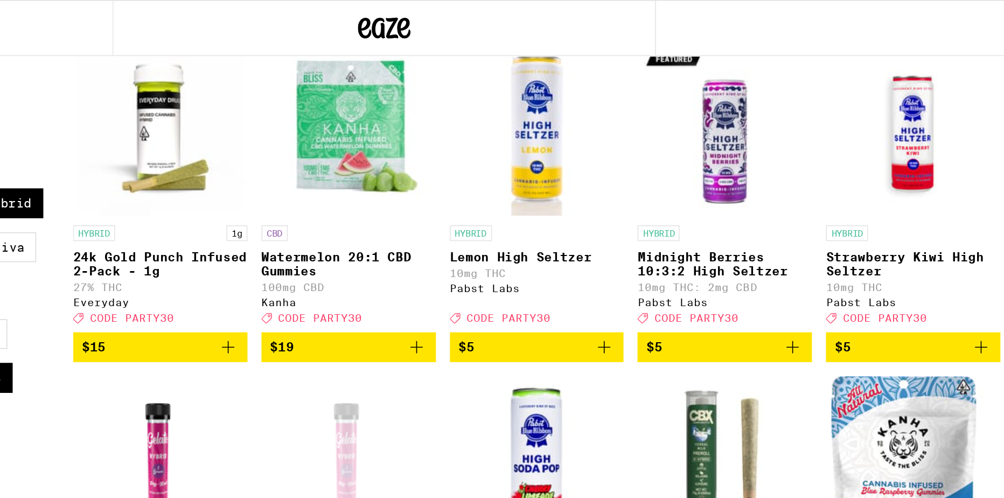
scroll to position [0, 0]
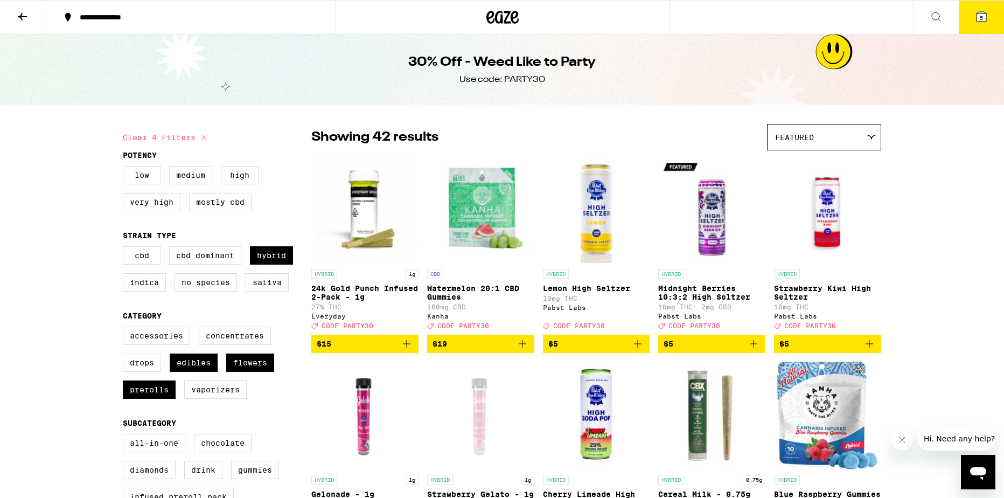
click at [976, 12] on icon at bounding box center [981, 16] width 13 height 13
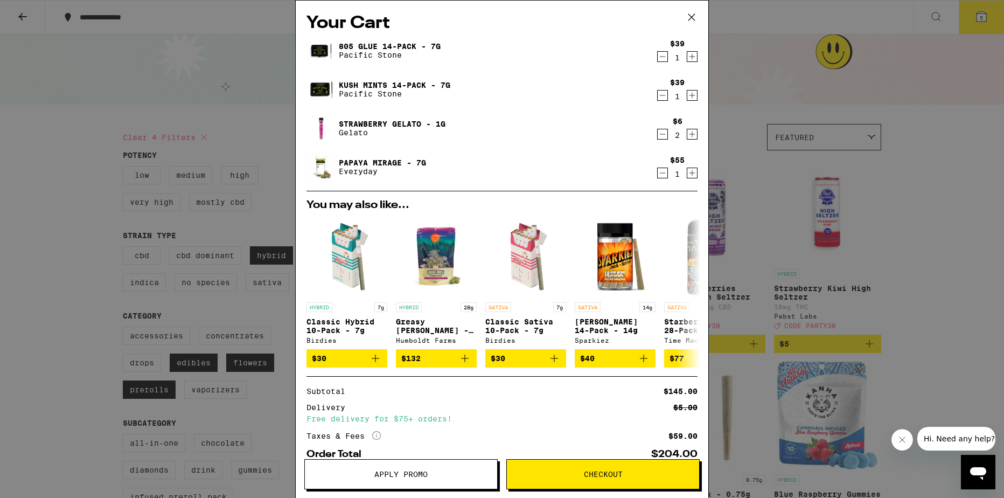
click at [663, 94] on icon "Decrement" at bounding box center [662, 95] width 10 height 13
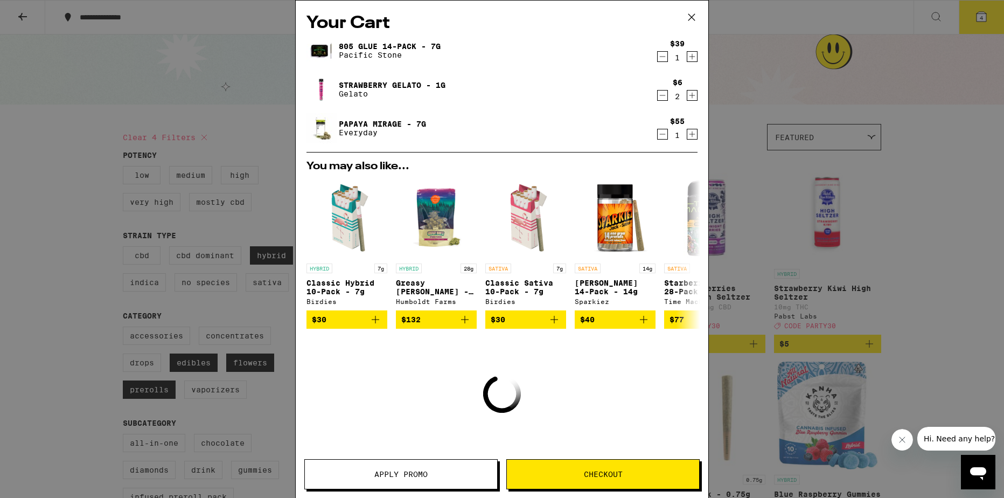
click at [662, 55] on icon "Decrement" at bounding box center [662, 56] width 10 height 13
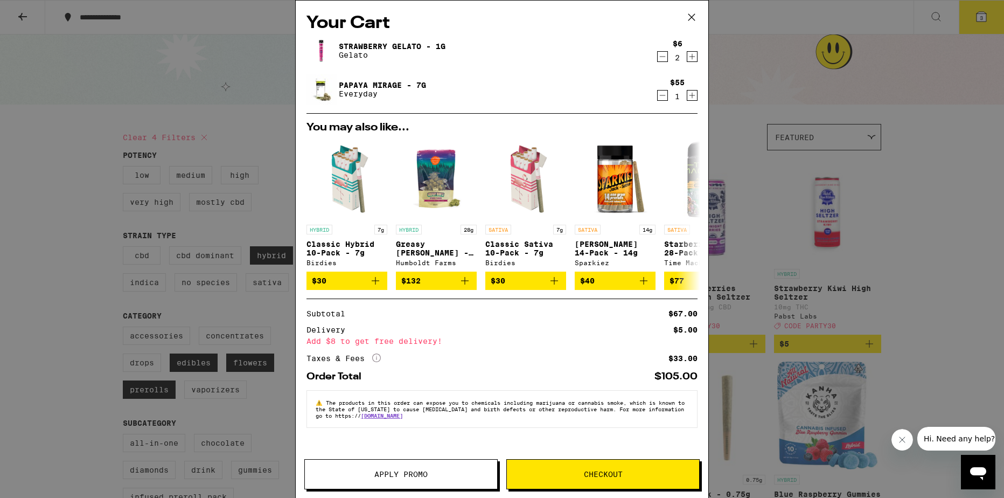
click at [691, 60] on icon "Increment" at bounding box center [692, 56] width 10 height 13
click at [694, 60] on icon "Increment" at bounding box center [692, 56] width 10 height 13
click at [694, 211] on icon at bounding box center [690, 214] width 13 height 13
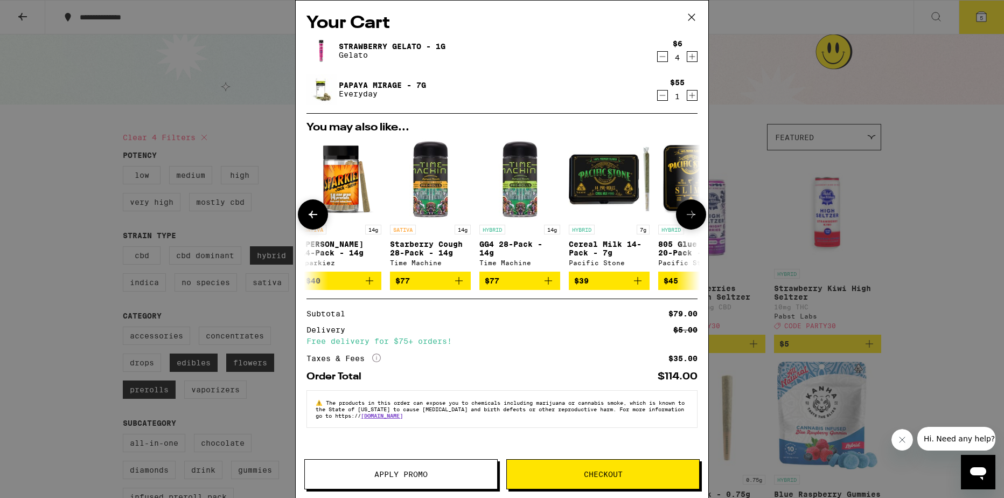
click at [694, 211] on icon at bounding box center [690, 214] width 13 height 13
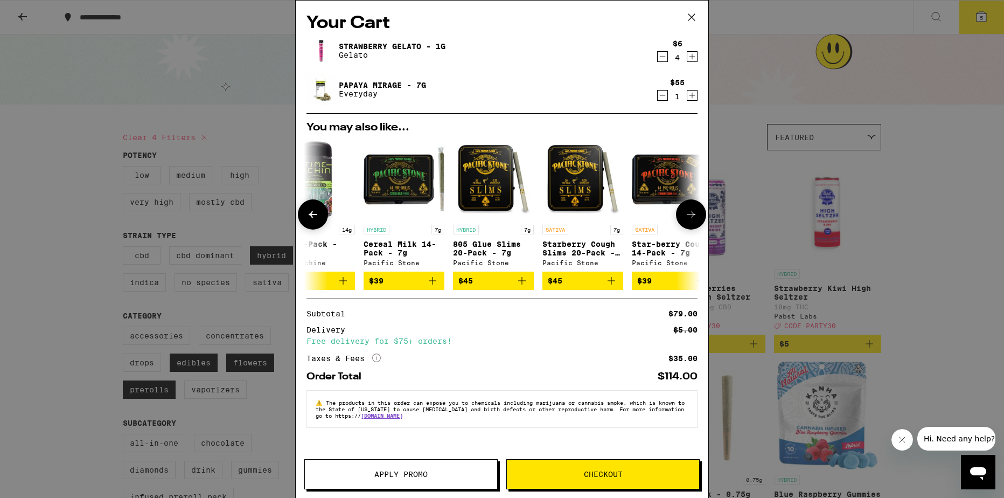
scroll to position [0, 502]
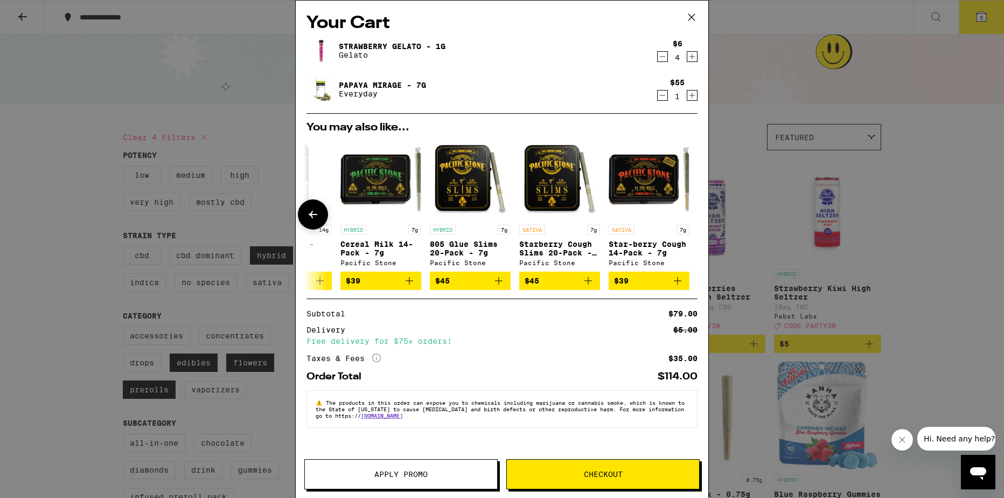
click at [694, 211] on div at bounding box center [691, 214] width 30 height 30
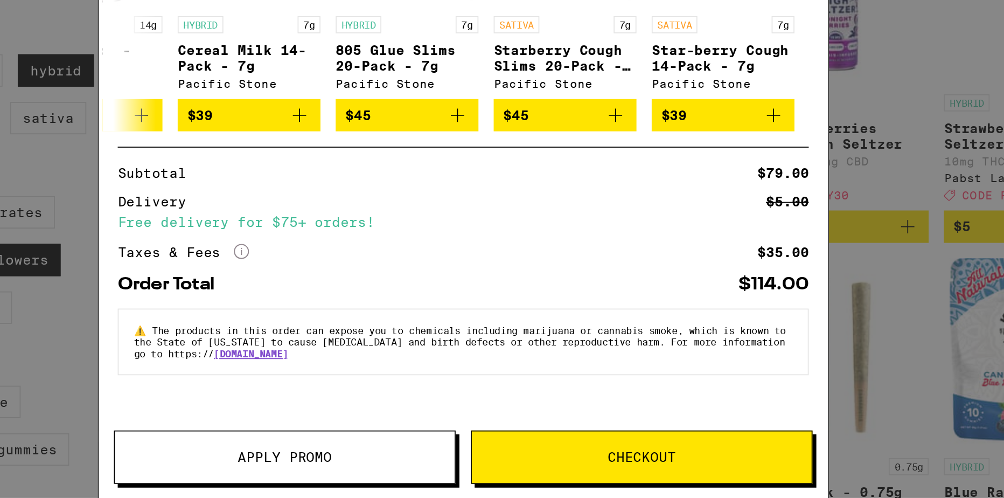
scroll to position [0, 0]
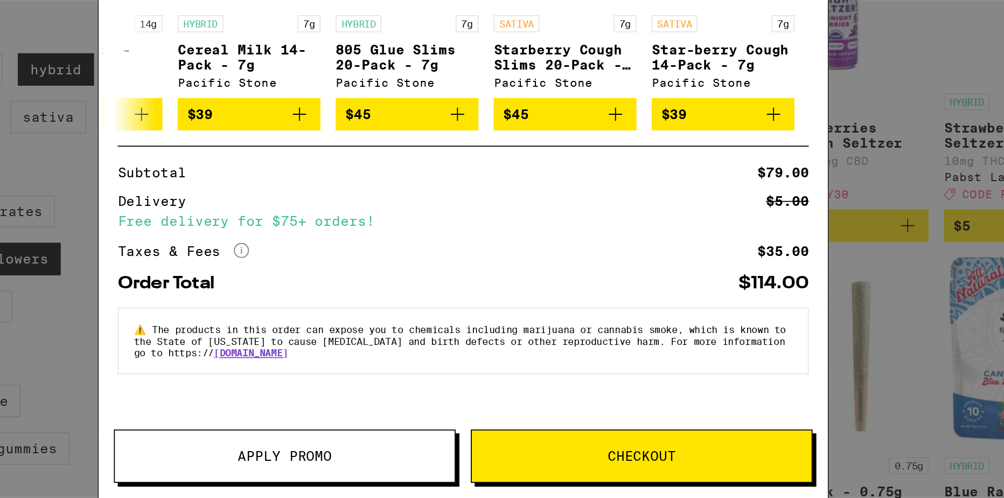
click at [408, 476] on span "Apply Promo" at bounding box center [400, 474] width 53 height 8
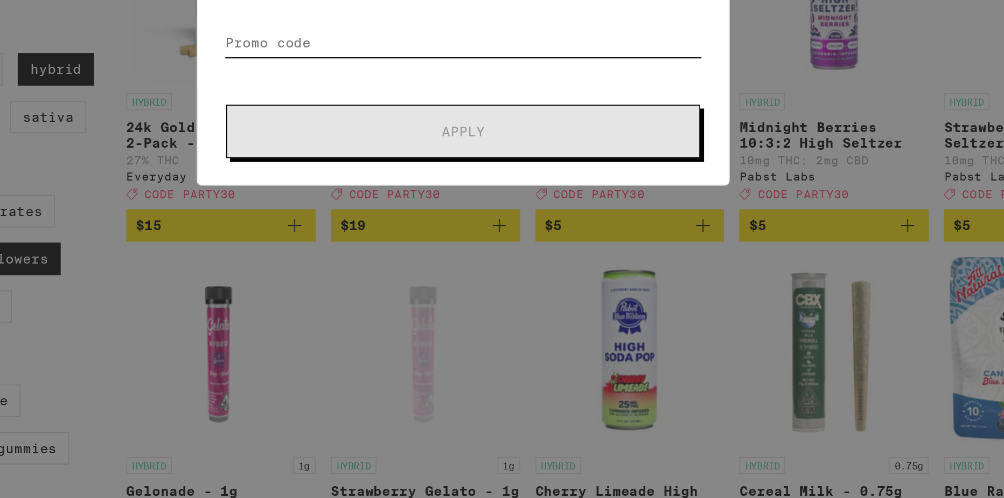
click at [468, 239] on input "Promo Code" at bounding box center [502, 240] width 270 height 16
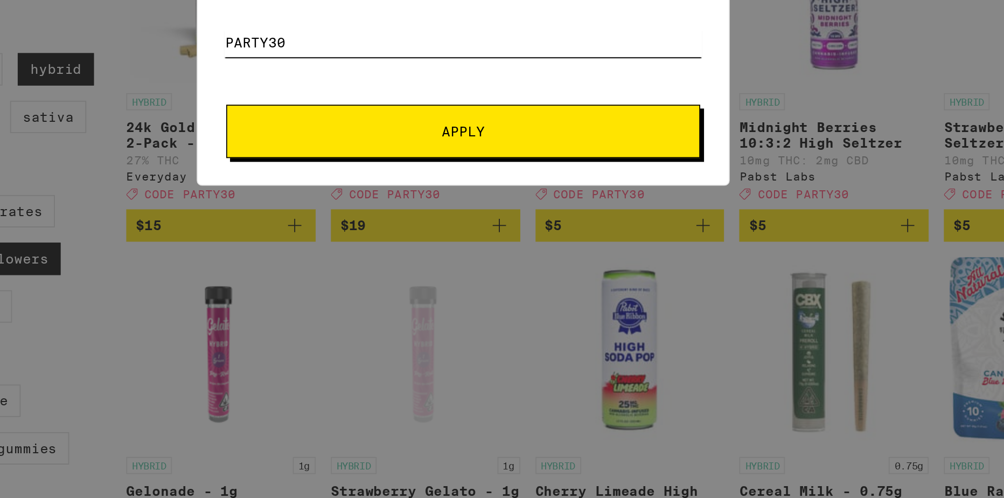
type input "PARTY30"
click at [499, 292] on span "Apply" at bounding box center [502, 290] width 24 height 8
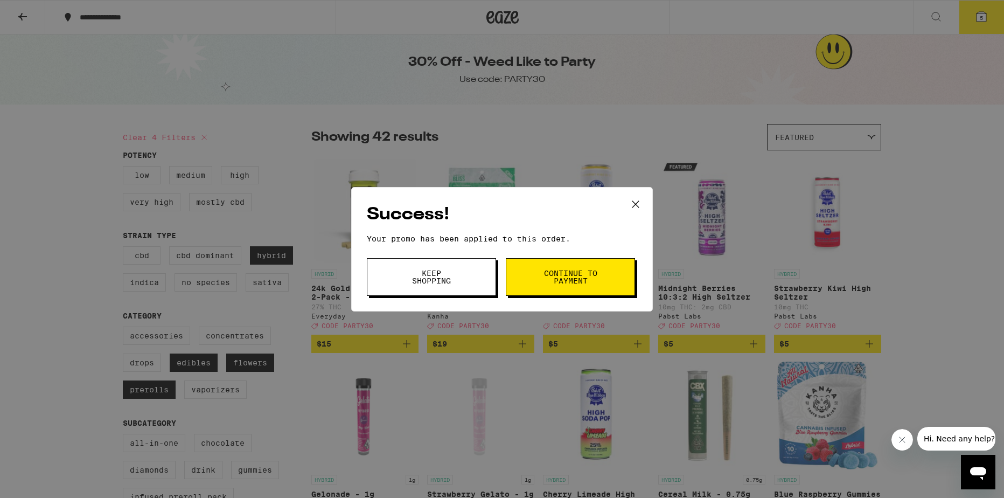
click at [565, 278] on span "Continue to payment" at bounding box center [570, 276] width 55 height 15
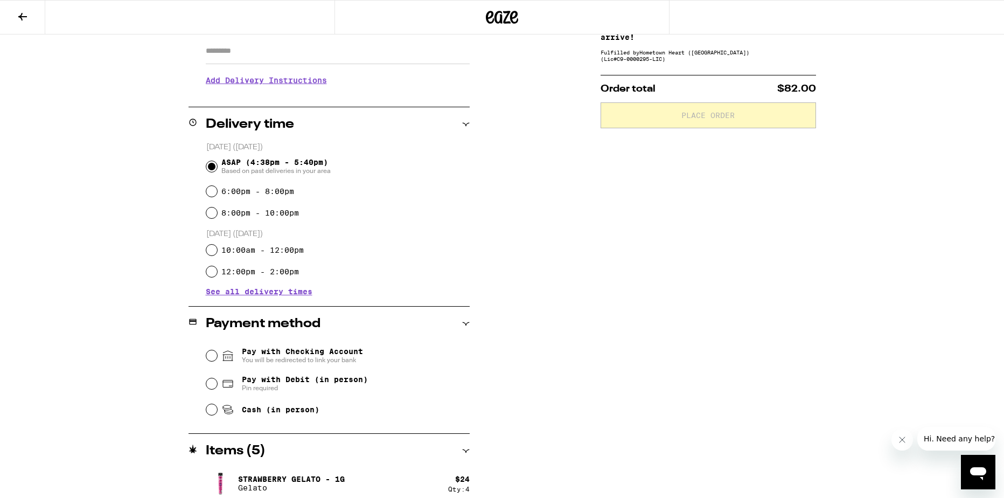
scroll to position [241, 0]
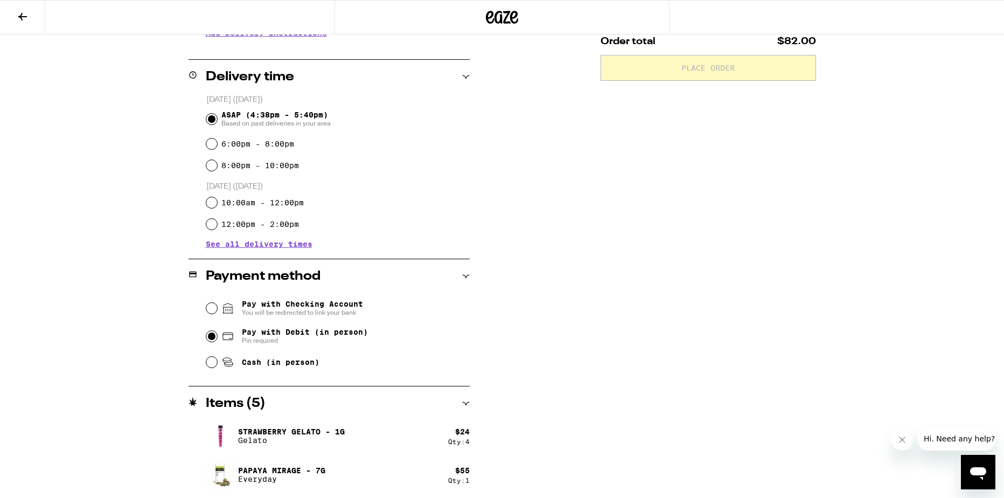
click at [208, 337] on input "Pay with Debit (in person) Pin required" at bounding box center [211, 336] width 11 height 11
radio input "true"
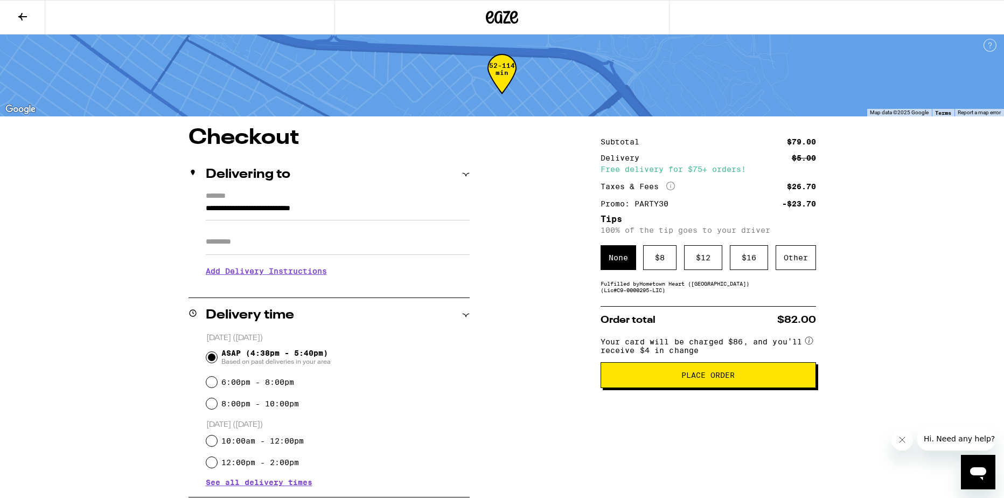
scroll to position [0, 0]
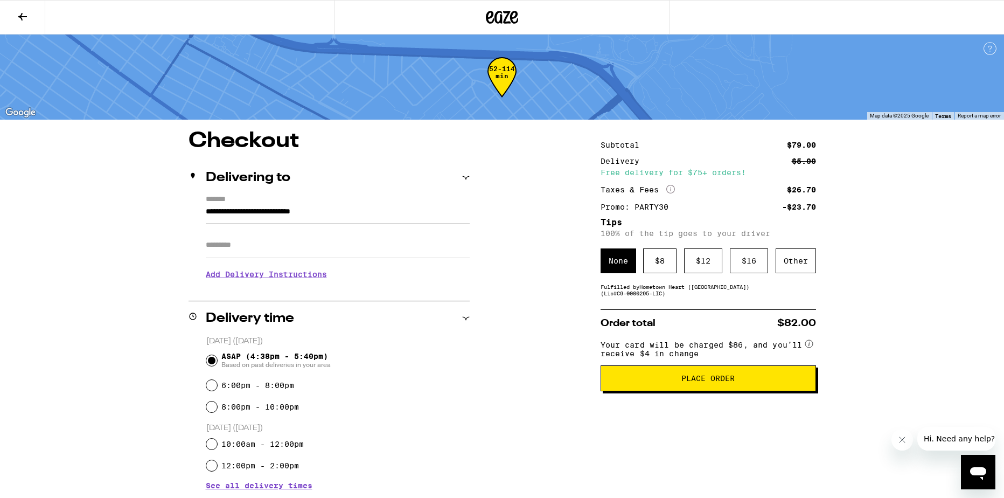
click at [670, 382] on span "Place Order" at bounding box center [708, 378] width 197 height 8
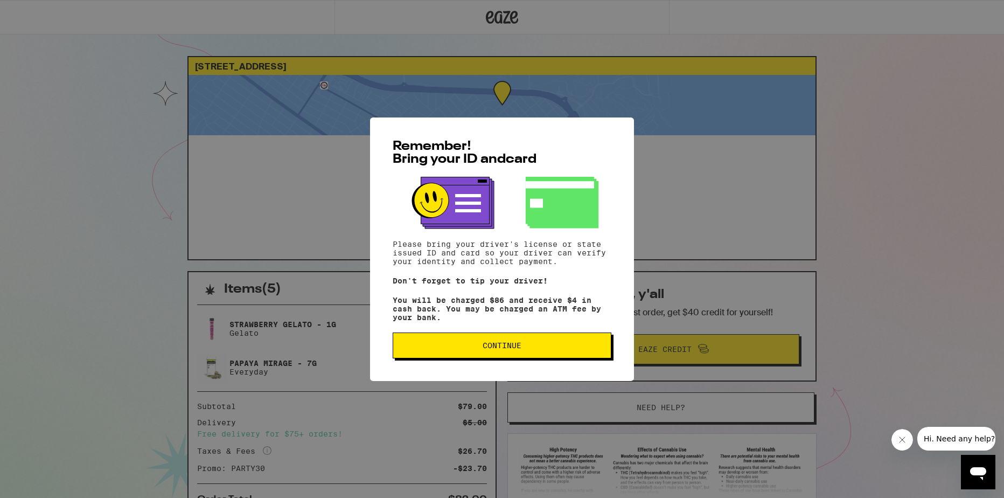
click at [488, 349] on span "Continue" at bounding box center [501, 345] width 39 height 8
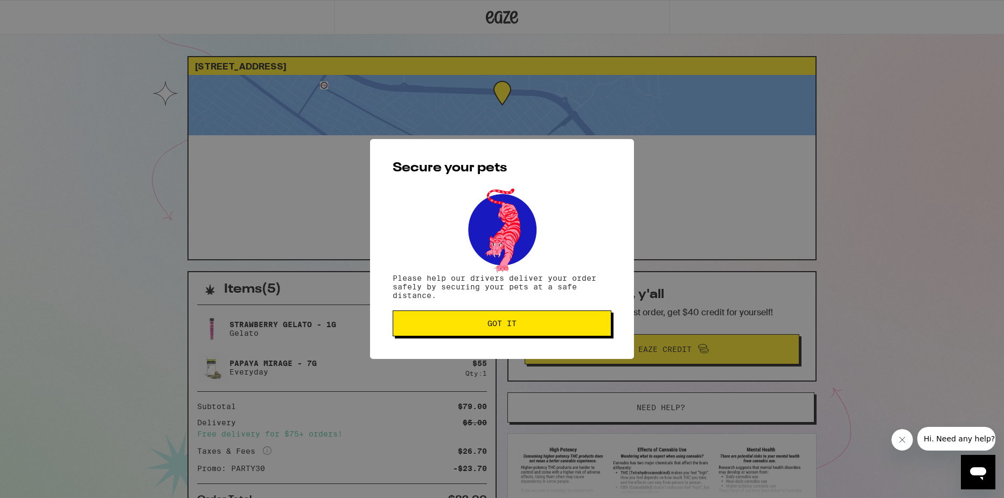
click at [485, 322] on span "Got it" at bounding box center [502, 323] width 200 height 8
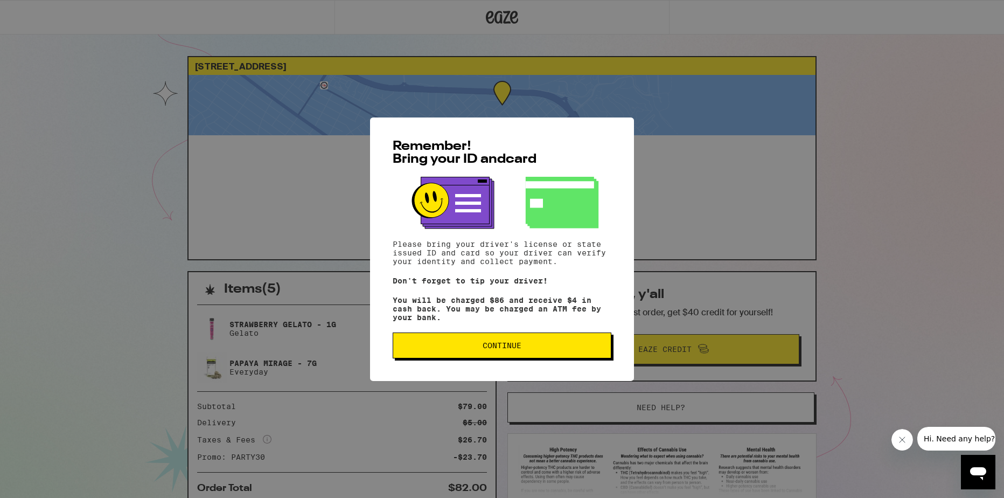
click at [471, 349] on span "Continue" at bounding box center [502, 345] width 200 height 8
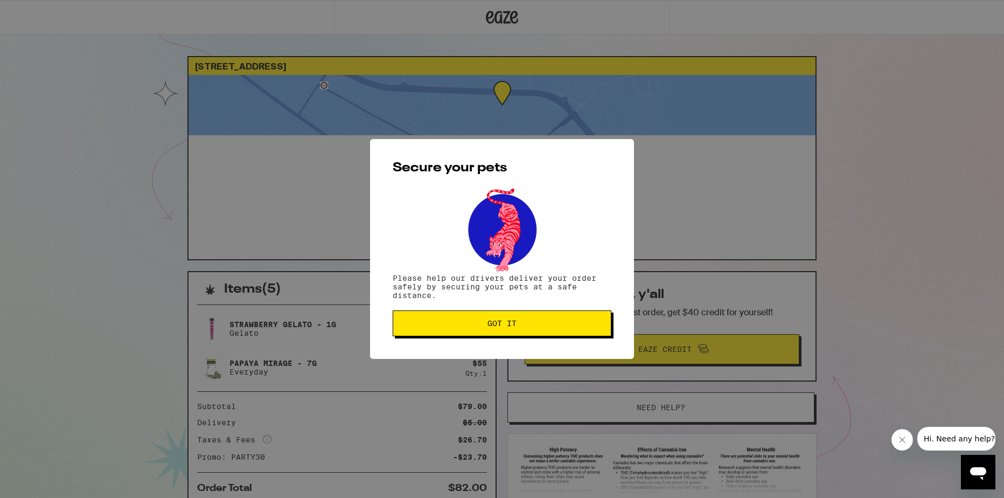
click at [471, 349] on div "Secure your pets Please help our drivers deliver your order safely by securing …" at bounding box center [502, 249] width 264 height 220
click at [466, 336] on button "Got it" at bounding box center [502, 323] width 219 height 26
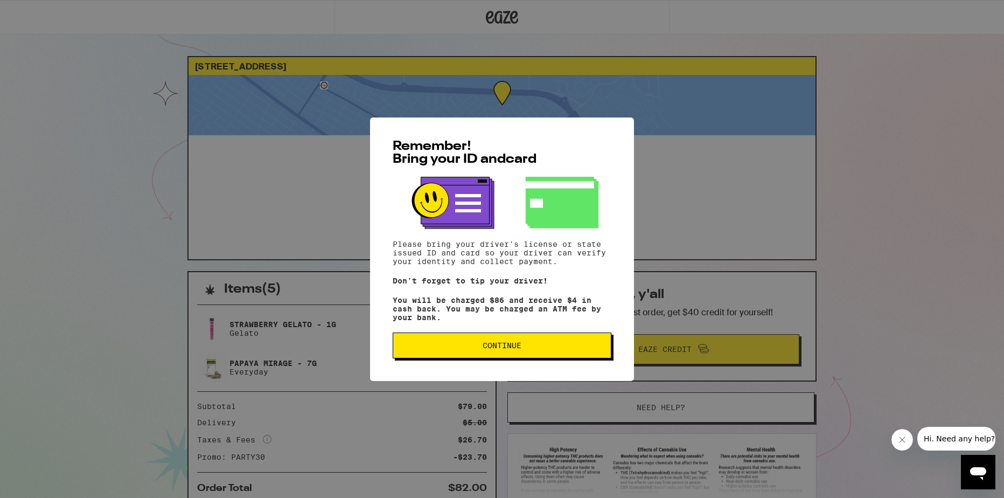
click at [449, 356] on button "Continue" at bounding box center [502, 345] width 219 height 26
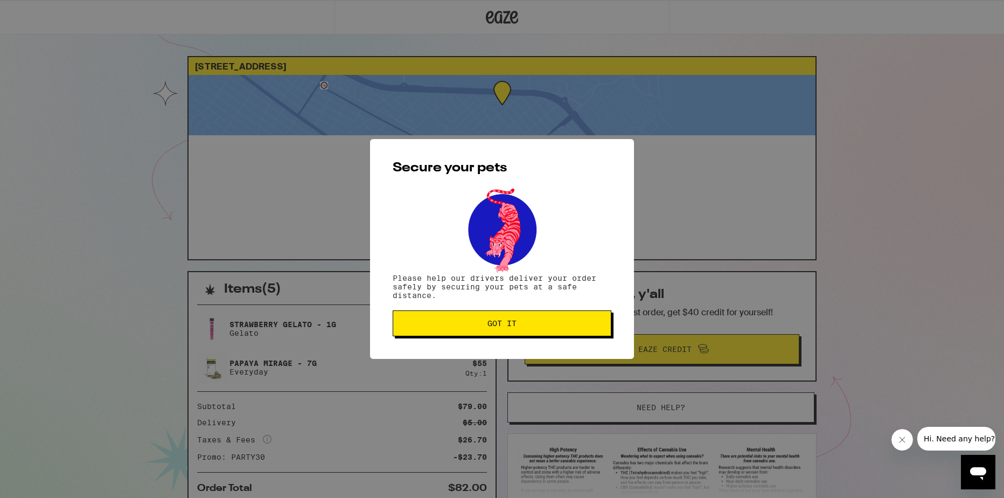
click at [449, 340] on div "Secure your pets Please help our drivers deliver your order safely by securing …" at bounding box center [502, 249] width 264 height 220
click at [449, 319] on button "Got it" at bounding box center [502, 323] width 219 height 26
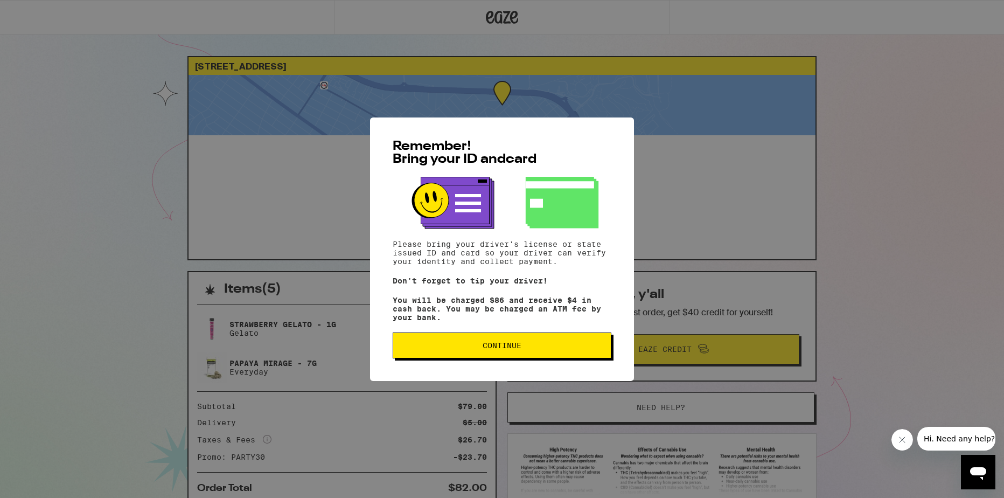
click at [528, 340] on button "Continue" at bounding box center [502, 345] width 219 height 26
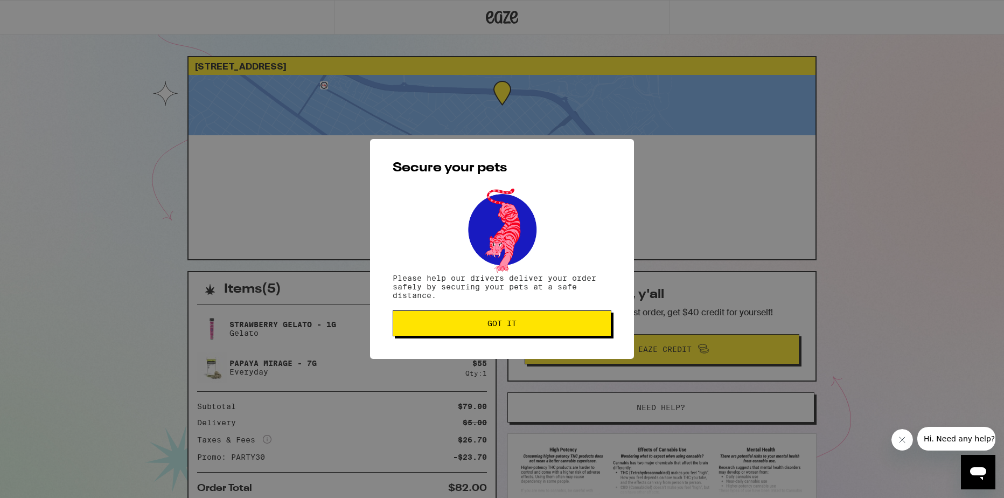
click at [523, 326] on span "Got it" at bounding box center [502, 323] width 200 height 8
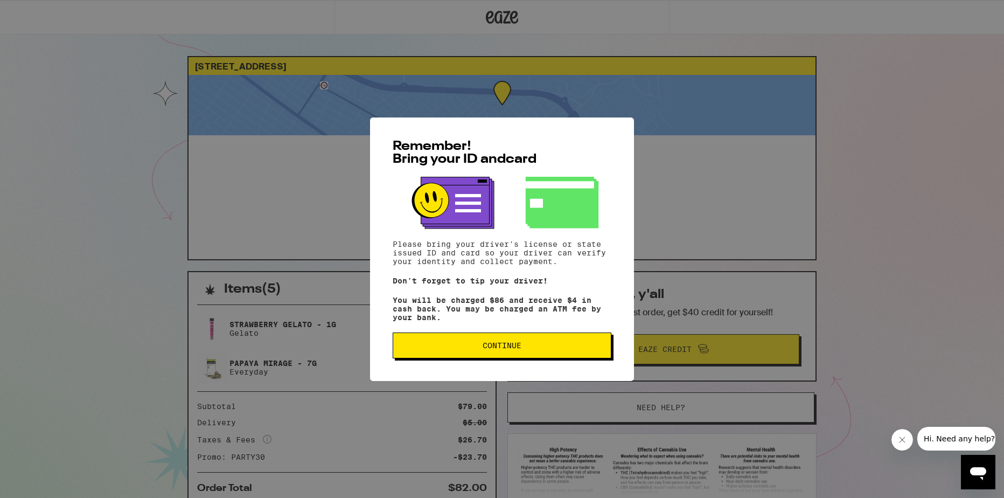
click at [538, 342] on button "Continue" at bounding box center [502, 345] width 219 height 26
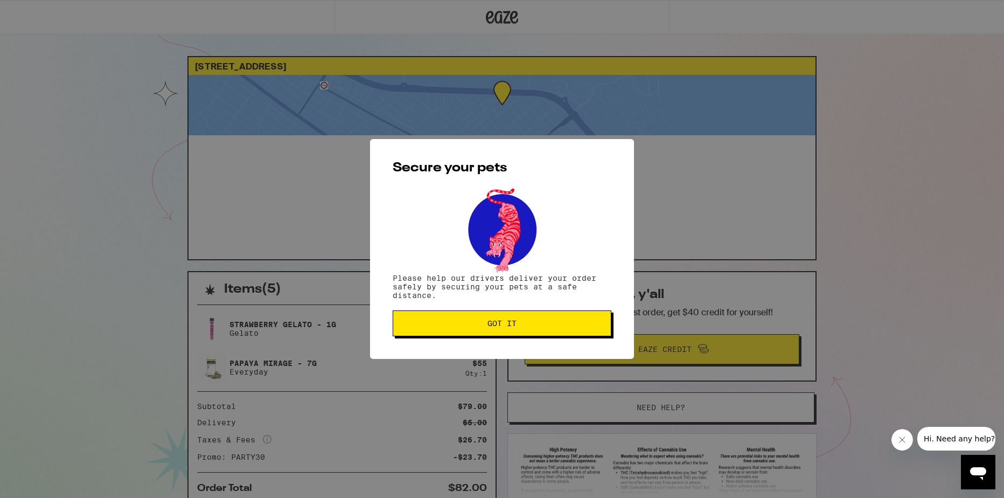
click at [531, 322] on span "Got it" at bounding box center [502, 323] width 200 height 8
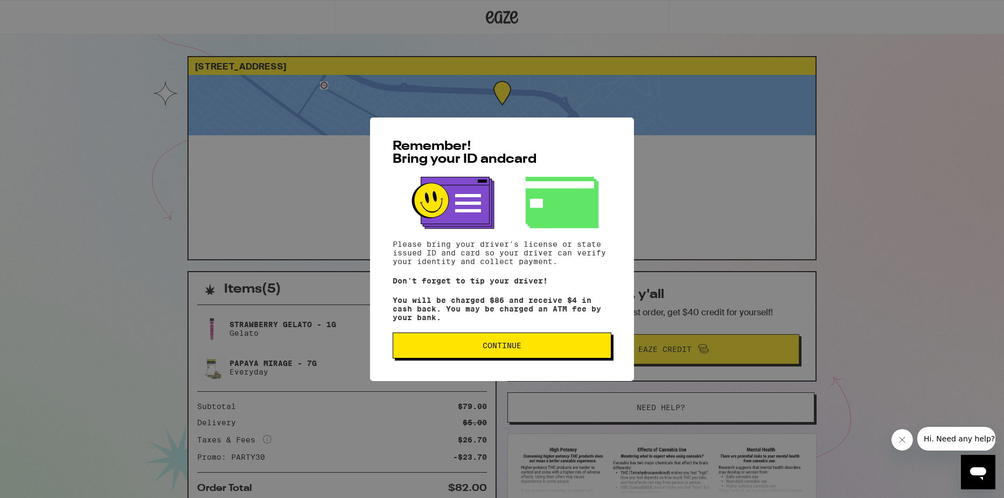
click at [475, 356] on button "Continue" at bounding box center [502, 345] width 219 height 26
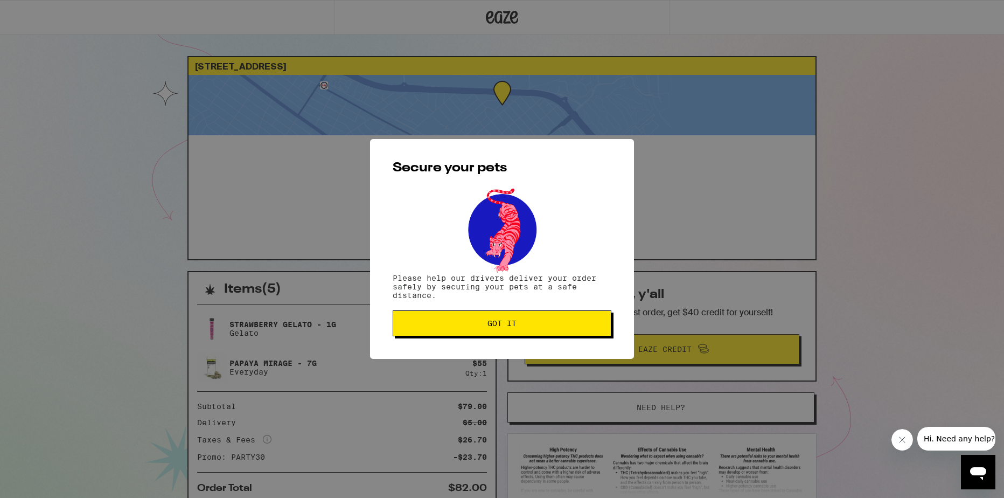
click at [464, 339] on div "Secure your pets Please help our drivers deliver your order safely by securing …" at bounding box center [502, 249] width 264 height 220
click at [454, 332] on button "Got it" at bounding box center [502, 323] width 219 height 26
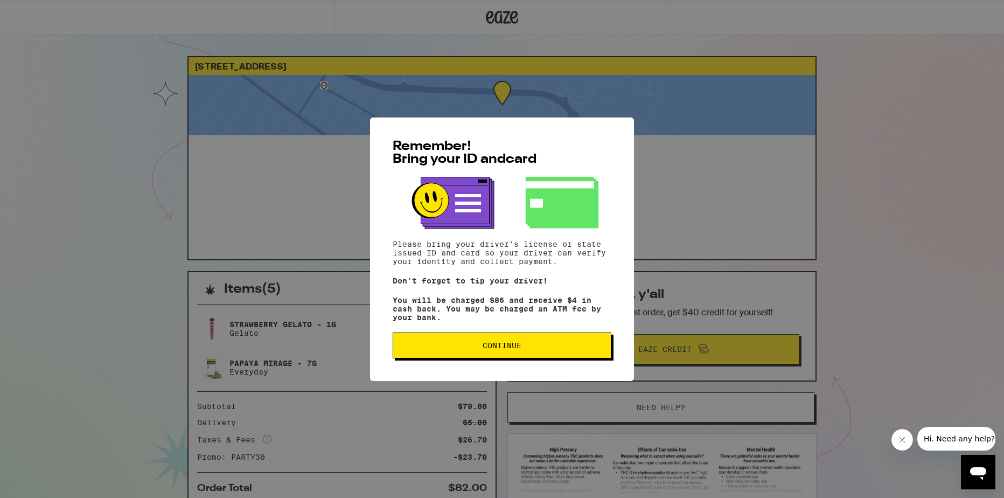
click at [464, 347] on span "Continue" at bounding box center [502, 345] width 200 height 8
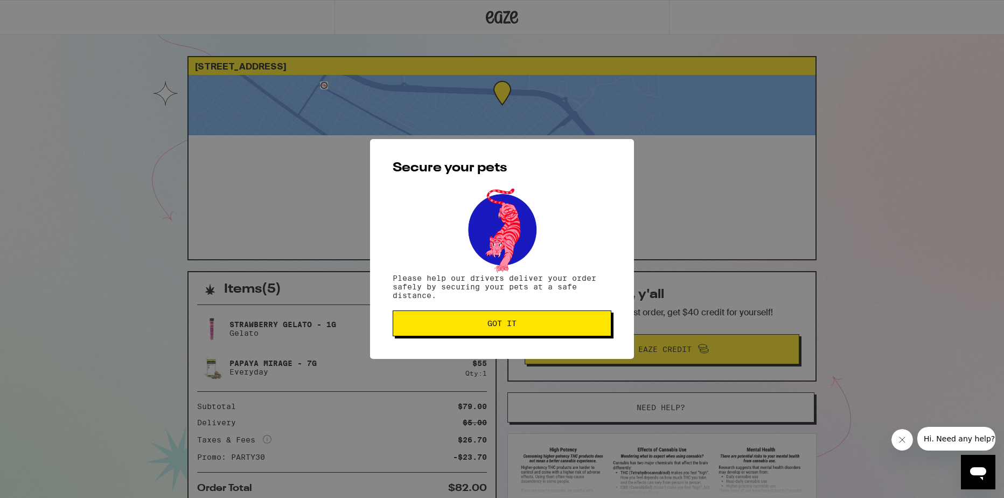
click at [466, 324] on span "Got it" at bounding box center [502, 323] width 200 height 8
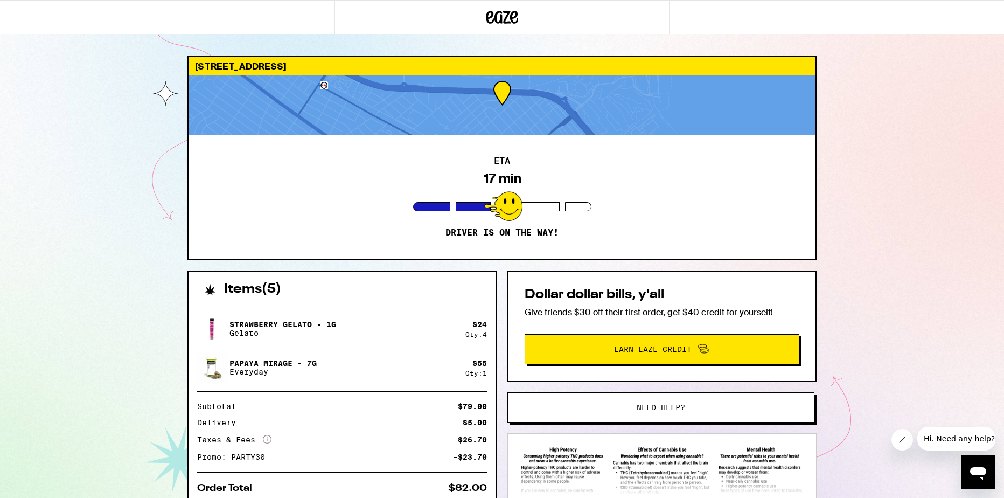
scroll to position [19, 0]
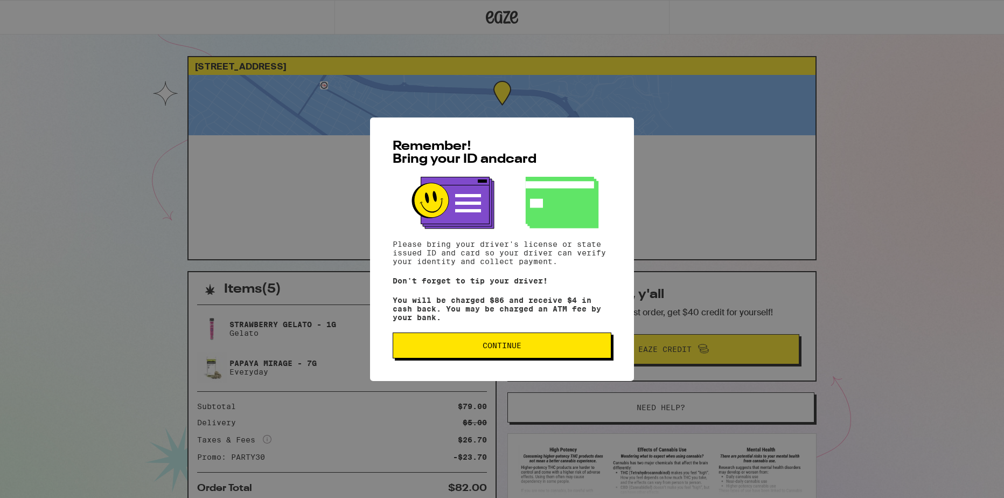
click at [511, 349] on span "Continue" at bounding box center [501, 345] width 39 height 8
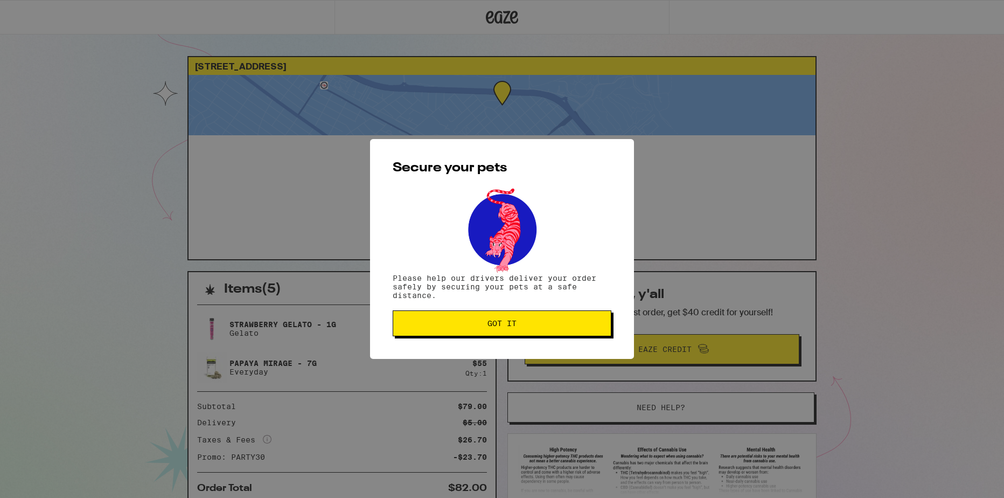
click at [507, 327] on span "Got it" at bounding box center [501, 323] width 29 height 8
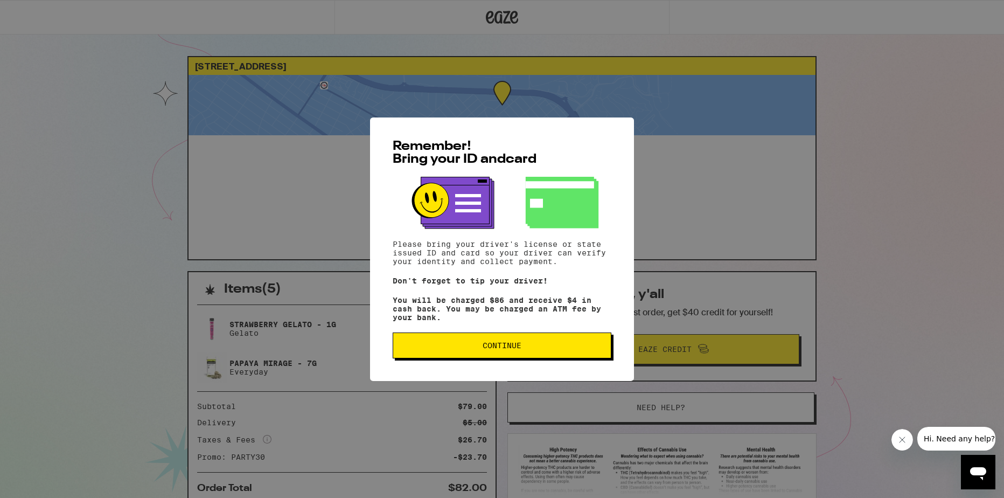
click at [506, 349] on span "Continue" at bounding box center [501, 345] width 39 height 8
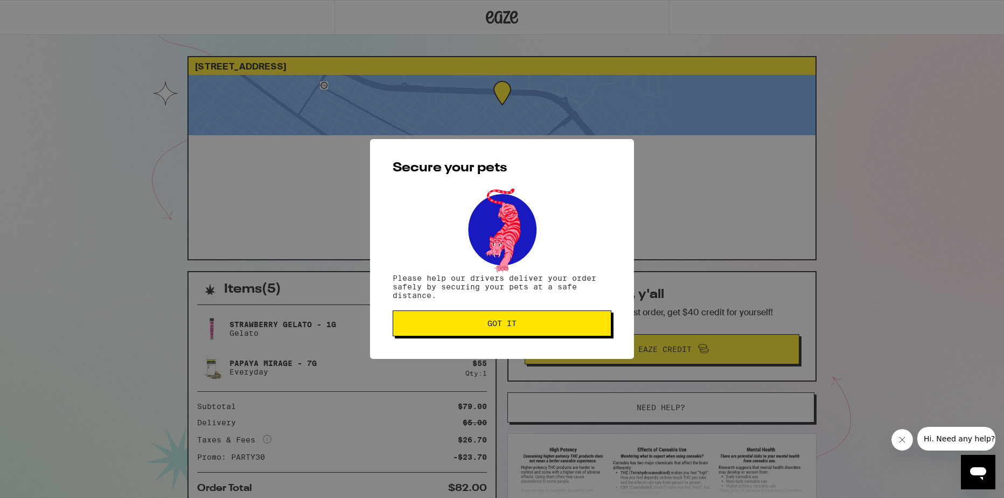
click at [501, 332] on button "Got it" at bounding box center [502, 323] width 219 height 26
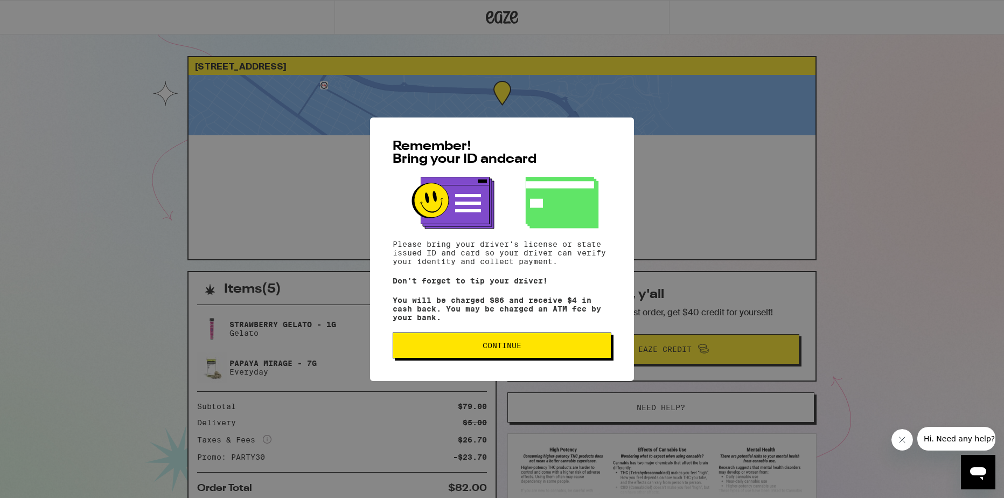
click at [425, 346] on span "Continue" at bounding box center [502, 345] width 200 height 8
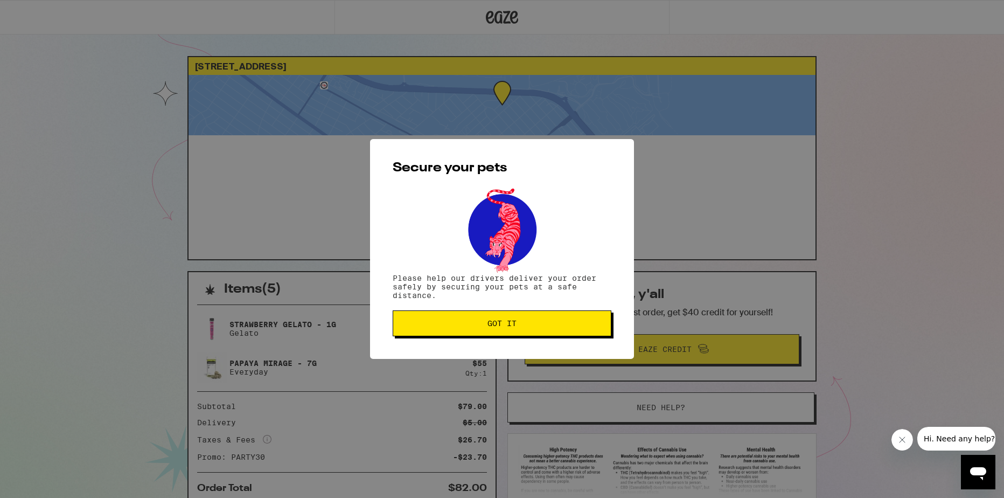
click at [429, 326] on span "Got it" at bounding box center [502, 323] width 200 height 8
